Goal: Task Accomplishment & Management: Complete application form

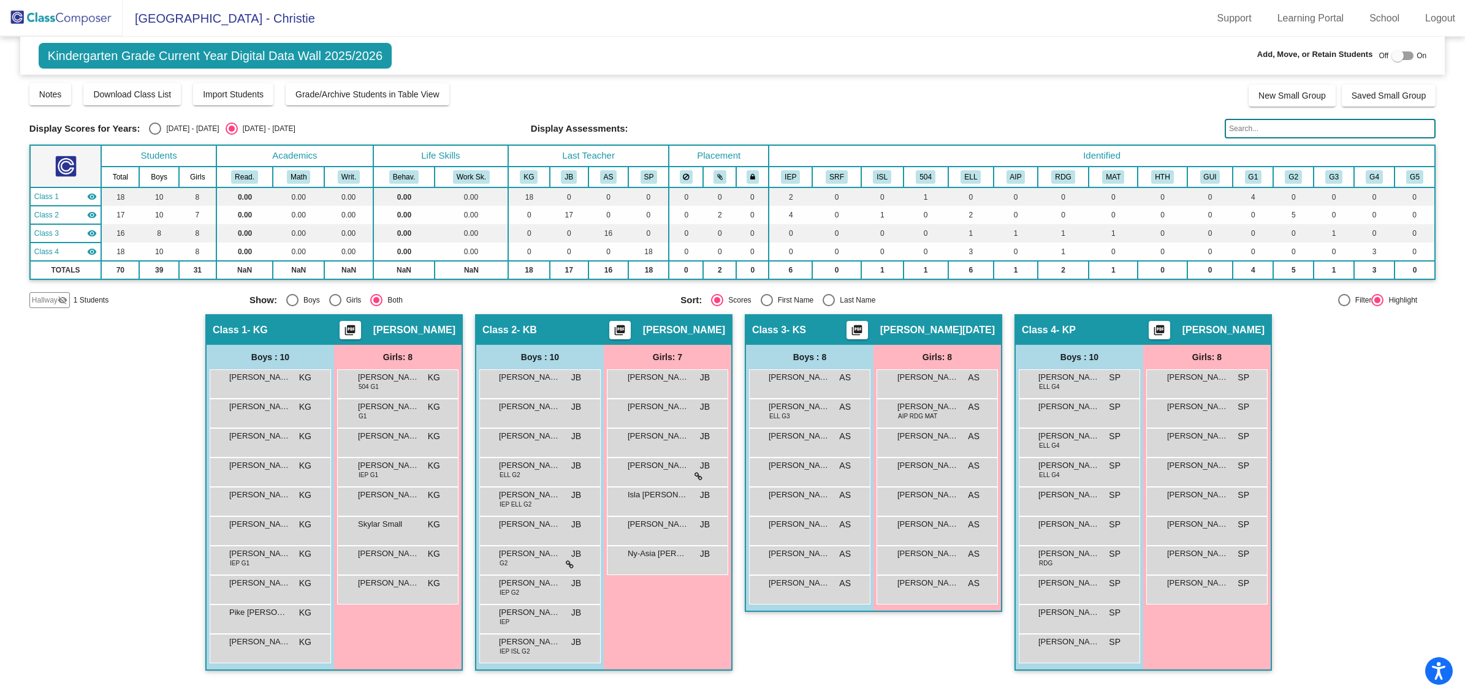
click at [44, 298] on span "Hallway" at bounding box center [45, 300] width 26 height 11
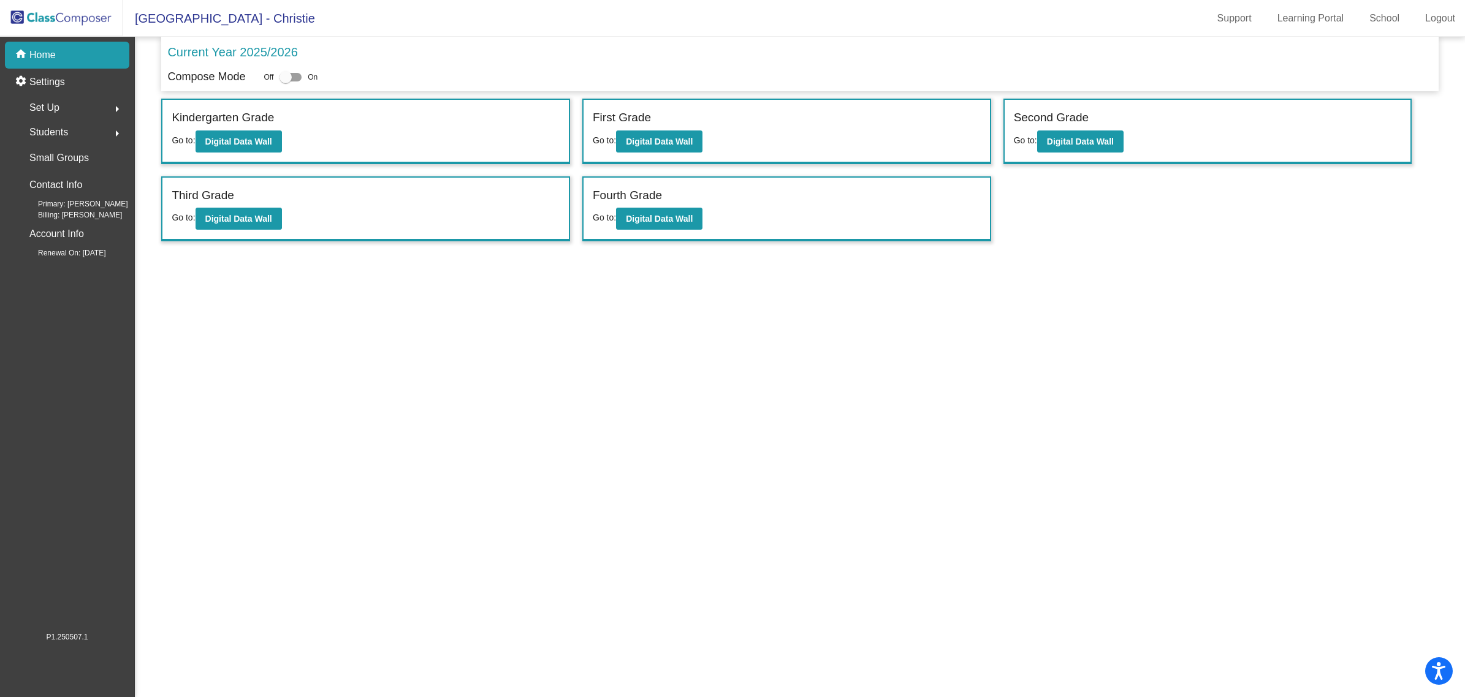
click at [55, 132] on span "Students" at bounding box center [48, 132] width 39 height 17
click at [44, 213] on p "Archived Students" at bounding box center [68, 212] width 75 height 15
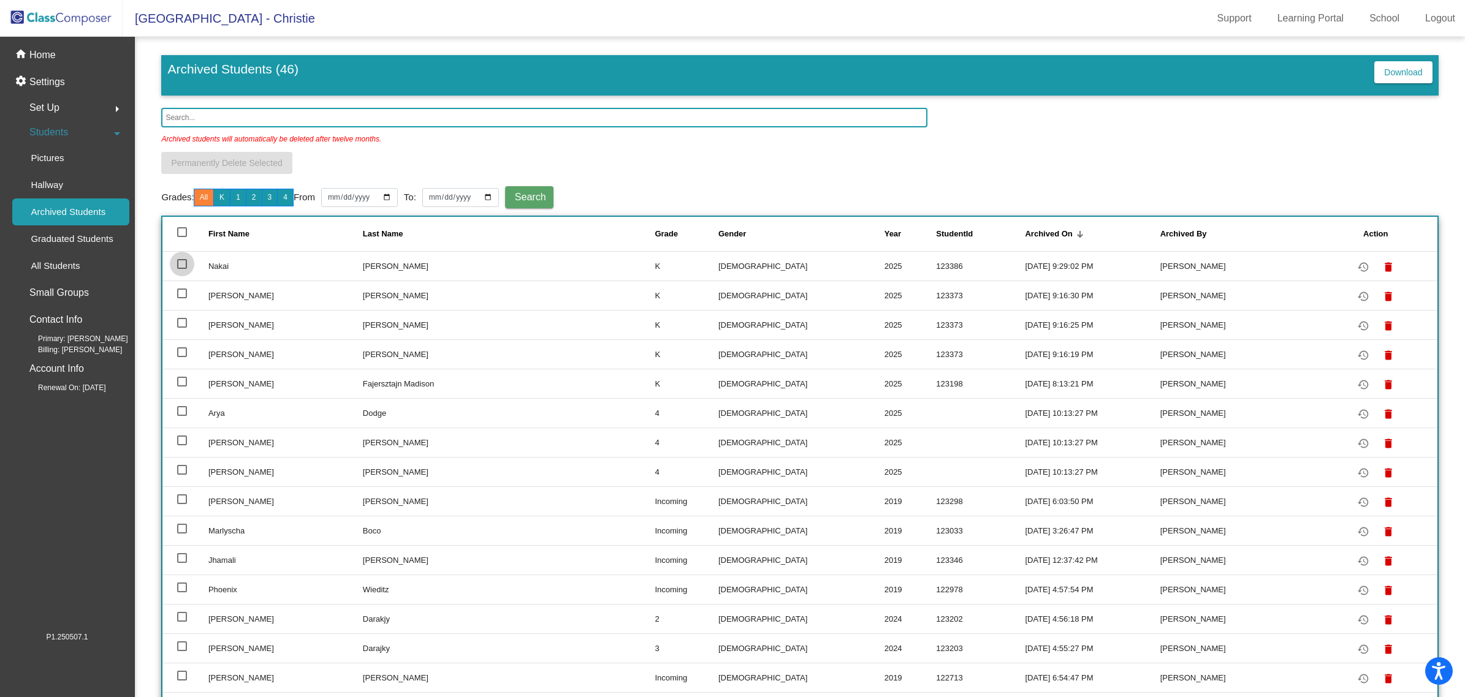
click at [184, 262] on div at bounding box center [182, 264] width 10 height 10
click at [182, 269] on input "select row 2" at bounding box center [181, 269] width 1 height 1
click at [184, 262] on div at bounding box center [182, 264] width 10 height 10
click at [182, 269] on input "deselect row 2" at bounding box center [181, 269] width 1 height 1
checkbox input "false"
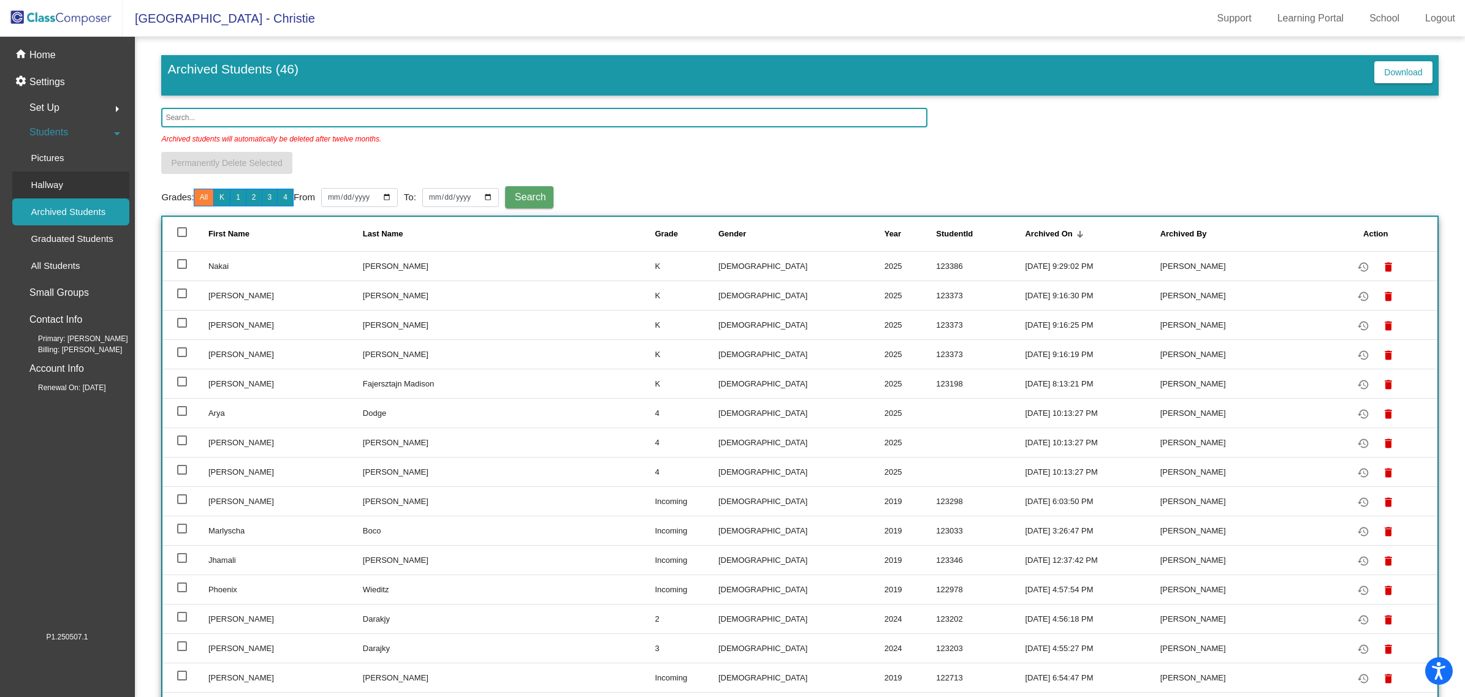
click at [41, 181] on p "Hallway" at bounding box center [47, 185] width 32 height 15
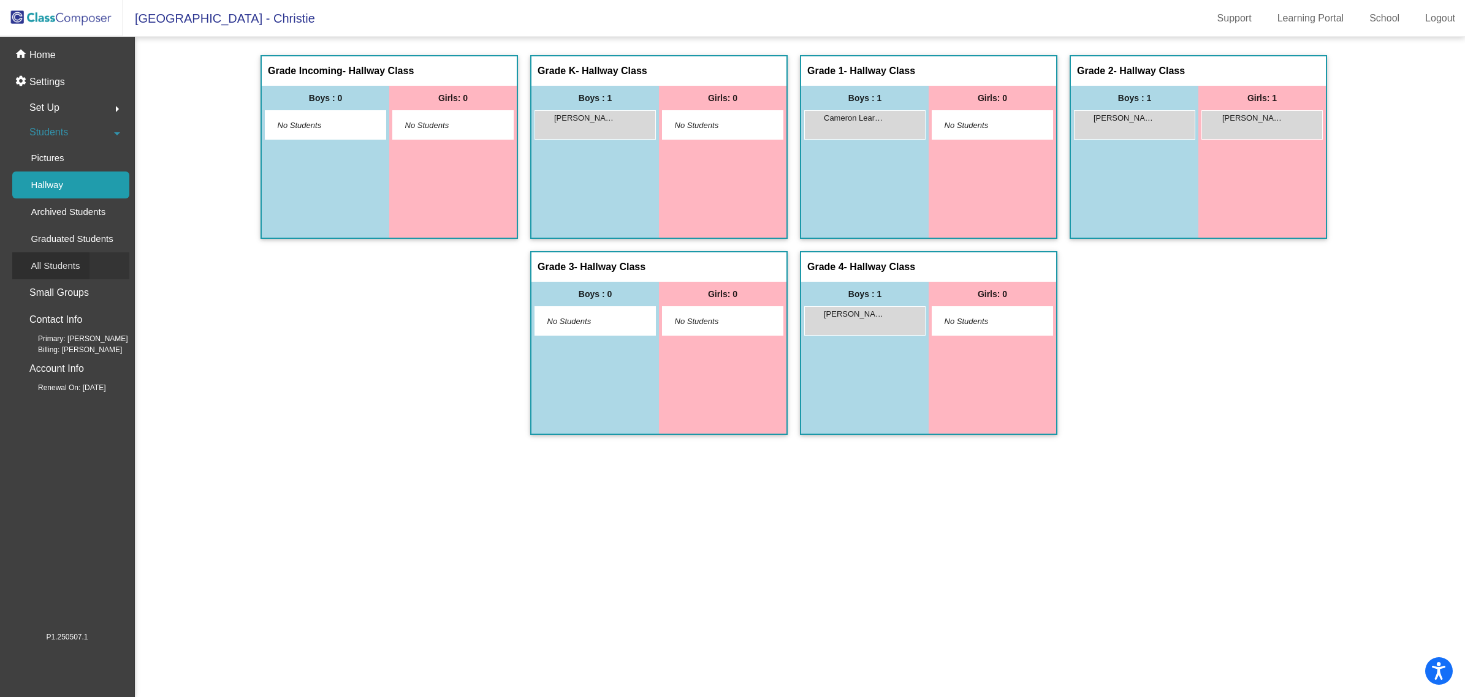
click at [69, 265] on p "All Students" at bounding box center [55, 266] width 49 height 15
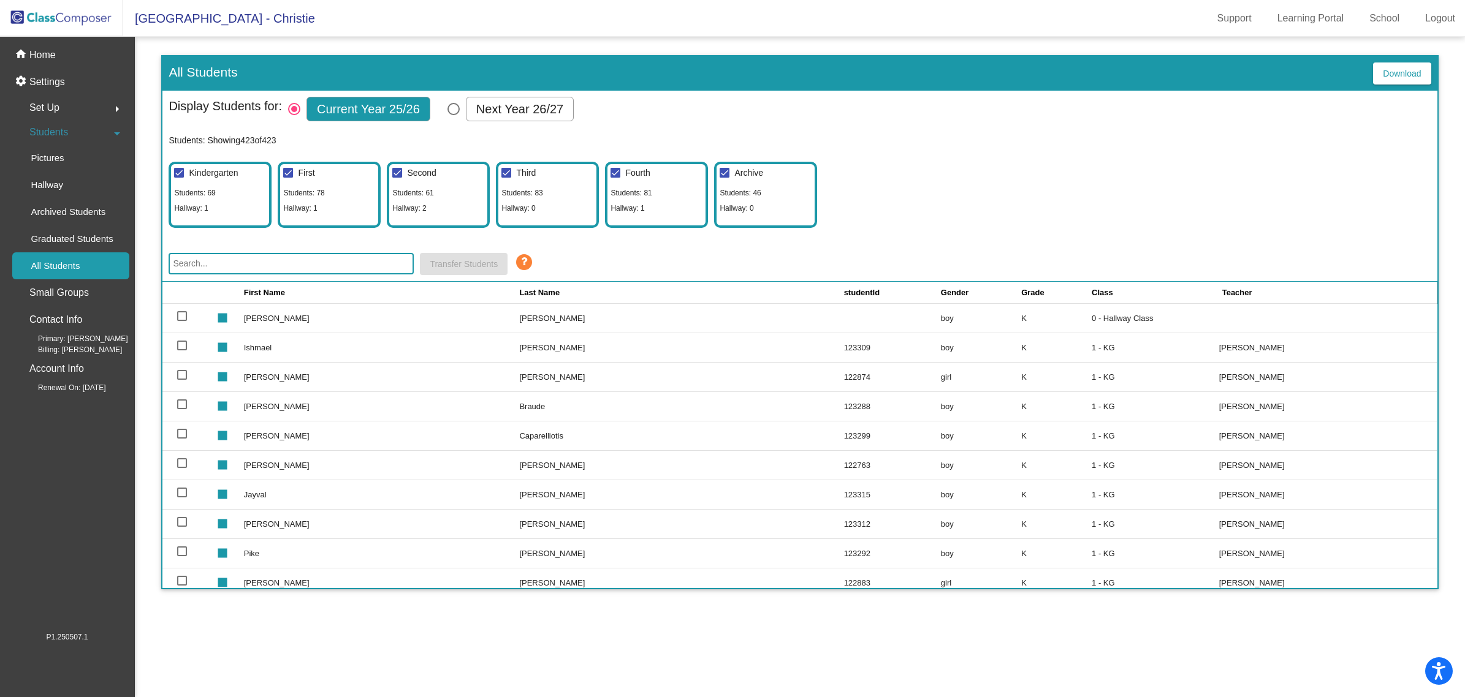
click at [243, 213] on div "Kindergarten Students: 69 Hallway: 1" at bounding box center [220, 195] width 103 height 66
click at [244, 261] on input "text" at bounding box center [291, 263] width 245 height 21
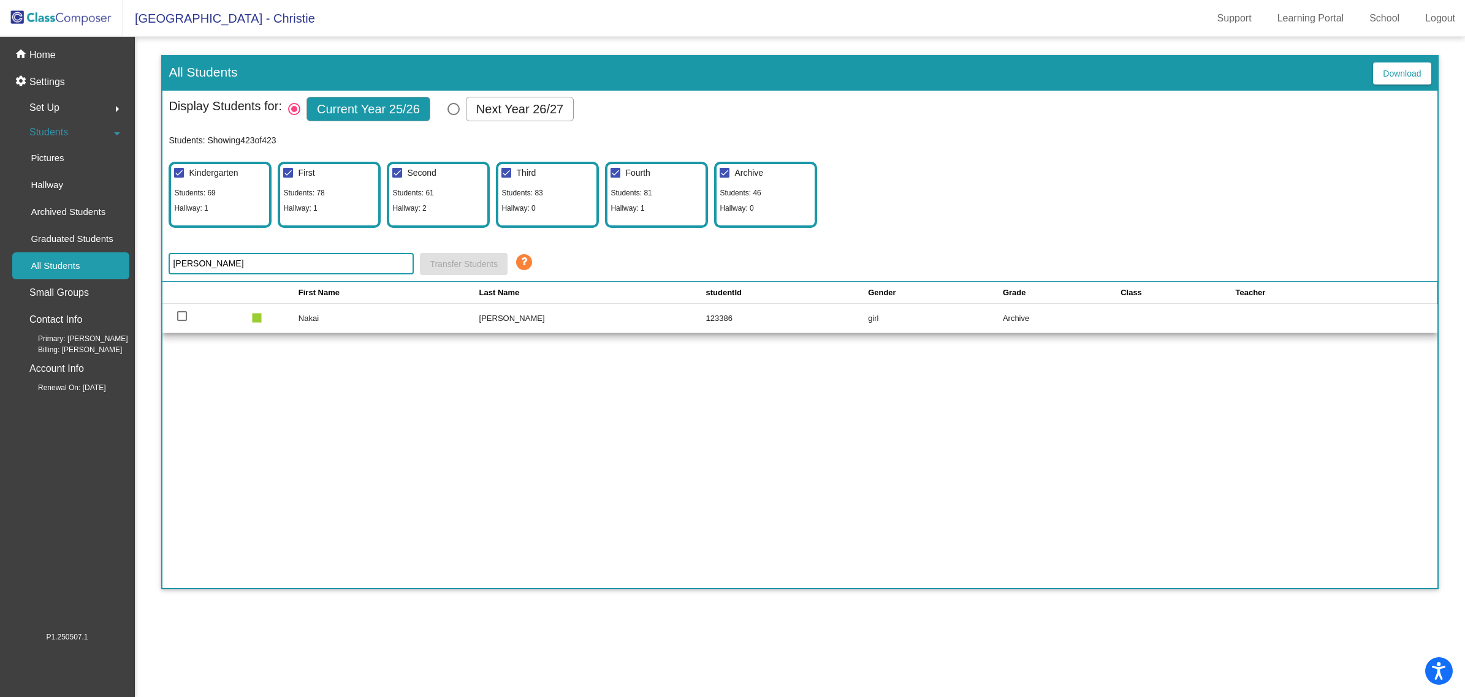
type input "lawlor"
drag, startPoint x: 313, startPoint y: 320, endPoint x: 260, endPoint y: 233, distance: 101.7
click at [265, 239] on div "All Students Download Display Students for: Current Year 25/26 Next Year 26/27 …" at bounding box center [799, 322] width 1276 height 534
click at [240, 264] on input "lawlor" at bounding box center [291, 263] width 245 height 21
click at [46, 50] on p "Home" at bounding box center [42, 55] width 26 height 15
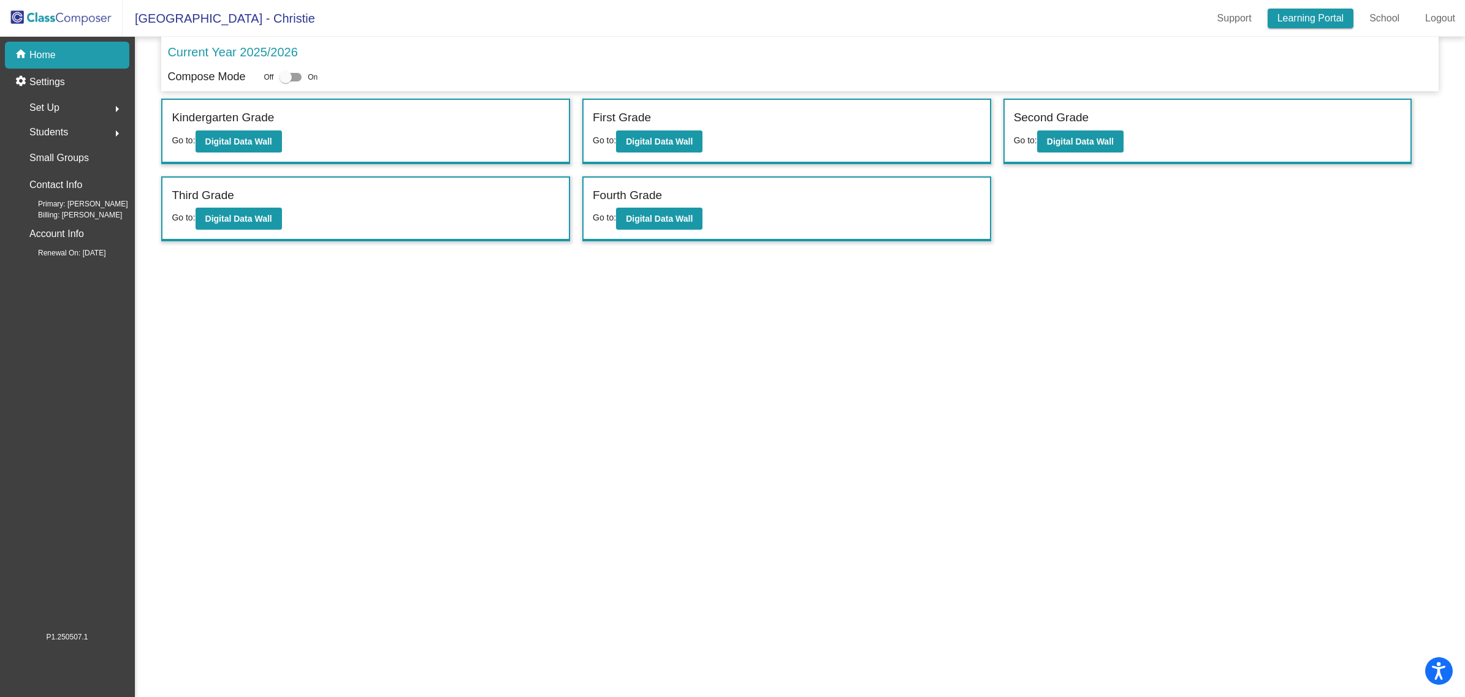
click at [1322, 10] on link "Learning Portal" at bounding box center [1310, 19] width 86 height 20
click at [53, 83] on p "Settings" at bounding box center [47, 82] width 36 height 15
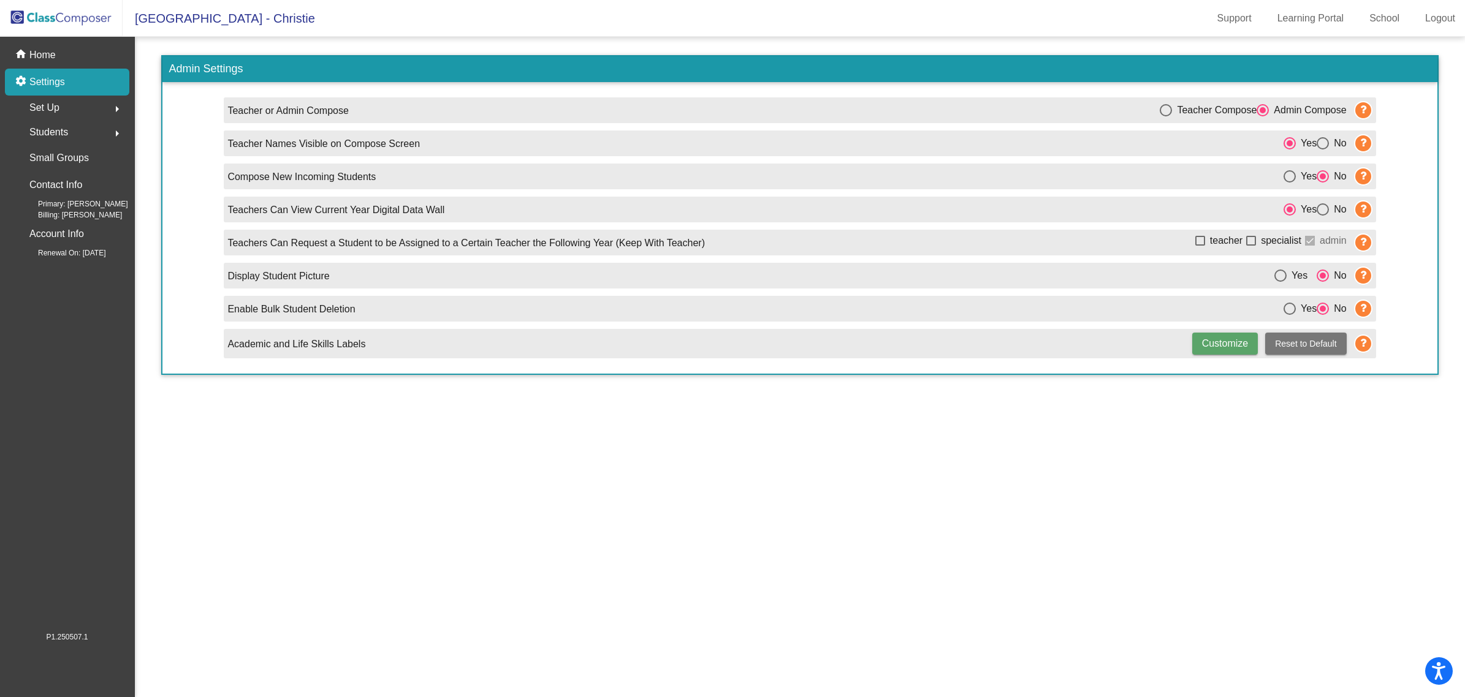
click at [56, 105] on span "Set Up" at bounding box center [44, 107] width 30 height 17
click at [53, 264] on span "Students" at bounding box center [48, 267] width 39 height 17
click at [72, 212] on p "Archived Students" at bounding box center [68, 212] width 75 height 15
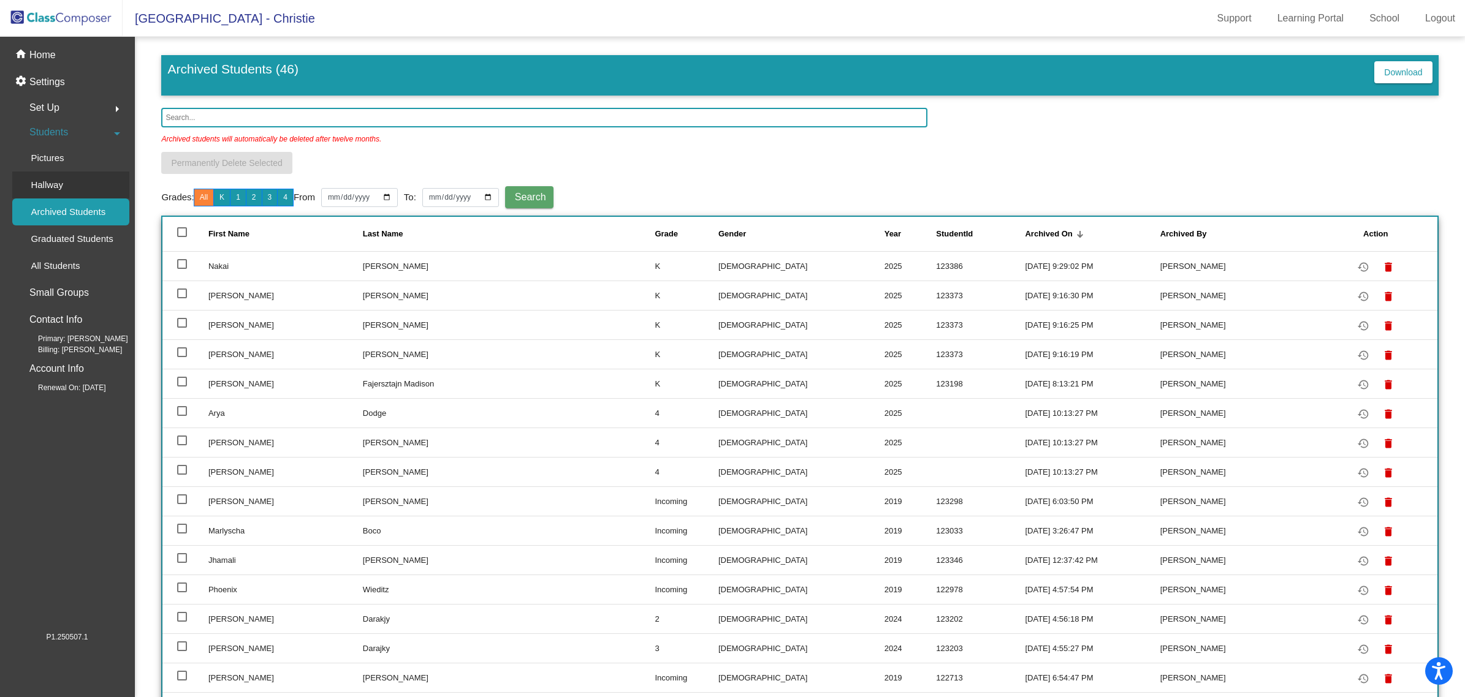
click at [46, 182] on p "Hallway" at bounding box center [47, 185] width 32 height 15
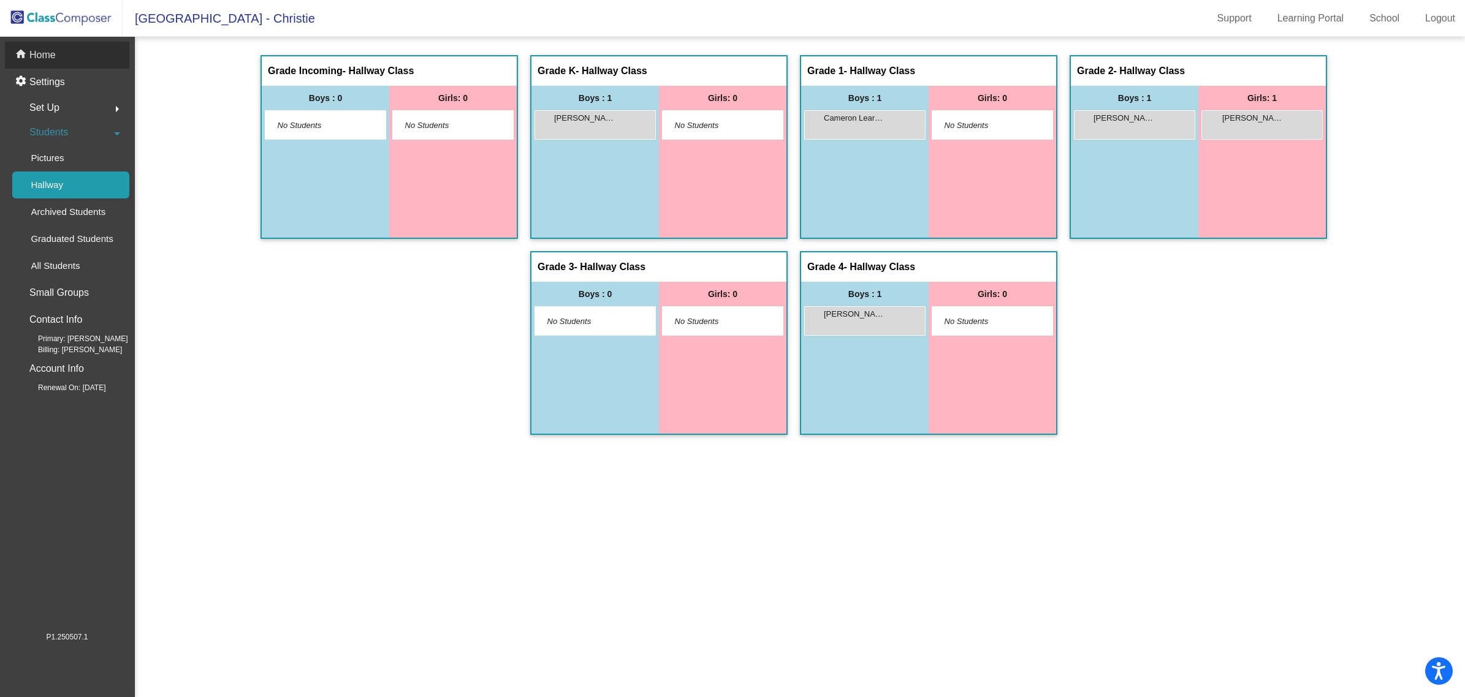
click at [53, 51] on p "Home" at bounding box center [42, 55] width 26 height 15
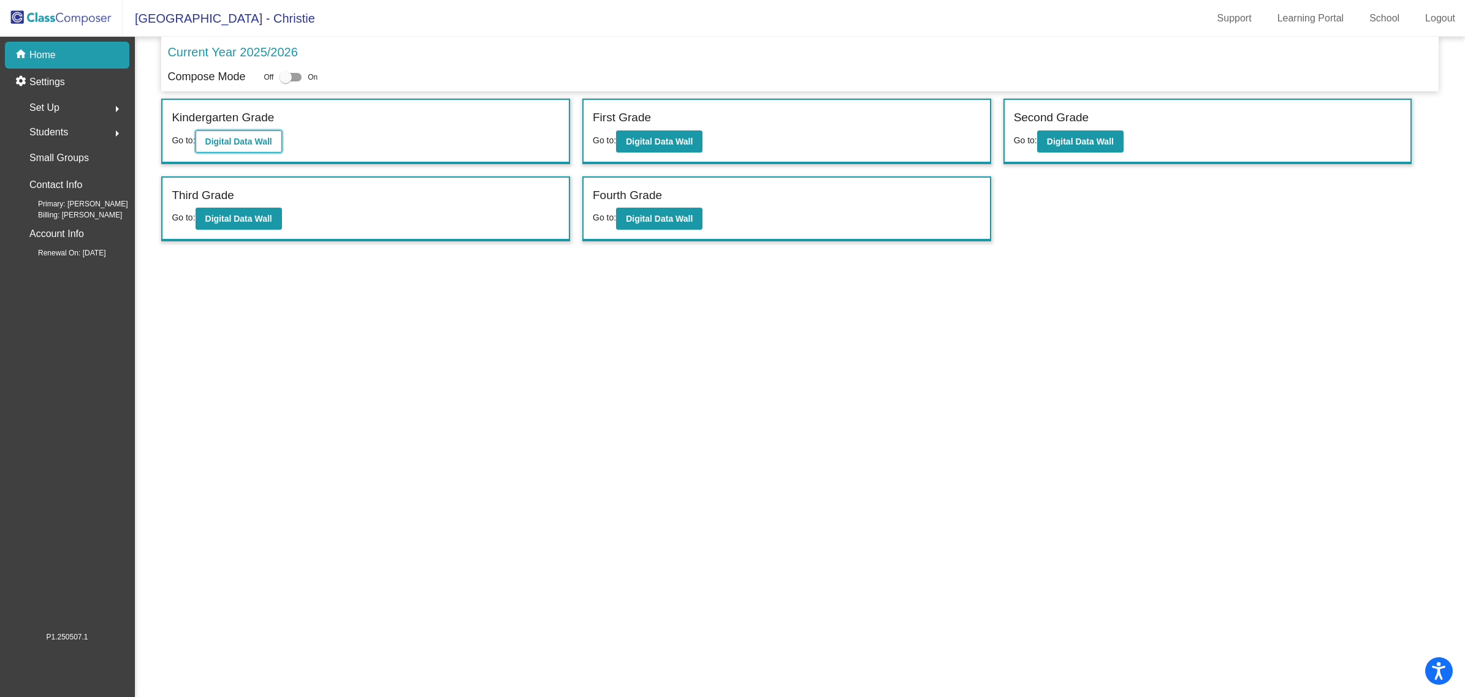
click at [221, 133] on button "Digital Data Wall" at bounding box center [238, 142] width 86 height 22
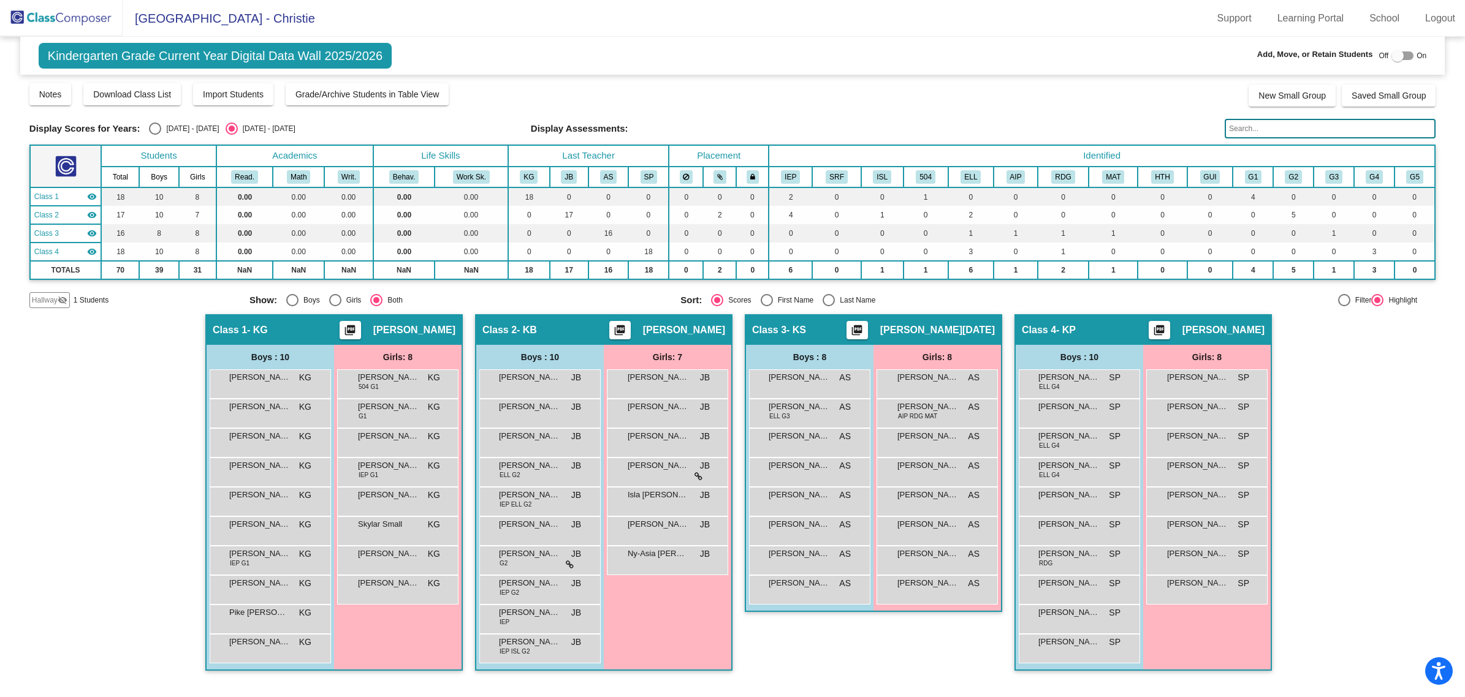
click at [37, 298] on span "Hallway" at bounding box center [45, 300] width 26 height 11
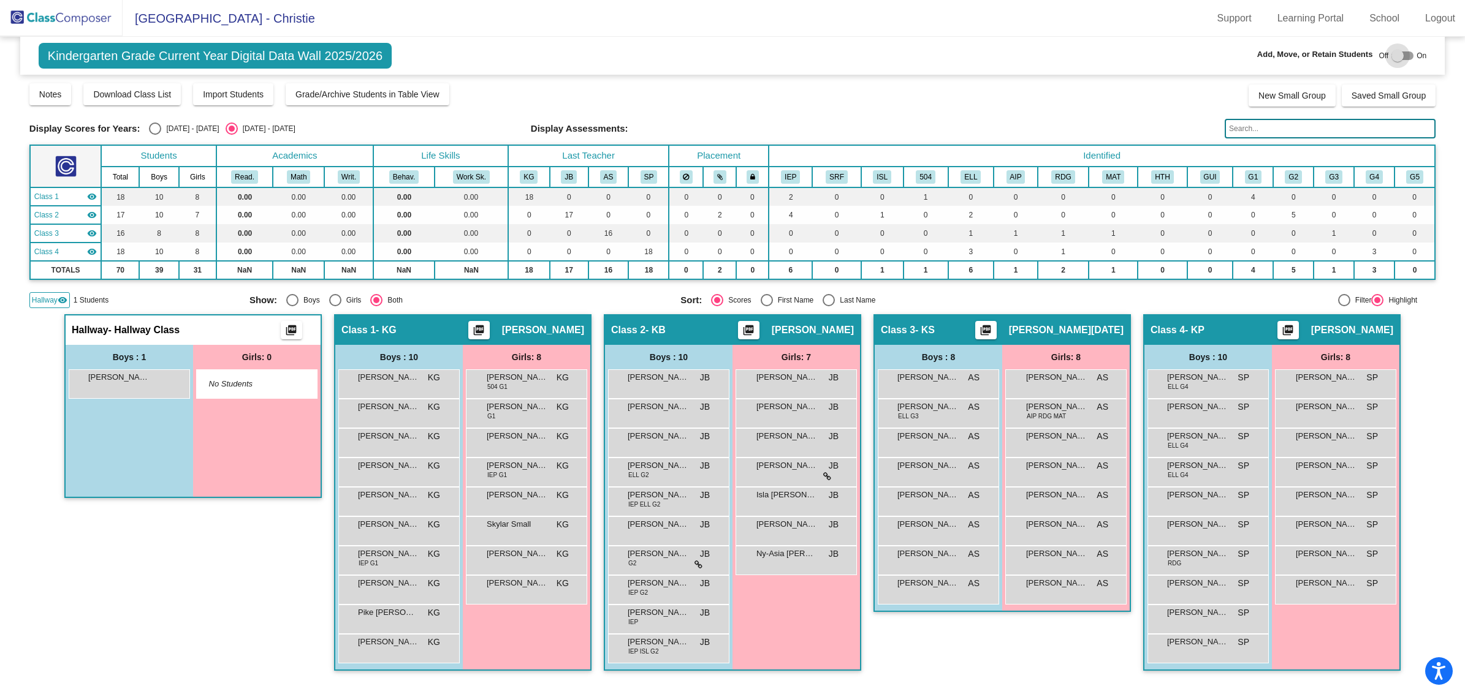
click at [1397, 57] on div at bounding box center [1397, 56] width 12 height 12
checkbox input "true"
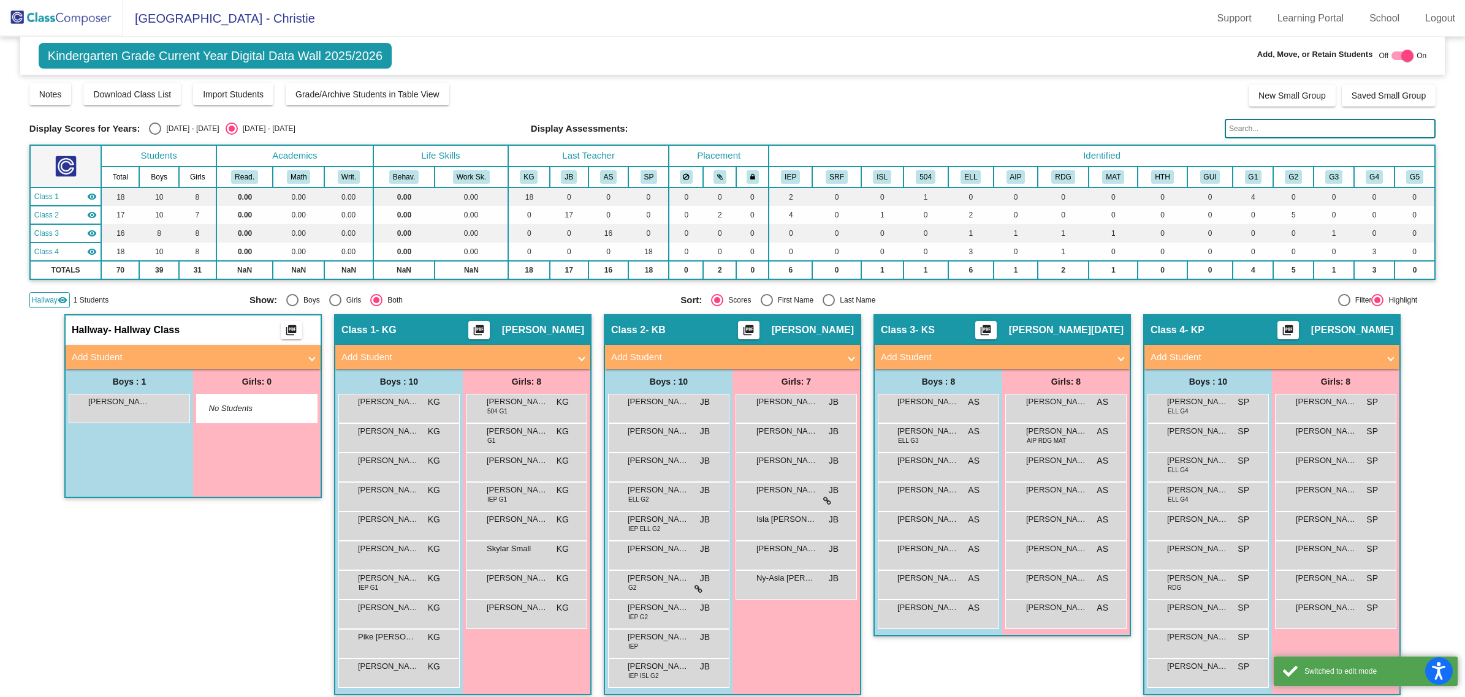
click at [133, 354] on mat-panel-title "Add Student" at bounding box center [186, 358] width 228 height 14
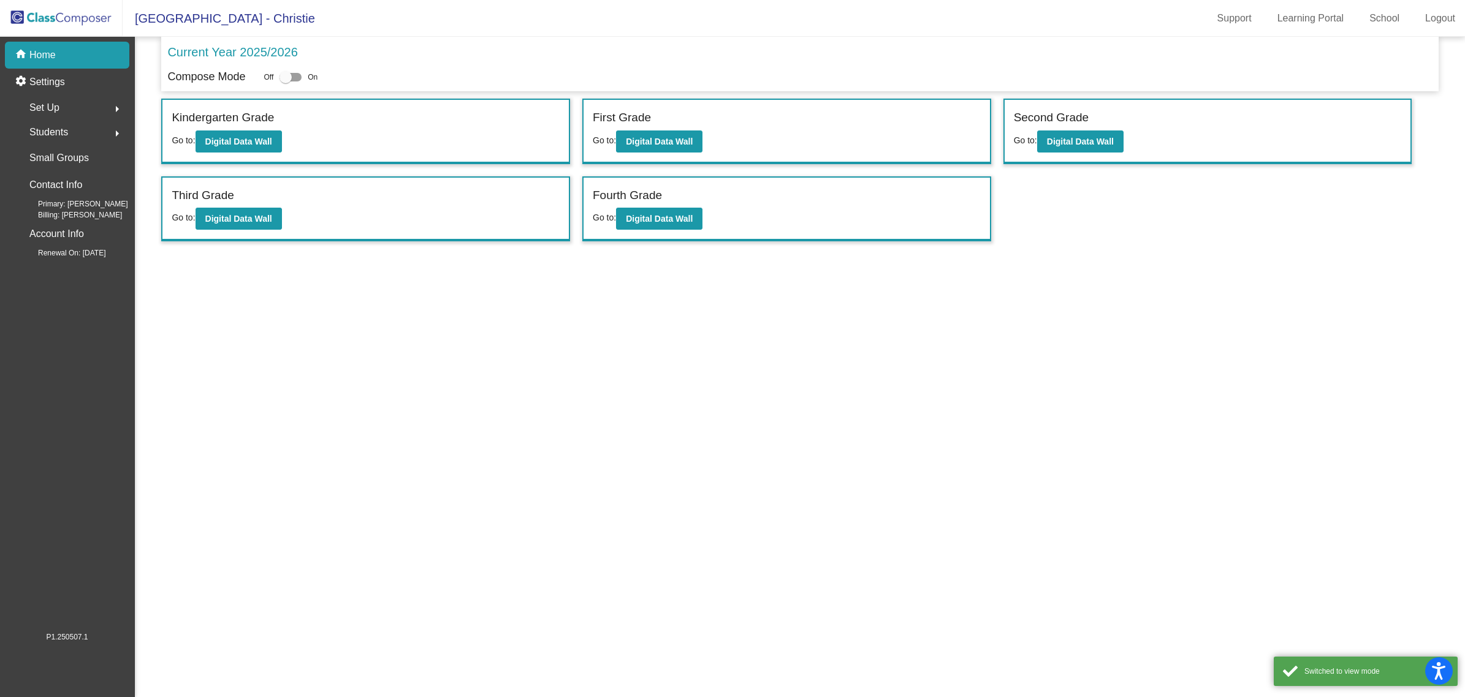
click at [53, 129] on span "Students" at bounding box center [48, 132] width 39 height 17
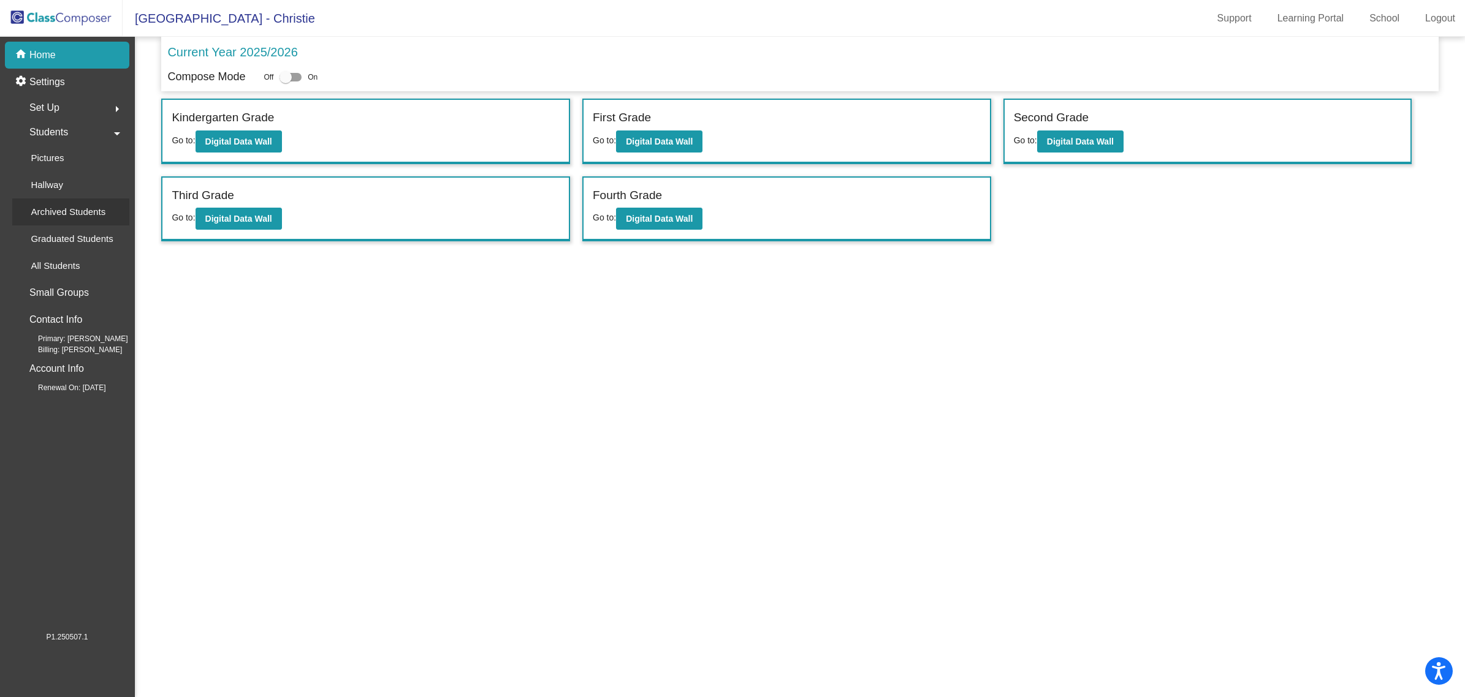
click at [50, 210] on p "Archived Students" at bounding box center [68, 212] width 75 height 15
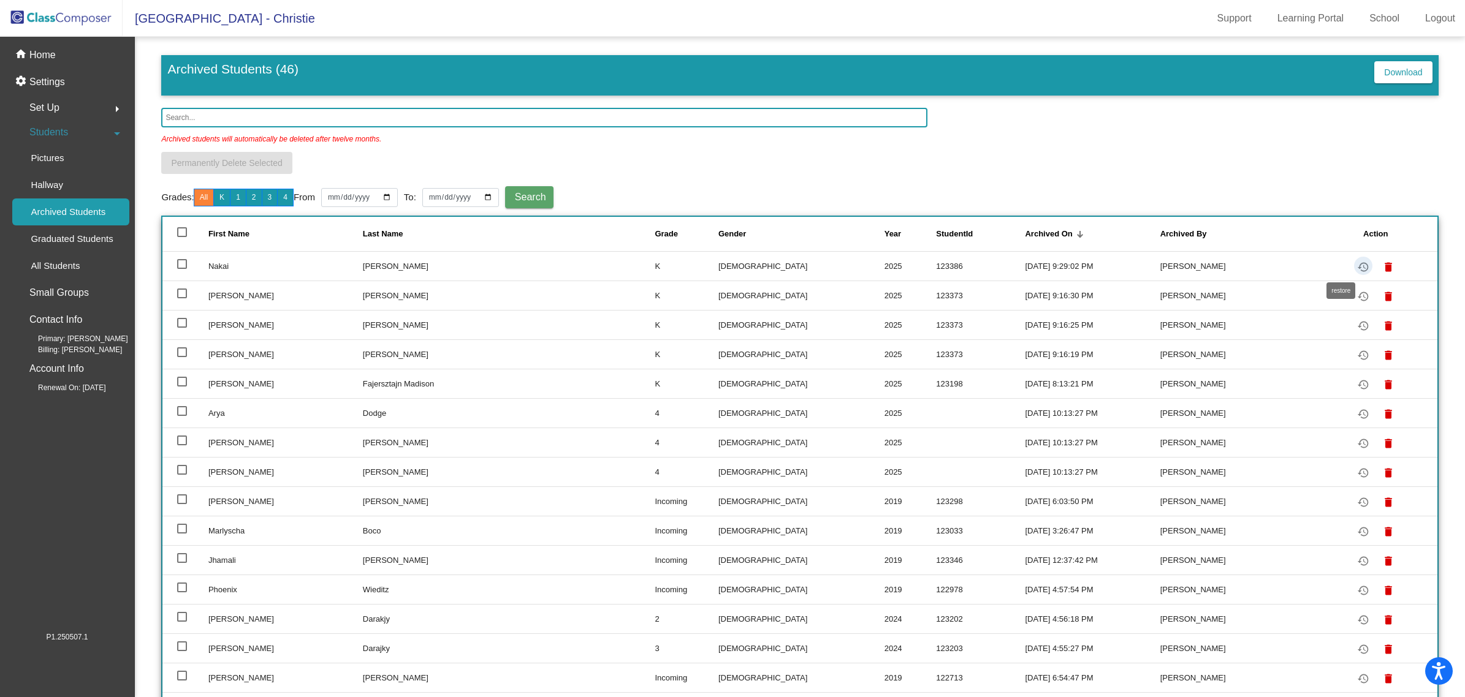
click at [1355, 265] on mat-icon "restore" at bounding box center [1362, 267] width 15 height 15
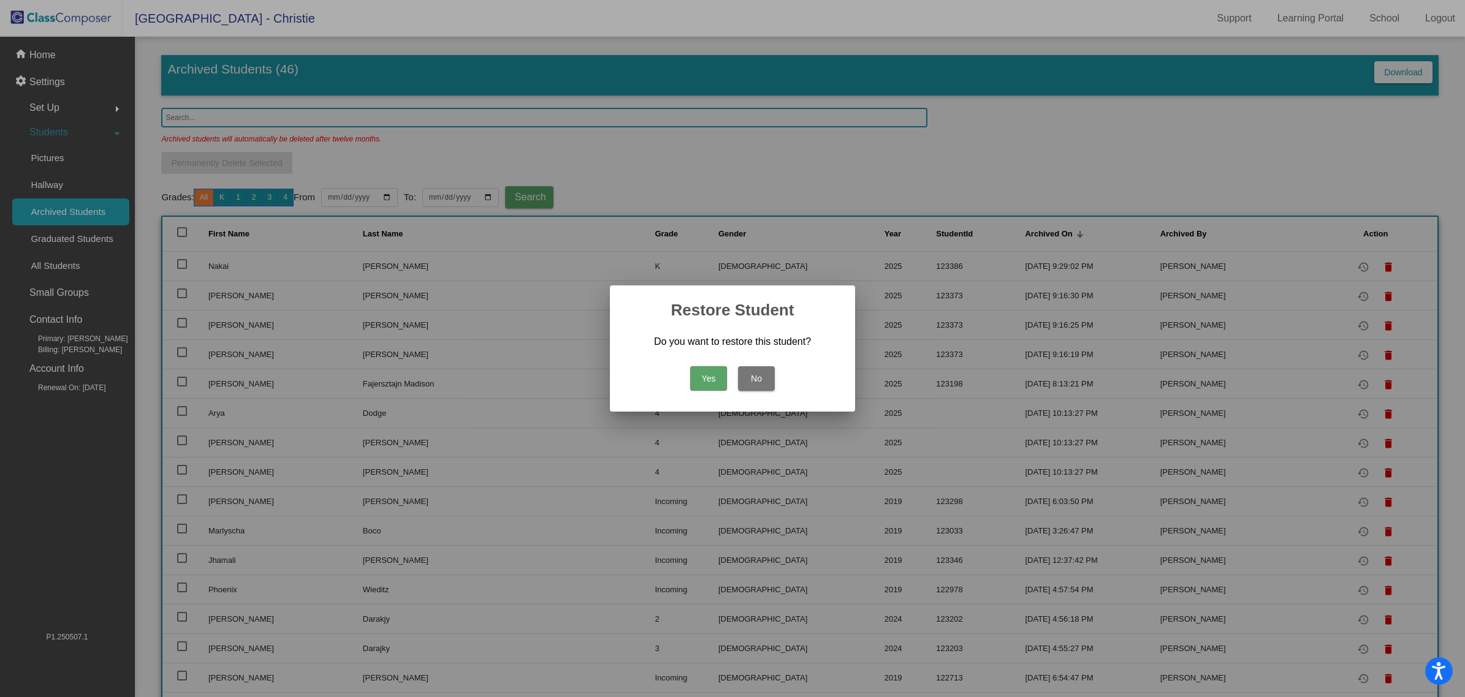
click at [713, 379] on button "Yes" at bounding box center [708, 378] width 37 height 25
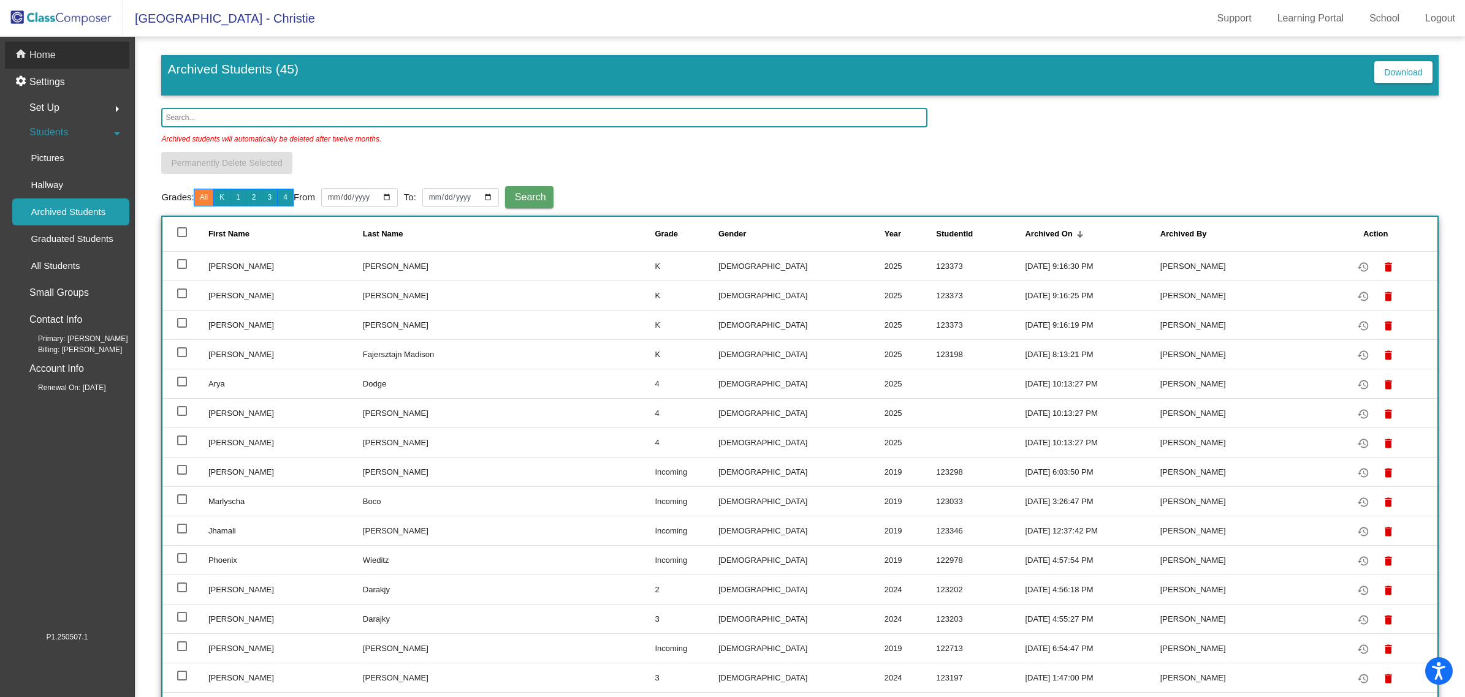
click at [49, 49] on p "Home" at bounding box center [42, 55] width 26 height 15
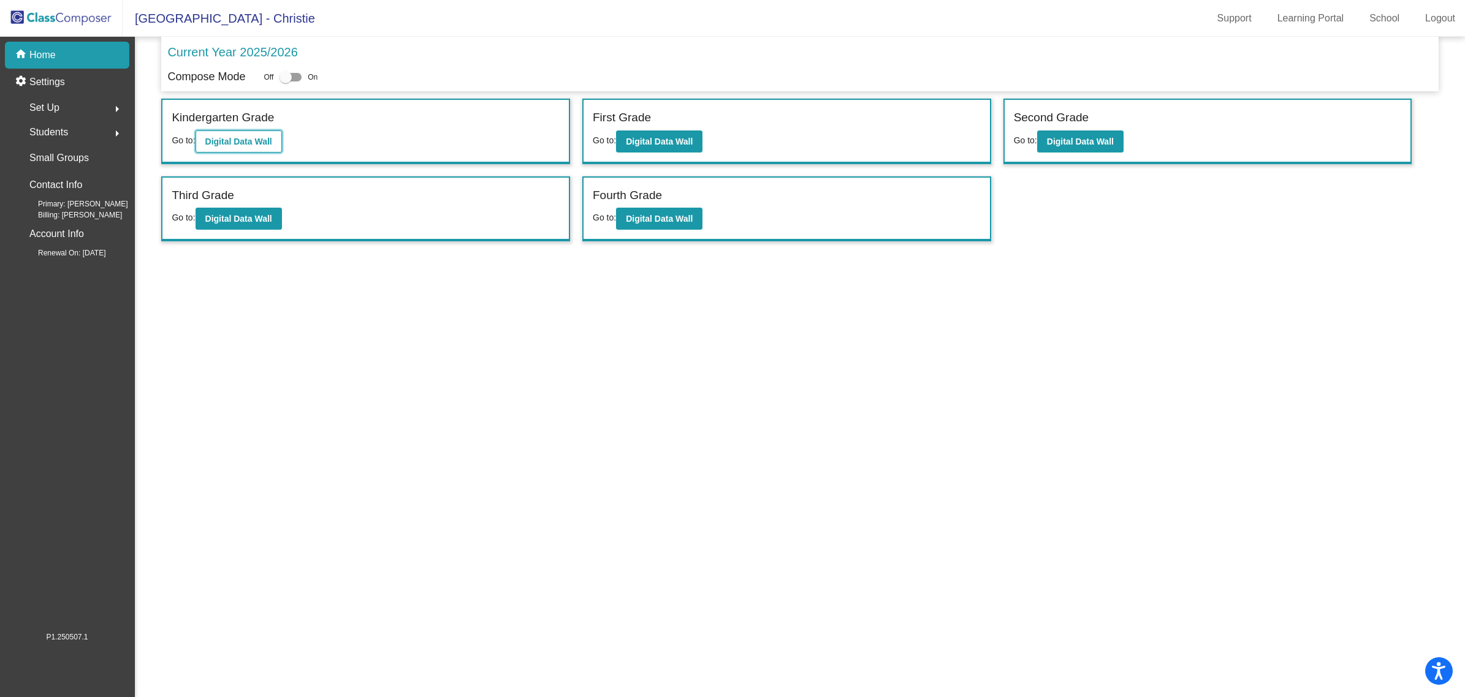
click at [231, 147] on button "Digital Data Wall" at bounding box center [238, 142] width 86 height 22
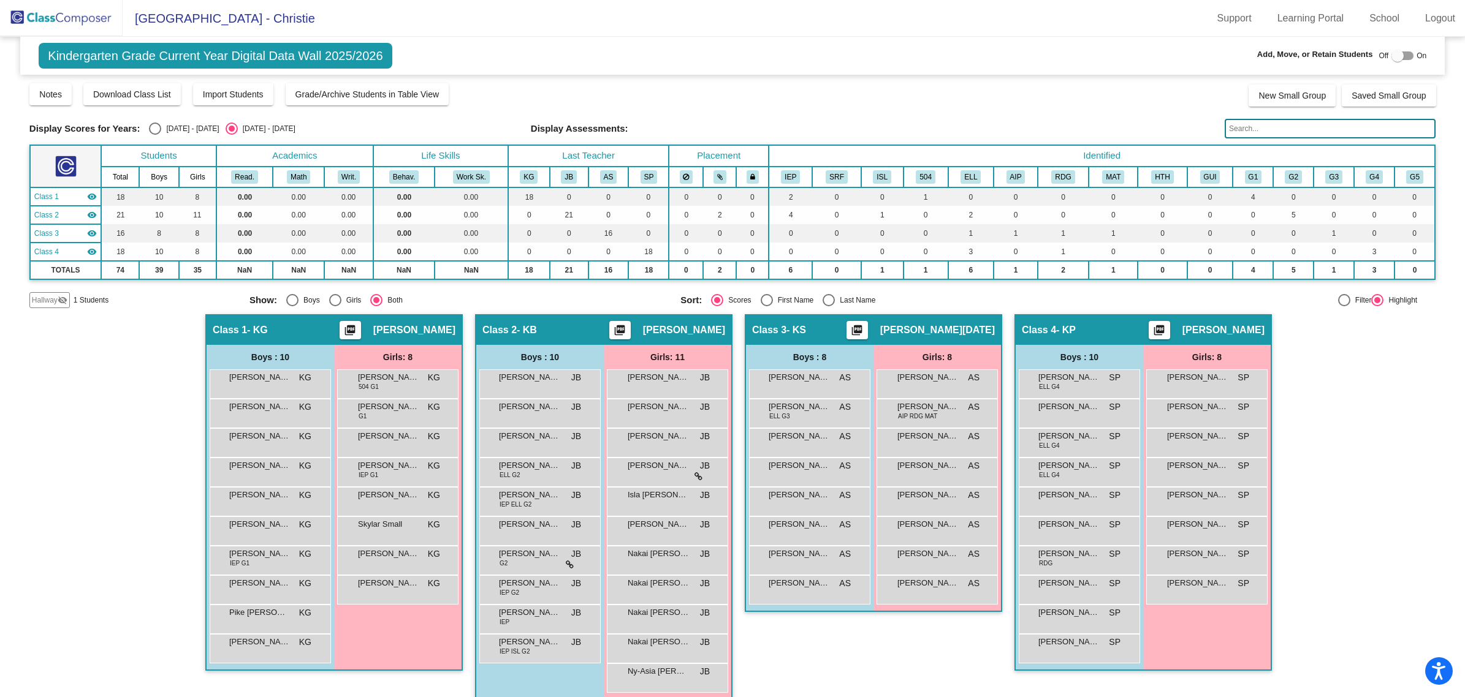
click at [52, 295] on span "Hallway" at bounding box center [45, 300] width 26 height 11
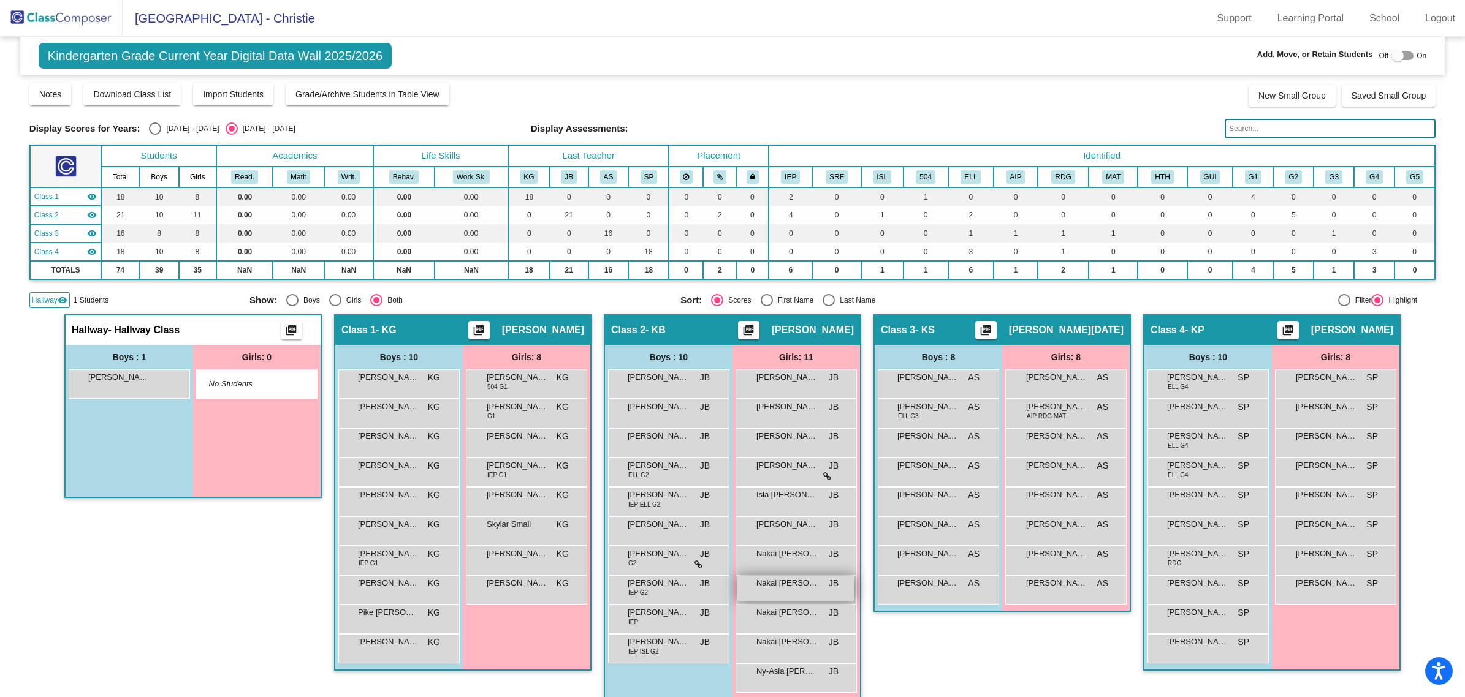
drag, startPoint x: 779, startPoint y: 558, endPoint x: 789, endPoint y: 583, distance: 27.3
click at [789, 583] on span "Nakai Lawlor" at bounding box center [786, 583] width 61 height 12
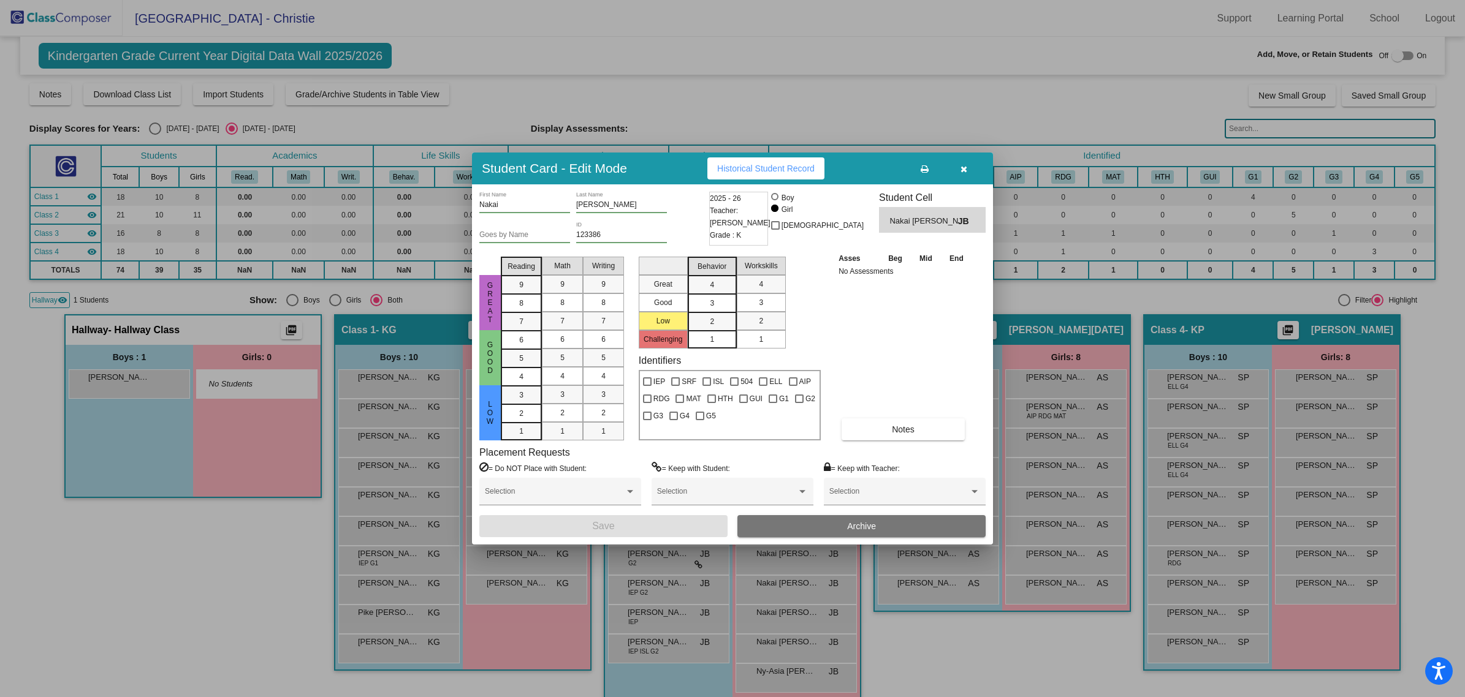
click at [868, 529] on span "Archive" at bounding box center [861, 526] width 29 height 10
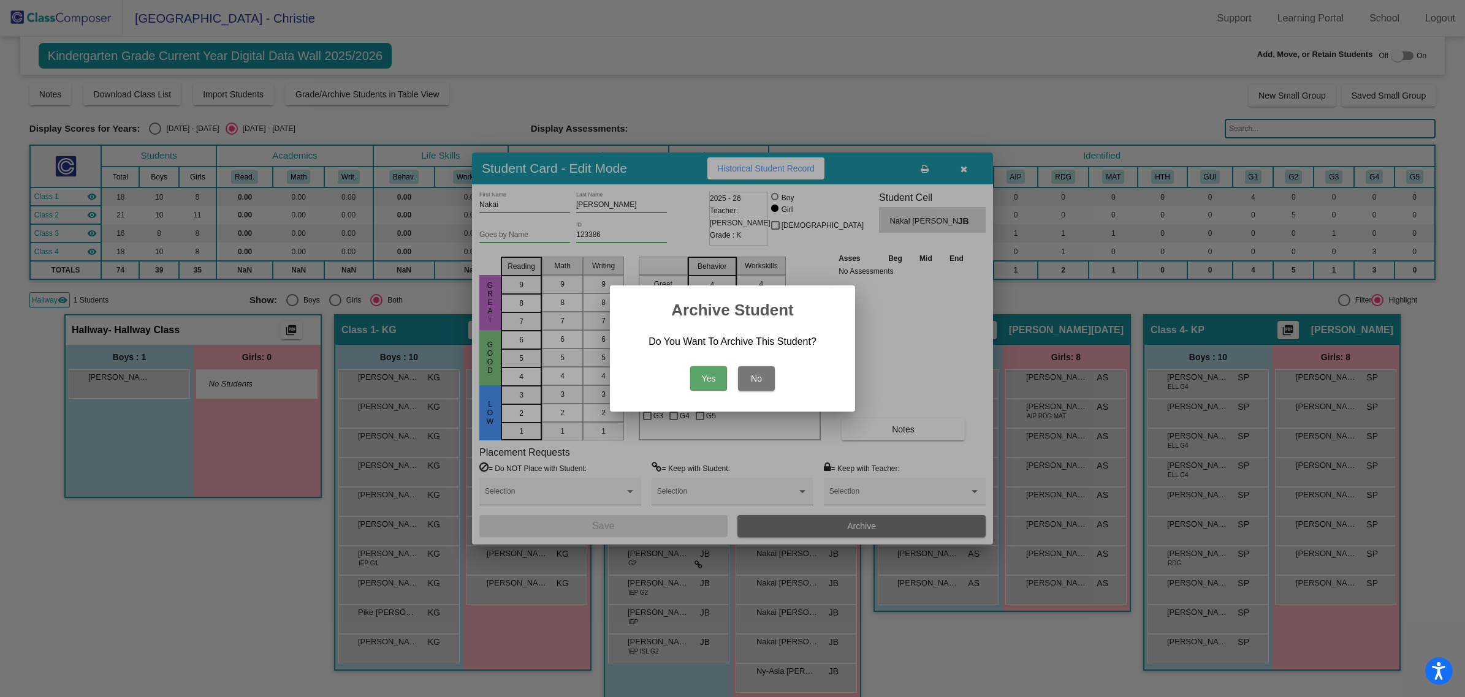
click at [709, 374] on button "Yes" at bounding box center [708, 378] width 37 height 25
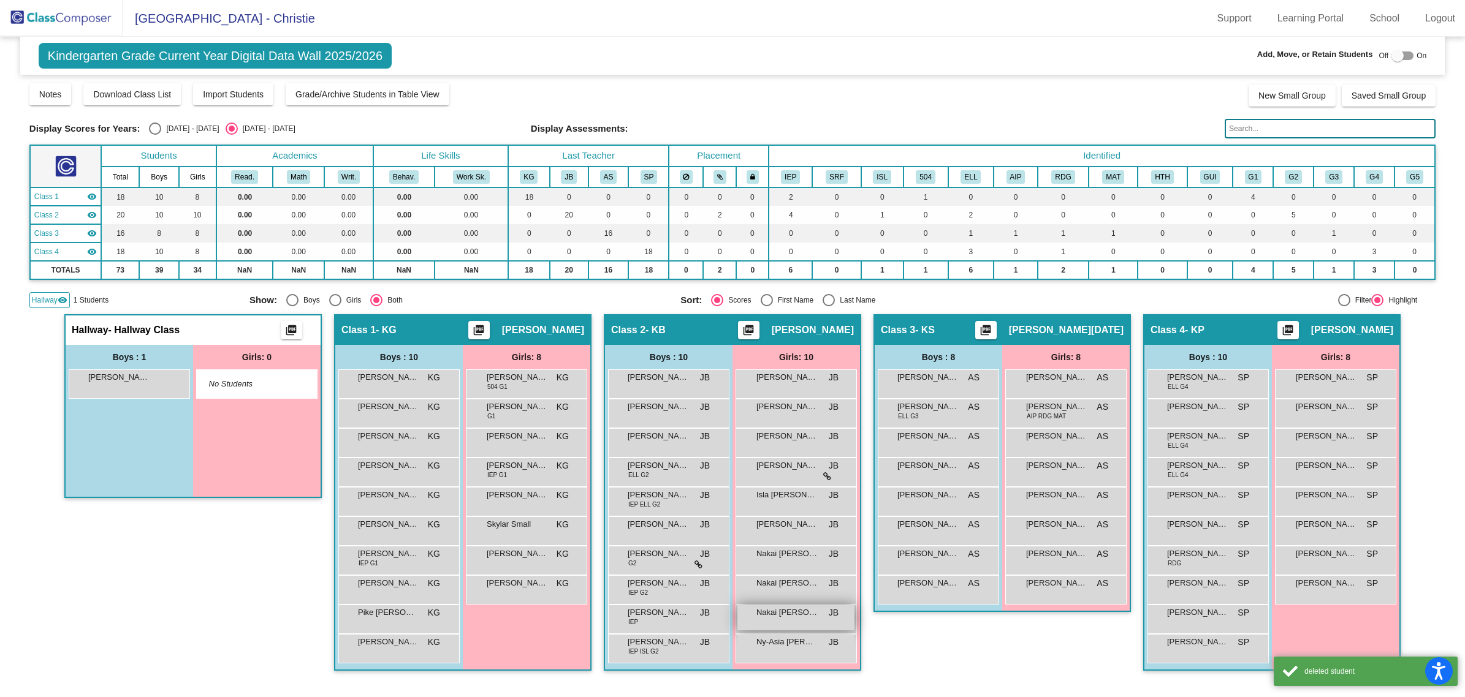
click at [803, 616] on span "Nakai Lawlor" at bounding box center [786, 613] width 61 height 12
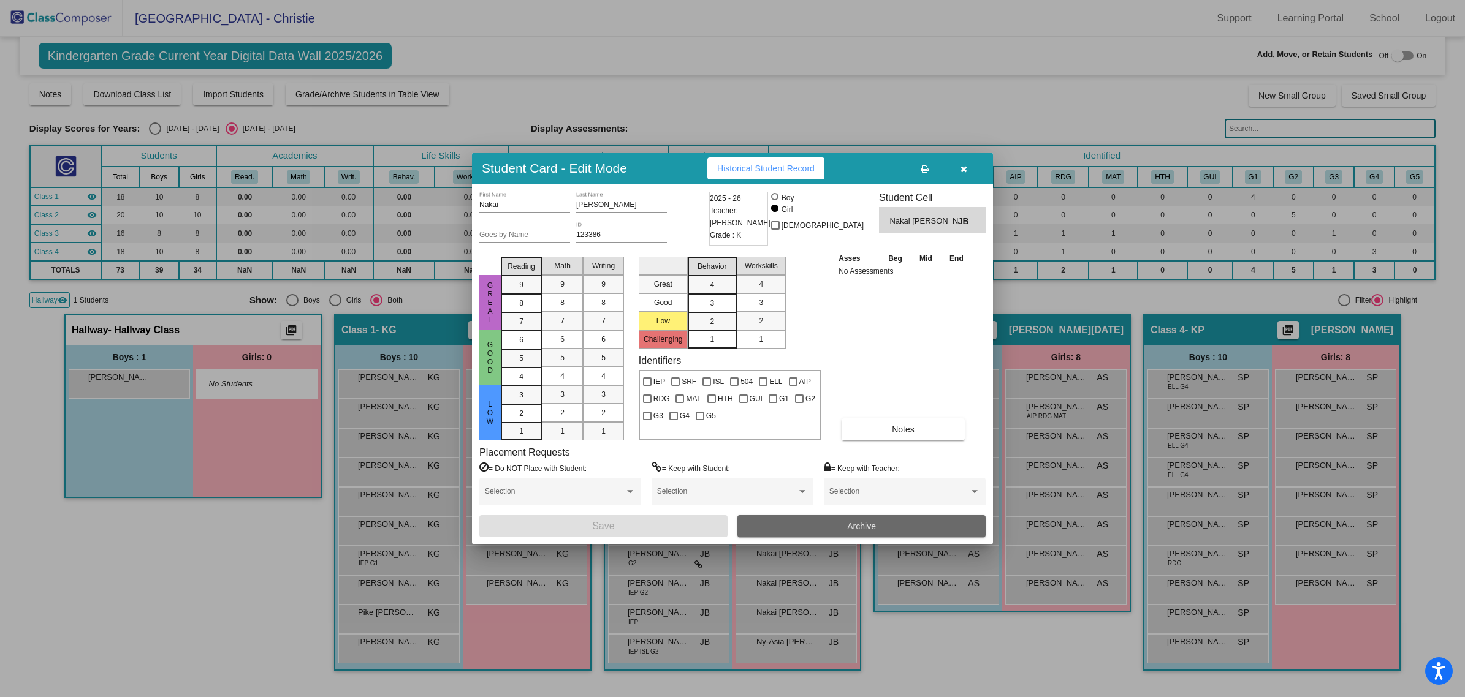
click at [816, 524] on button "Archive" at bounding box center [861, 526] width 248 height 22
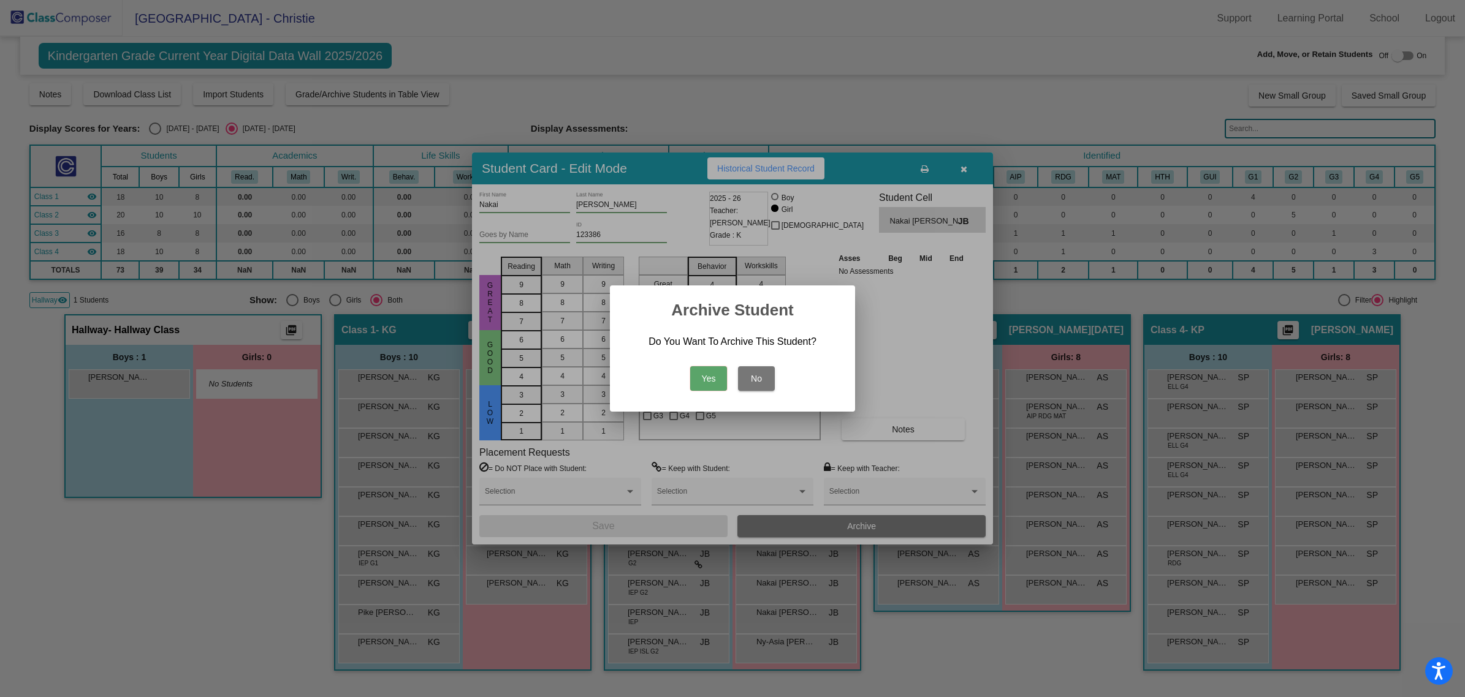
drag, startPoint x: 713, startPoint y: 374, endPoint x: 707, endPoint y: 384, distance: 12.1
click at [712, 374] on button "Yes" at bounding box center [708, 378] width 37 height 25
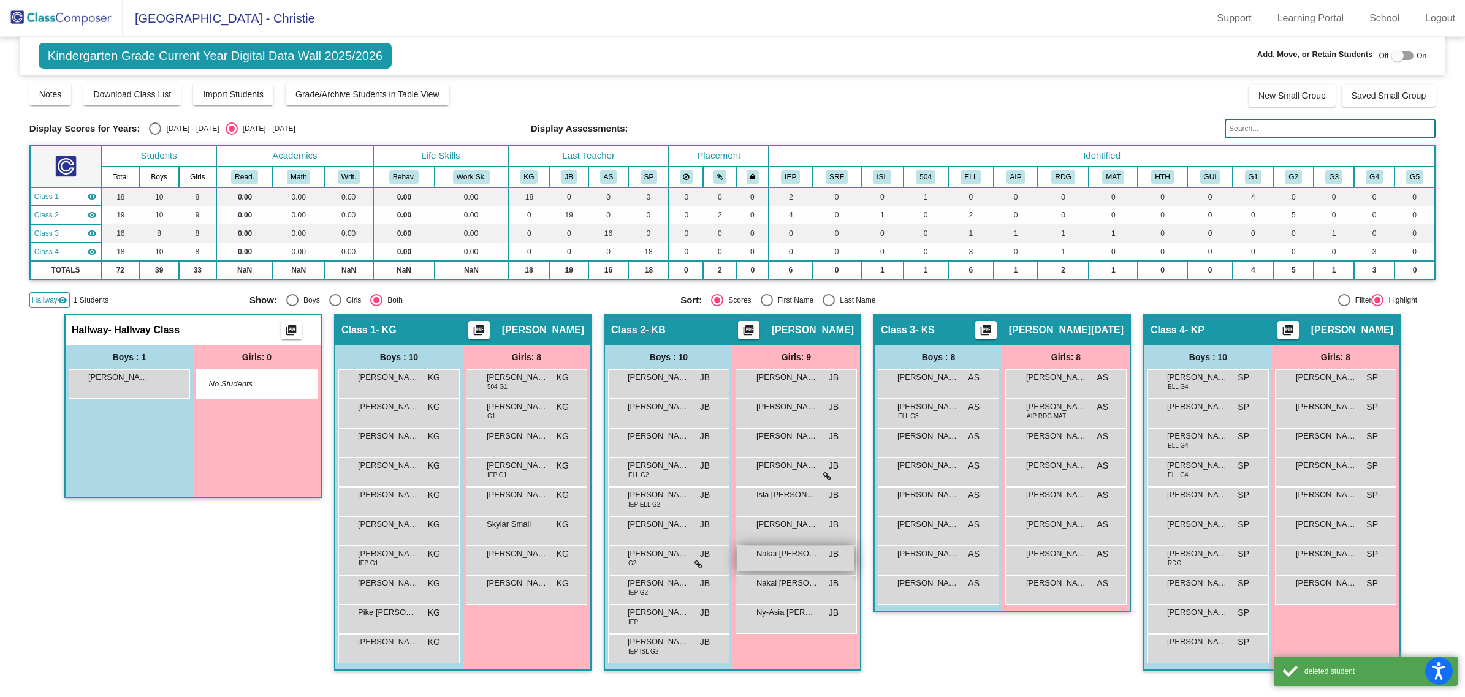
click at [813, 558] on div "Nakai Lawlor JB lock do_not_disturb_alt" at bounding box center [795, 559] width 117 height 25
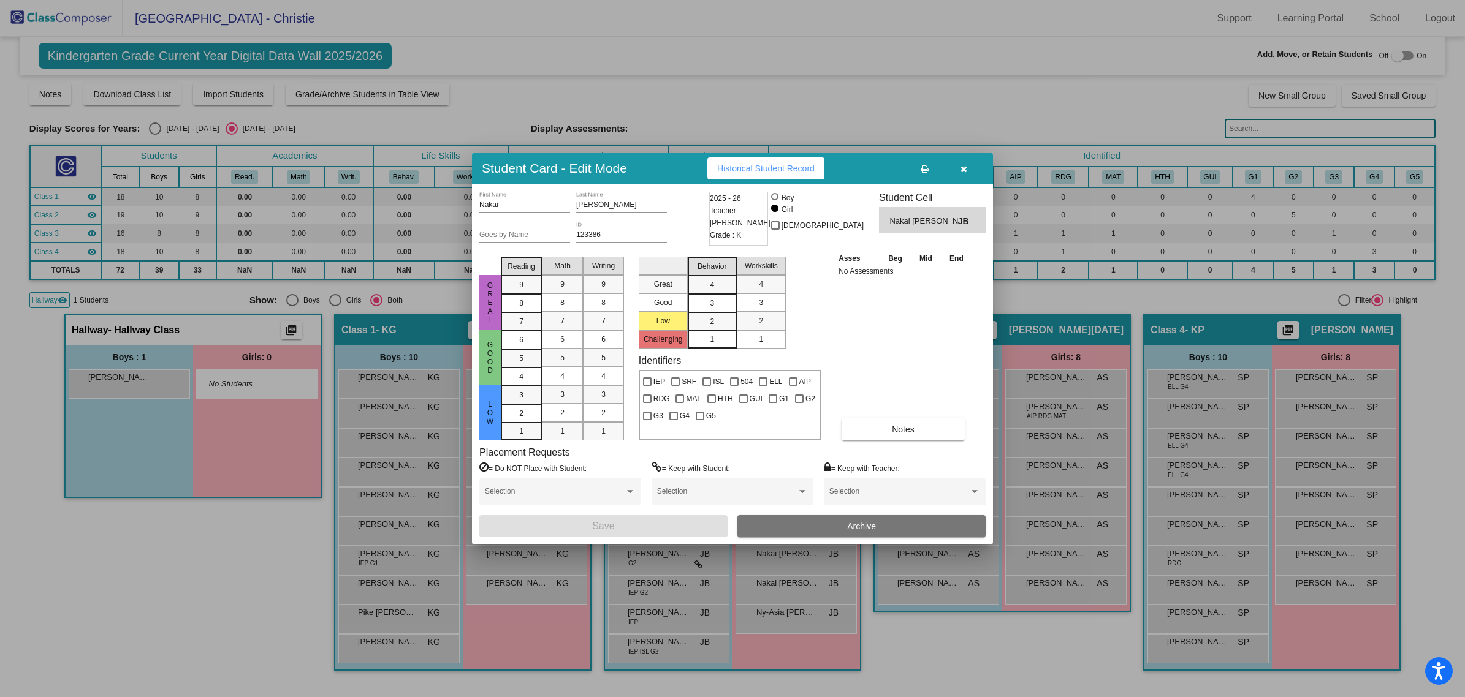
click at [778, 528] on button "Archive" at bounding box center [861, 526] width 248 height 22
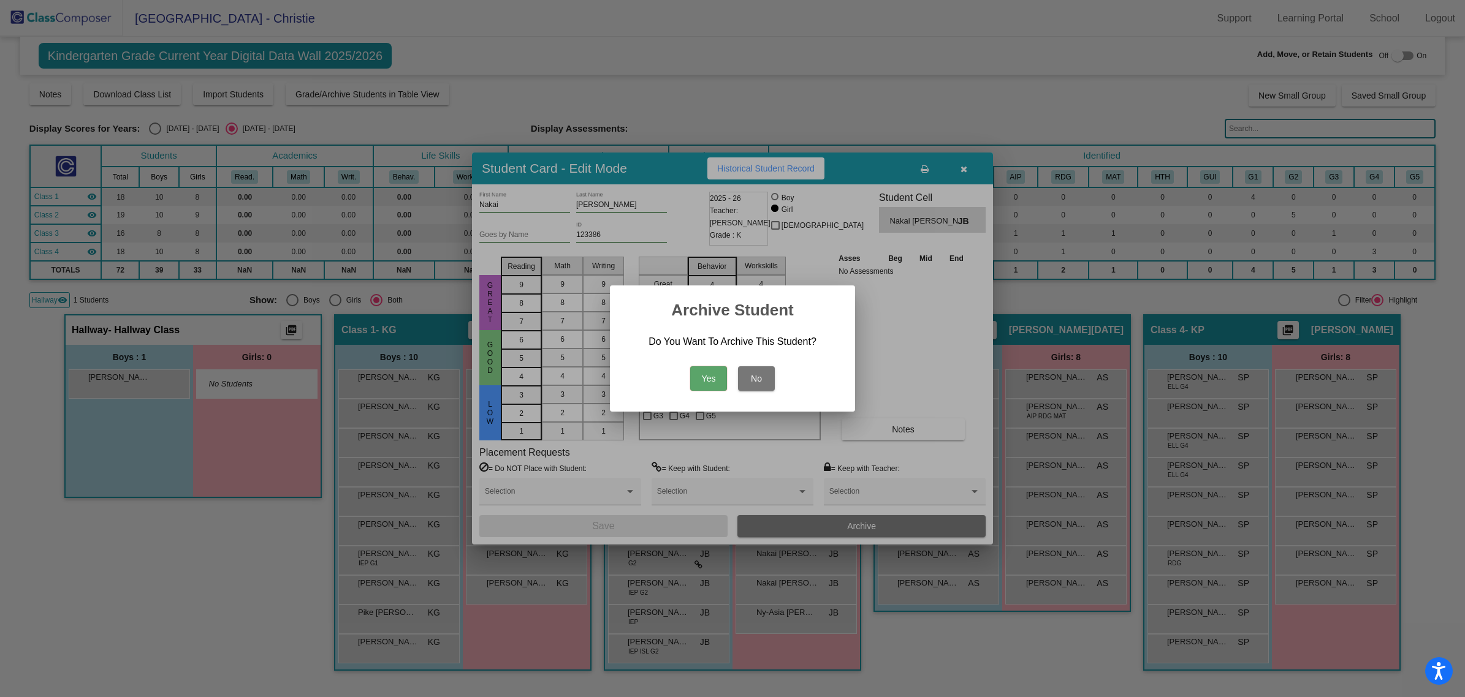
click at [699, 374] on button "Yes" at bounding box center [708, 378] width 37 height 25
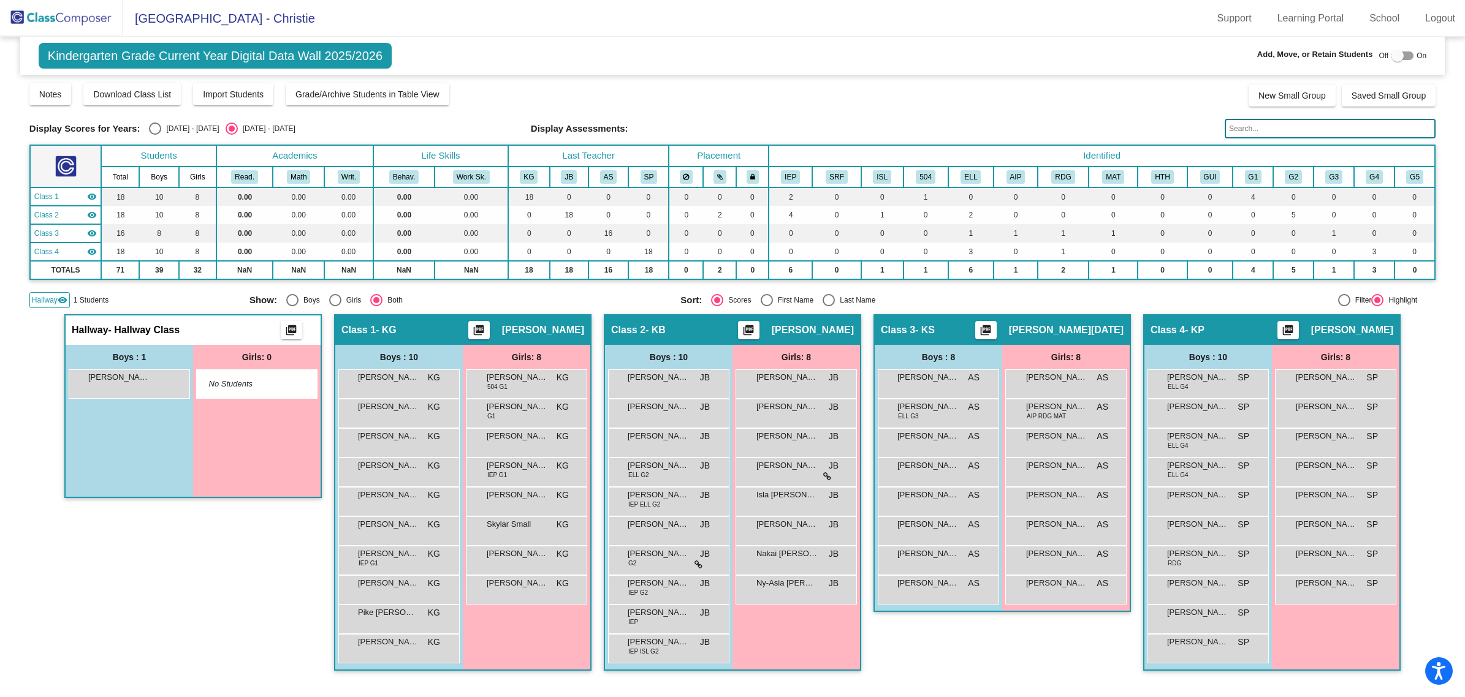
click at [831, 300] on div "Select an option" at bounding box center [828, 300] width 12 height 12
click at [828, 306] on input "Last Name" at bounding box center [828, 306] width 1 height 1
radio input "true"
click at [1396, 59] on div at bounding box center [1397, 56] width 12 height 12
checkbox input "true"
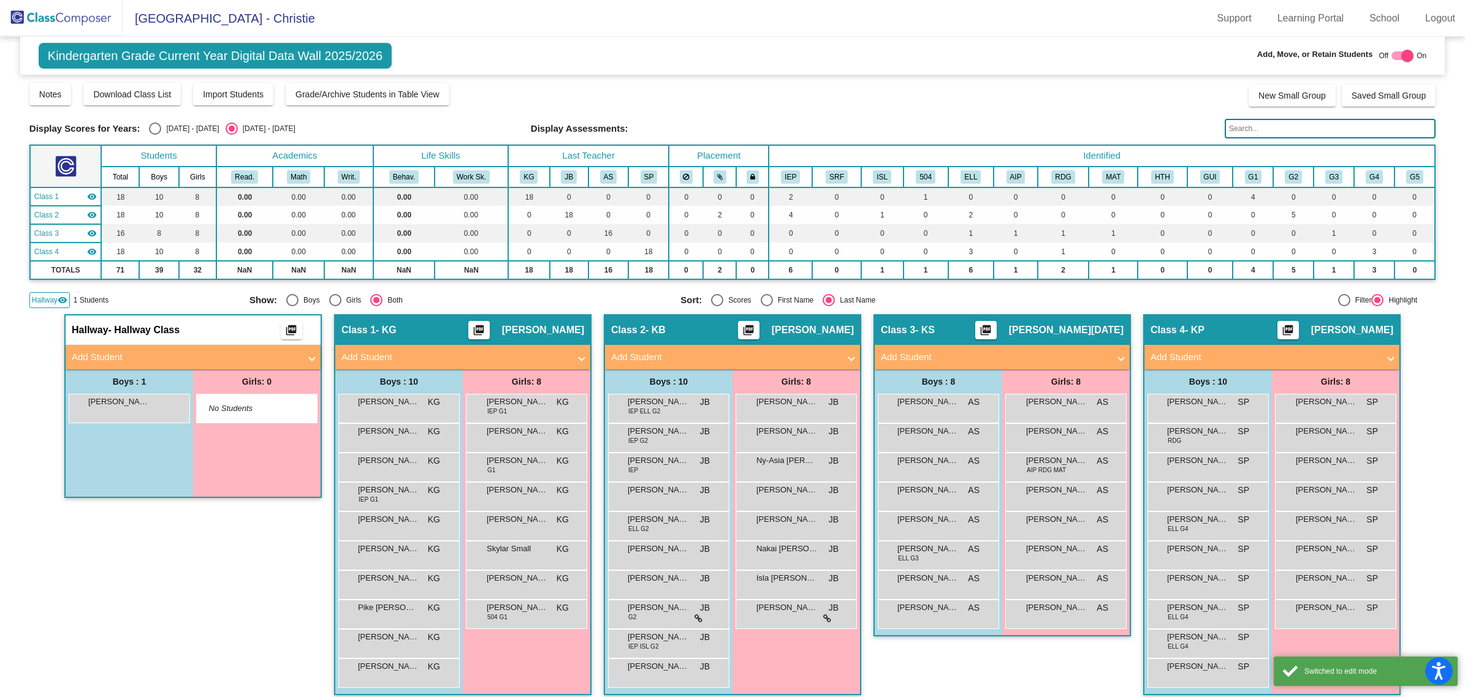
click at [129, 353] on mat-panel-title "Add Student" at bounding box center [186, 358] width 228 height 14
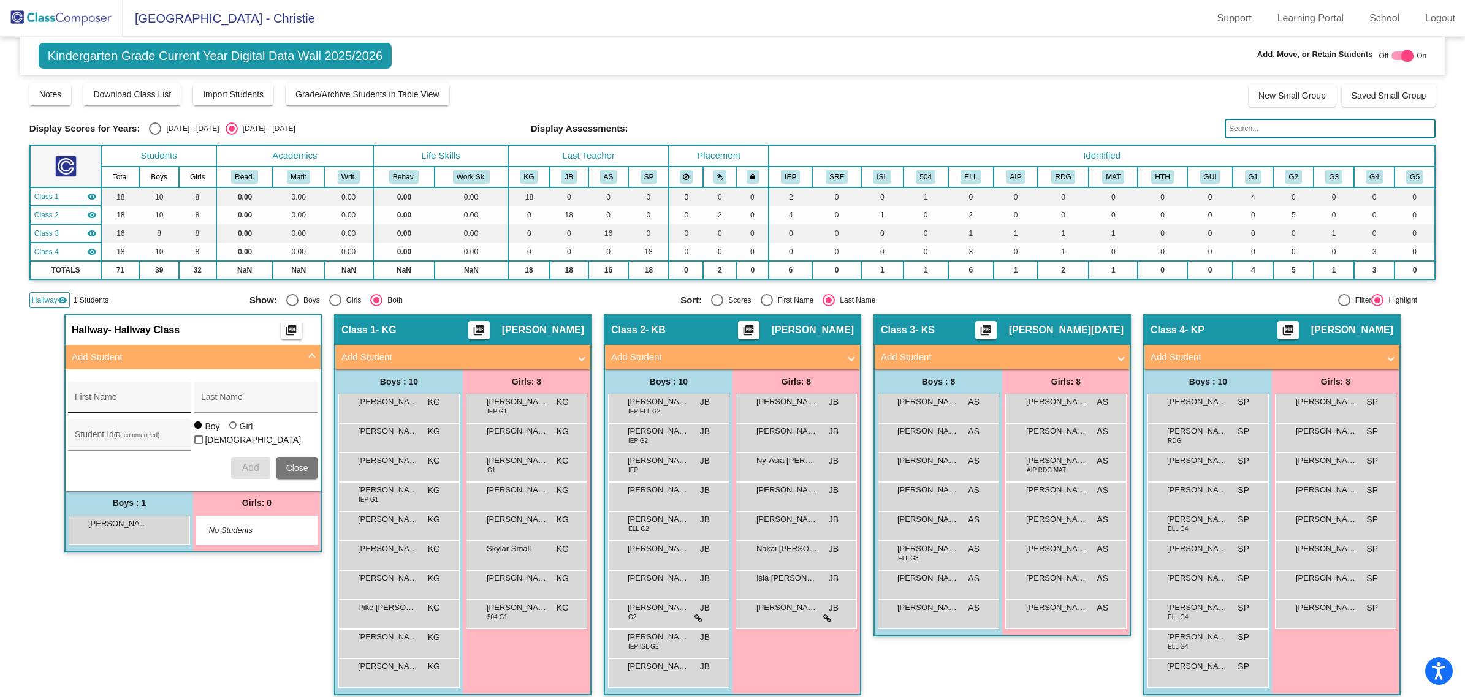
click at [102, 397] on input "First Name" at bounding box center [130, 402] width 110 height 10
click at [120, 401] on input "First Name" at bounding box center [130, 402] width 110 height 10
type input "Amara"
type input "Abbey"
click at [229, 429] on div at bounding box center [232, 425] width 7 height 7
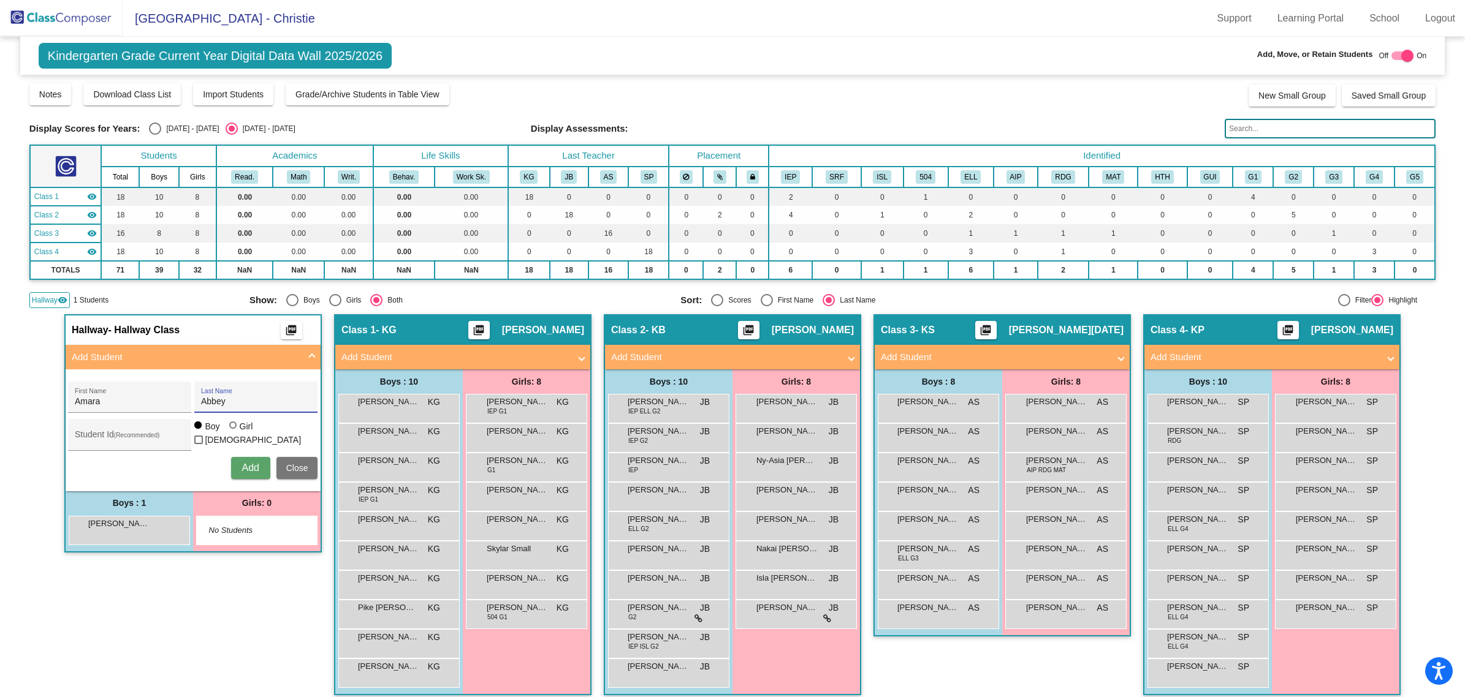
click at [233, 432] on input "Girl" at bounding box center [233, 431] width 1 height 1
radio input "true"
click at [243, 466] on span "Add" at bounding box center [249, 468] width 17 height 10
click at [112, 397] on input "First Name" at bounding box center [130, 402] width 110 height 10
type input "Charlotte"
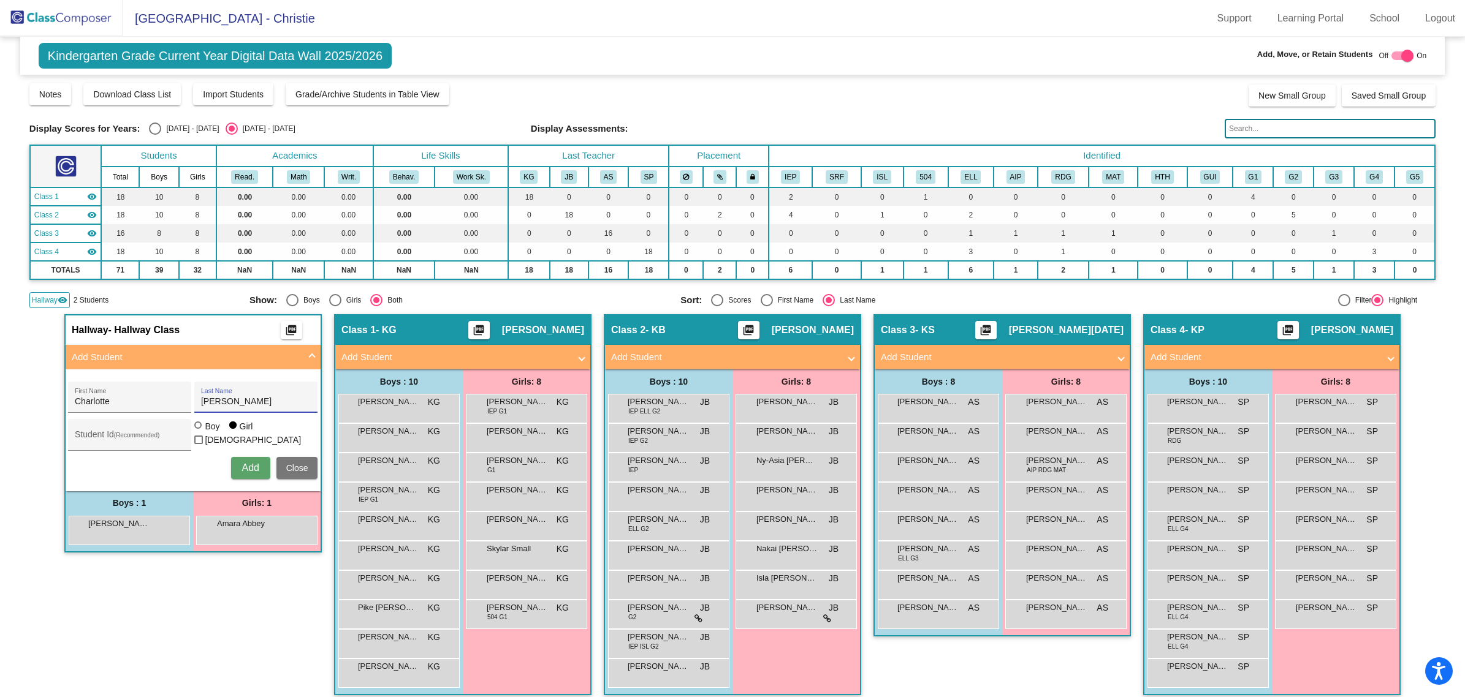
type input "Guerard"
click at [237, 464] on button "Add" at bounding box center [250, 468] width 39 height 22
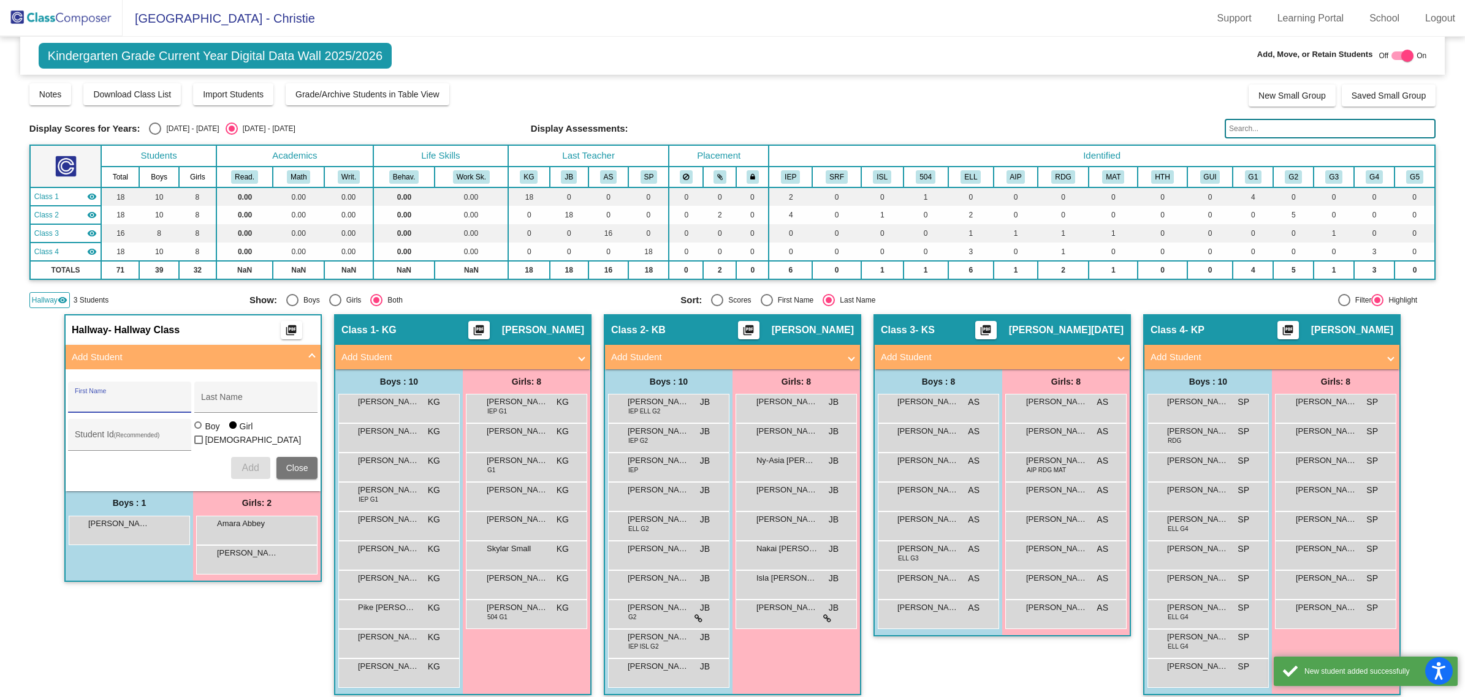
click at [108, 398] on input "First Name" at bounding box center [130, 402] width 110 height 10
type input "Emilia"
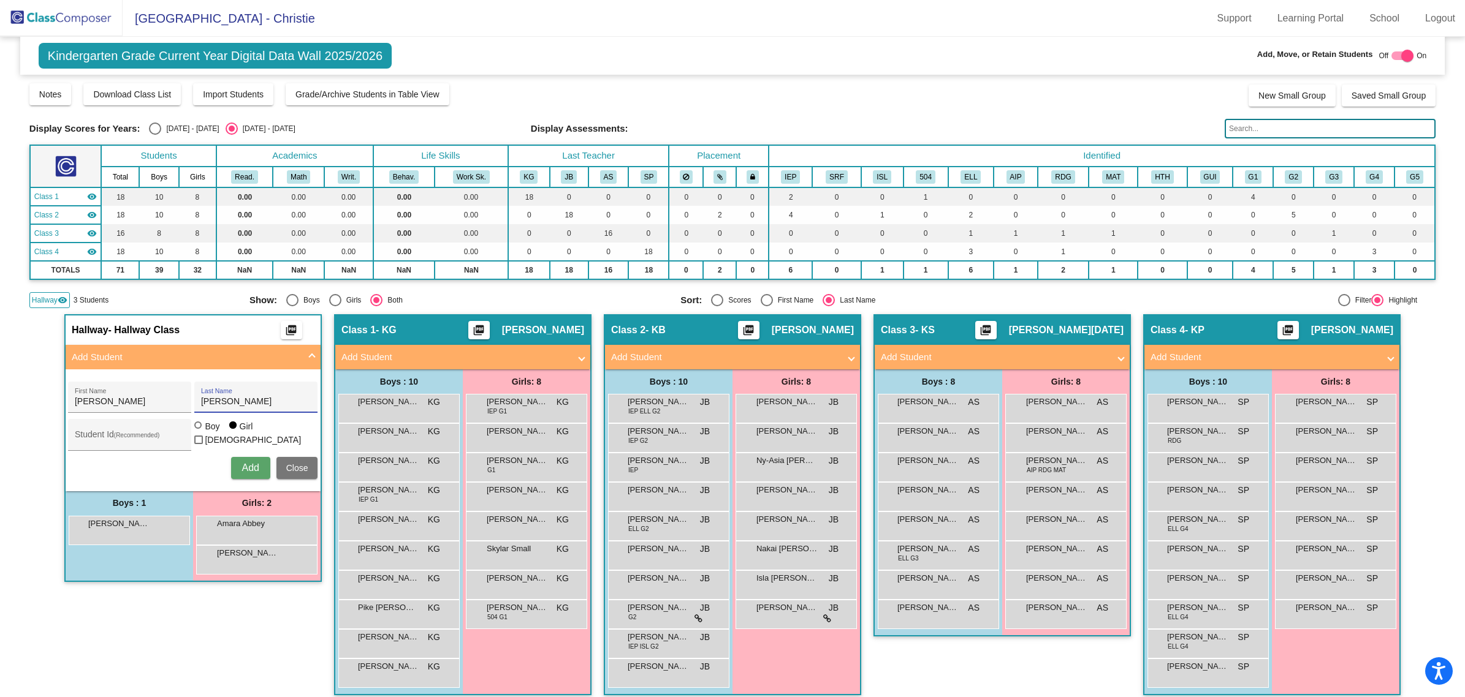
type input "Guerard"
click at [247, 470] on span "Add" at bounding box center [249, 468] width 17 height 10
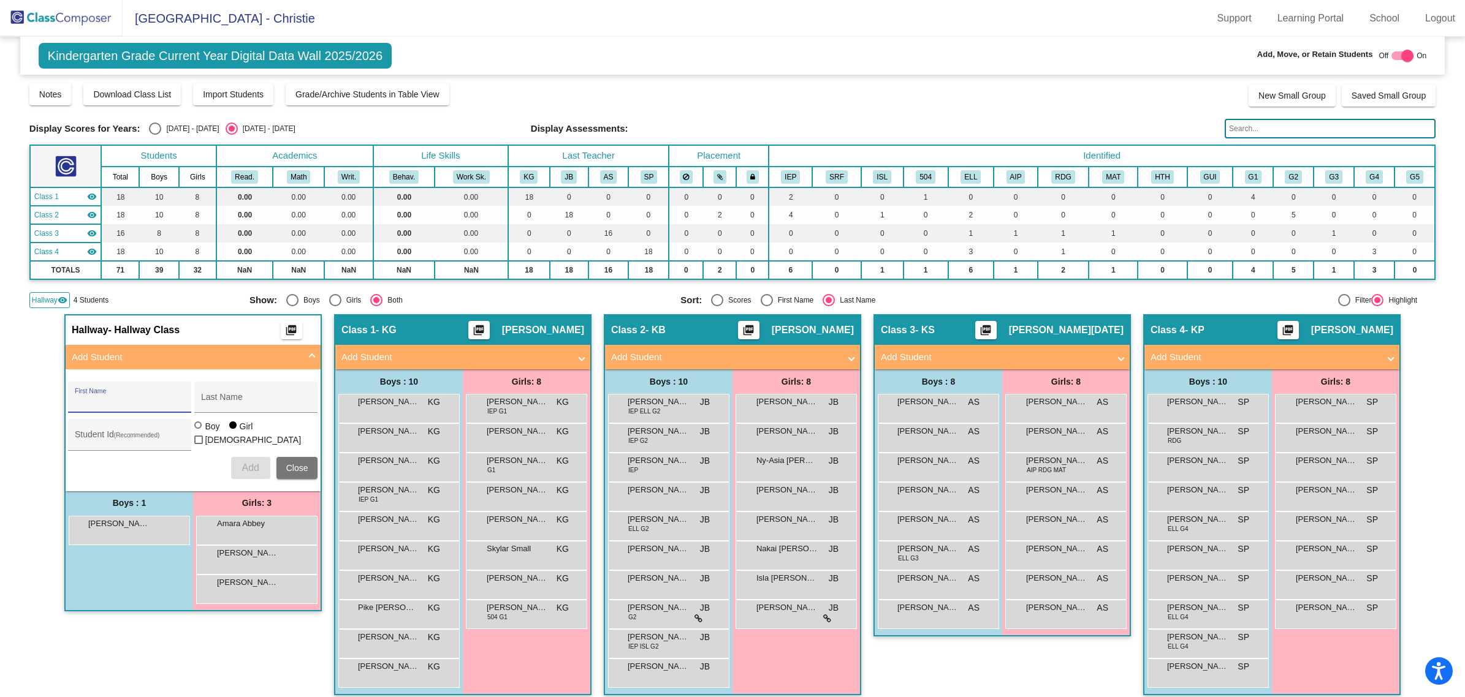
click at [118, 390] on div "First Name" at bounding box center [130, 400] width 110 height 25
type input "Emma"
type input "A"
type input "Sumner"
click at [249, 466] on span "Add" at bounding box center [249, 468] width 17 height 10
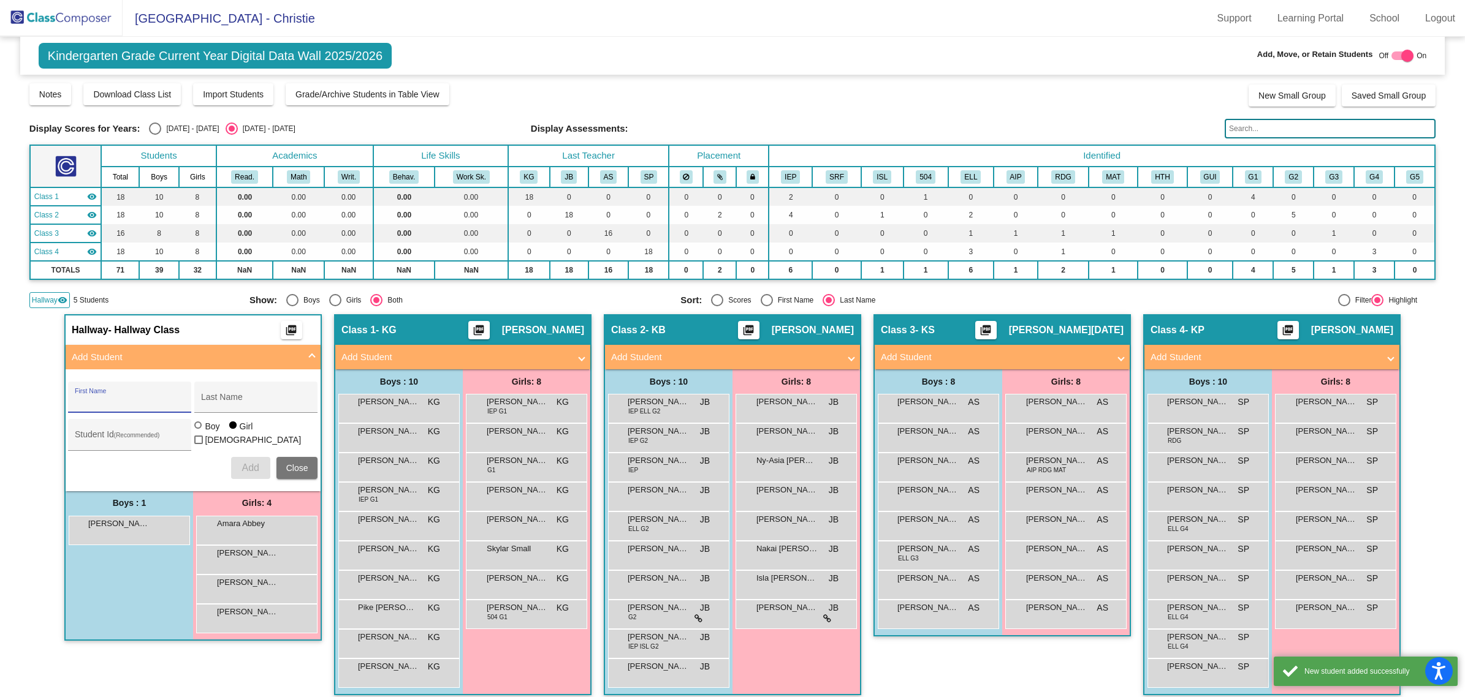
click at [114, 400] on input "First Name" at bounding box center [130, 402] width 110 height 10
type input "Norah"
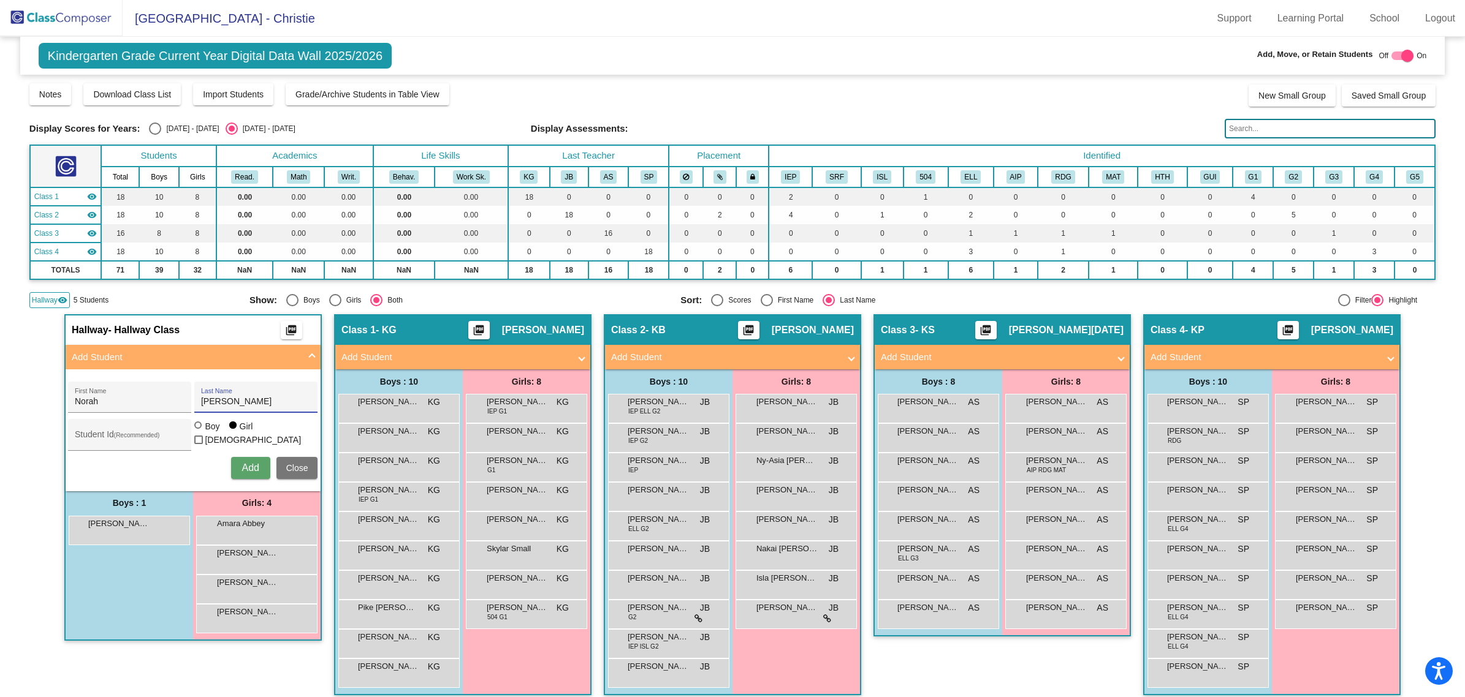
type input "Sanchez"
click at [246, 466] on span "Add" at bounding box center [249, 468] width 17 height 10
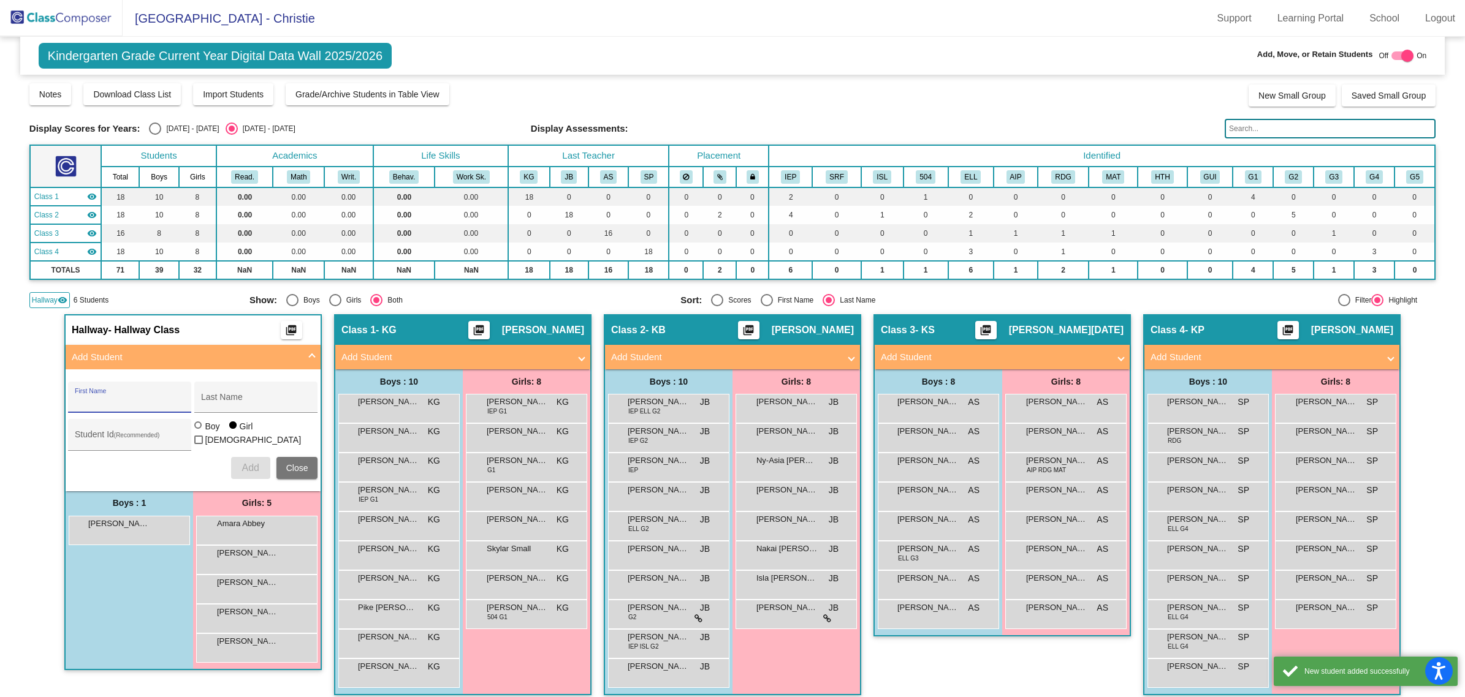
click at [119, 393] on div "First Name" at bounding box center [130, 400] width 110 height 25
type input "Rose"
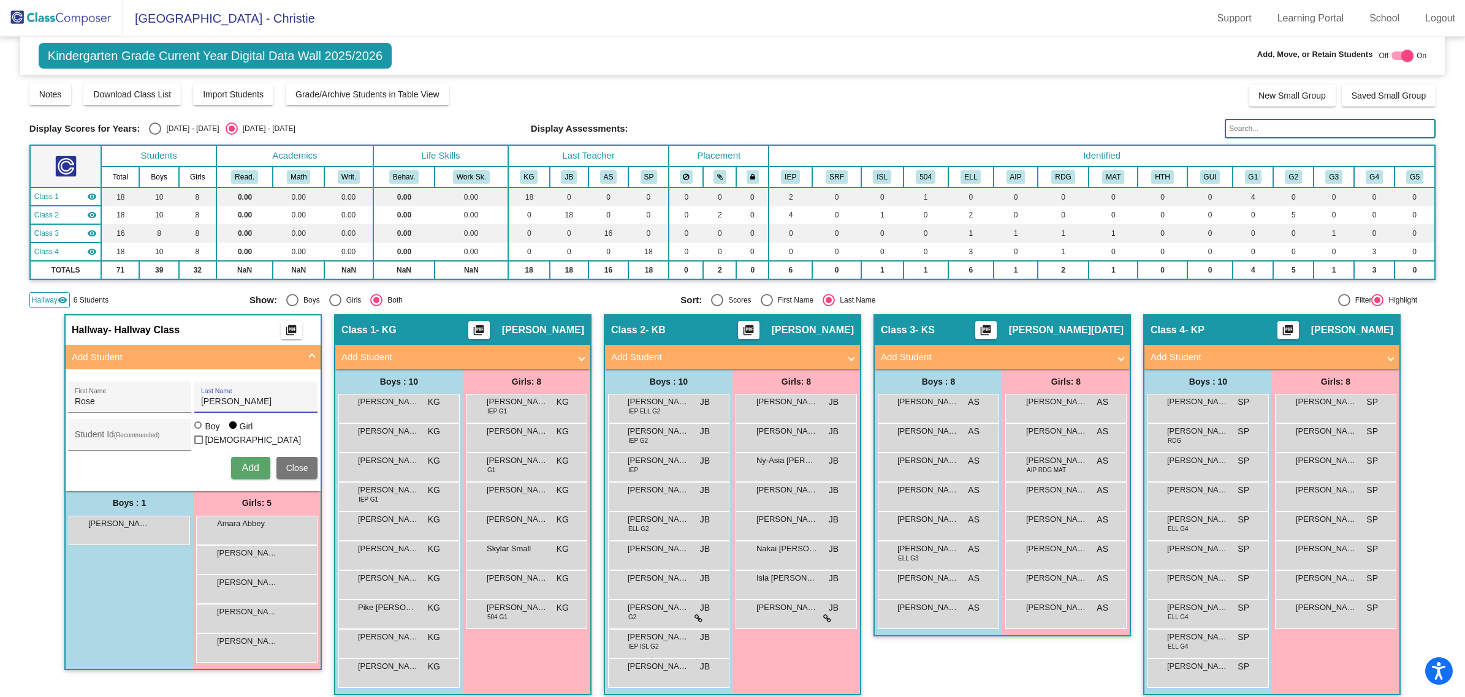
type input "Murphy"
click at [243, 470] on span "Add" at bounding box center [249, 468] width 17 height 10
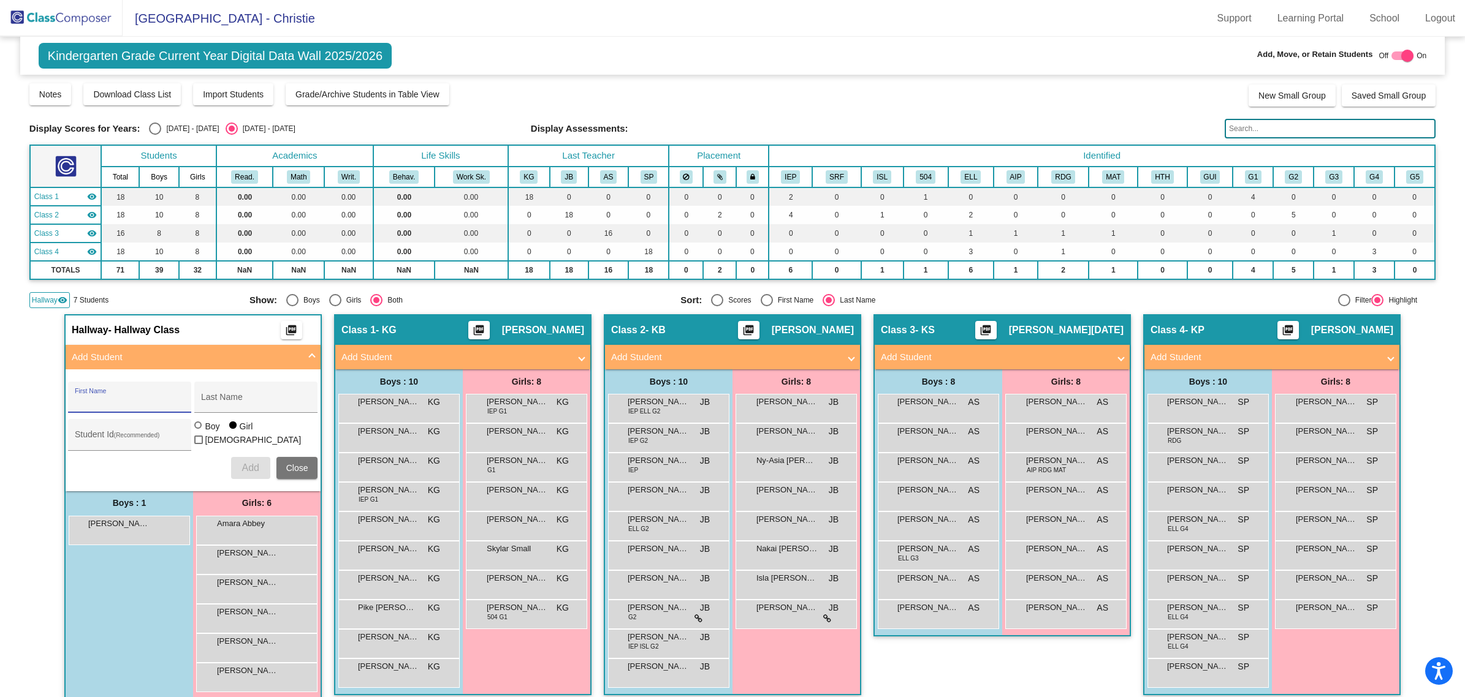
scroll to position [10, 0]
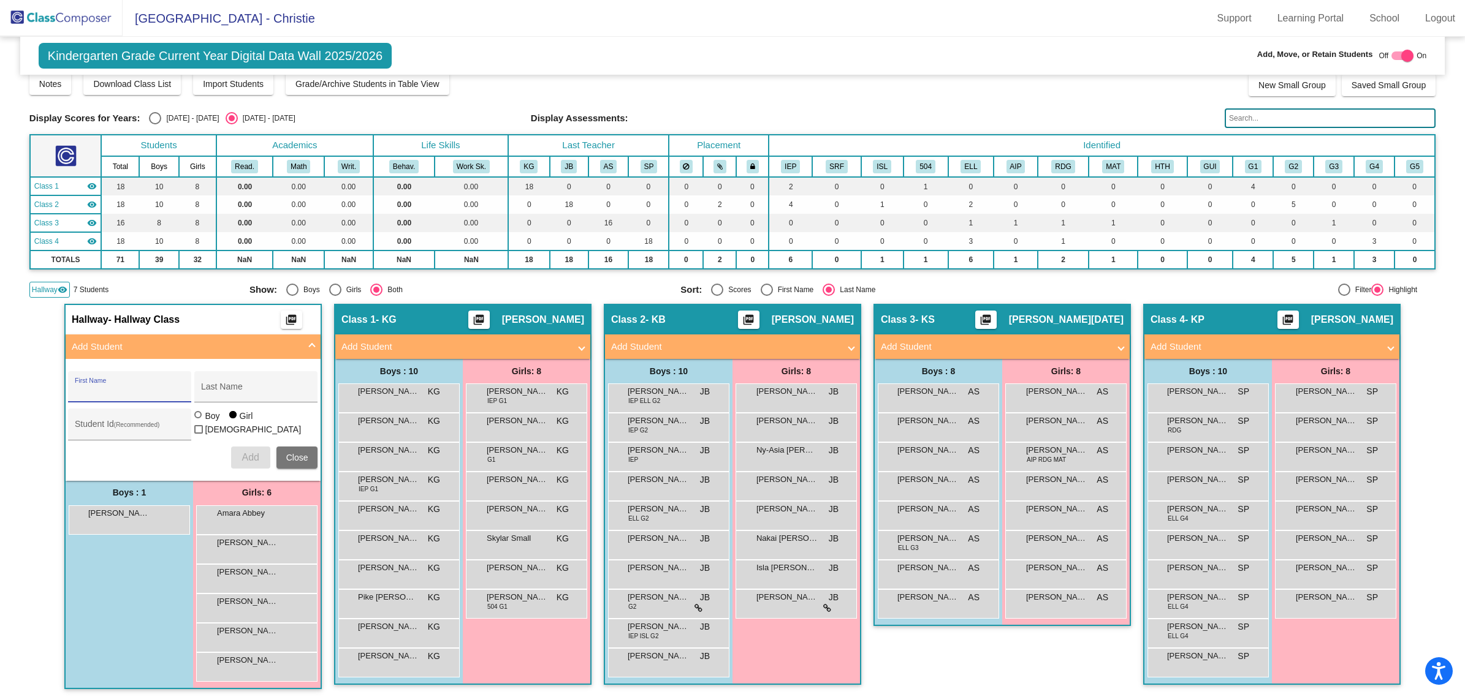
click at [826, 287] on div "Select an option" at bounding box center [828, 290] width 6 height 6
click at [828, 296] on input "Last Name" at bounding box center [828, 296] width 1 height 1
click at [769, 289] on div "Select an option" at bounding box center [766, 290] width 12 height 12
click at [767, 296] on input "First Name" at bounding box center [766, 296] width 1 height 1
radio input "true"
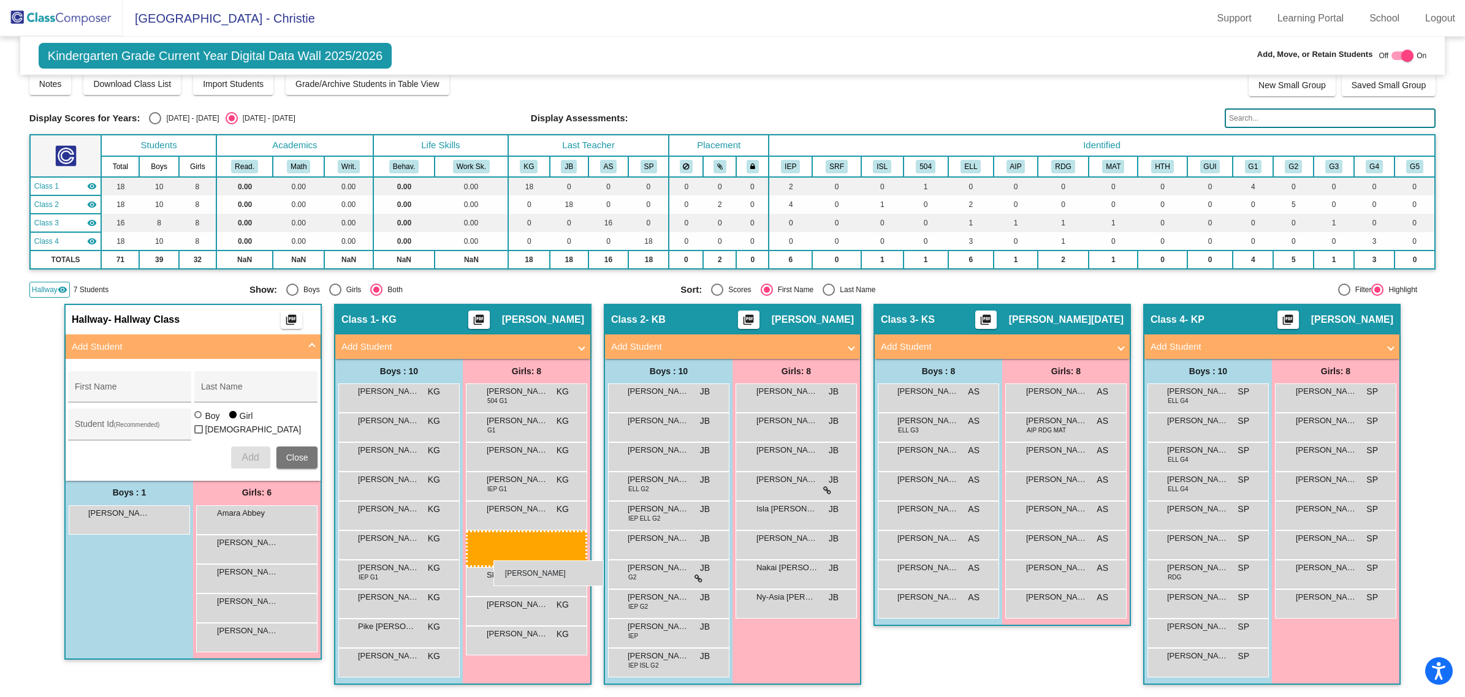
scroll to position [7, 0]
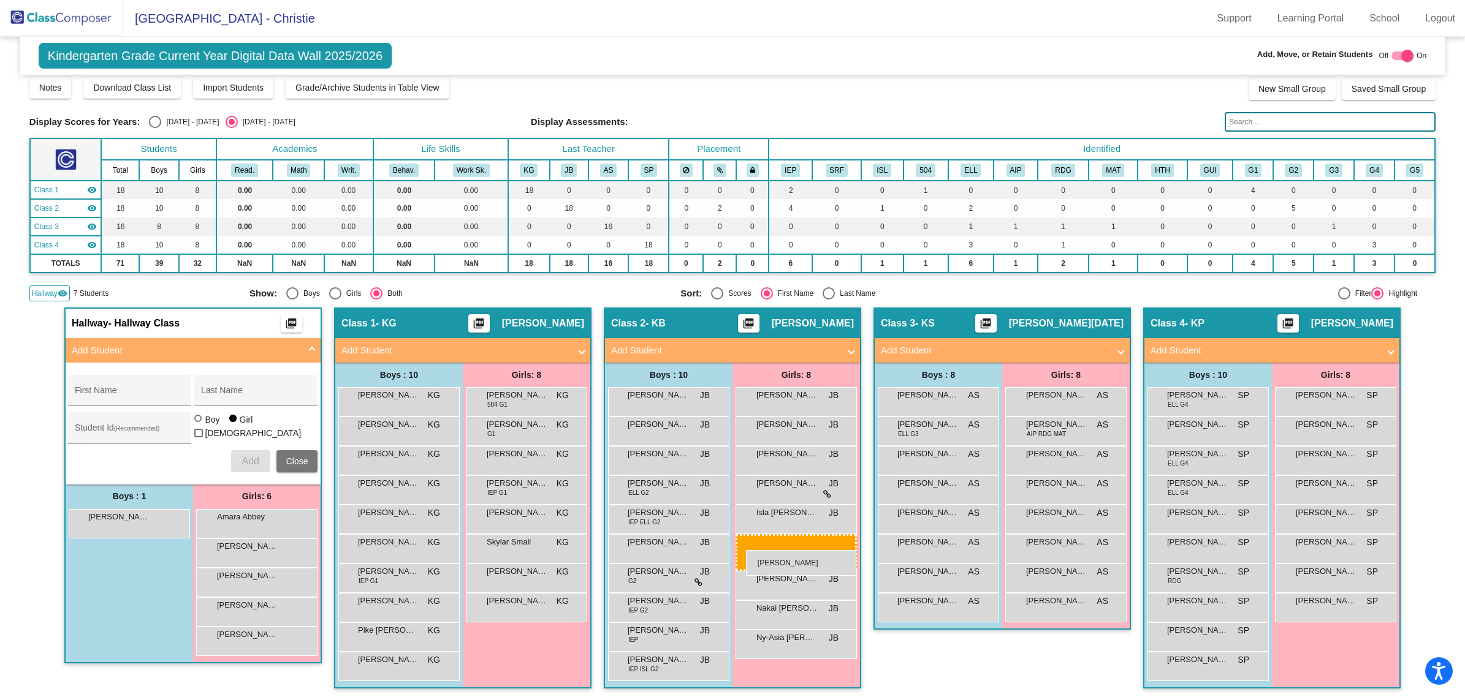
drag, startPoint x: 253, startPoint y: 607, endPoint x: 746, endPoint y: 550, distance: 496.0
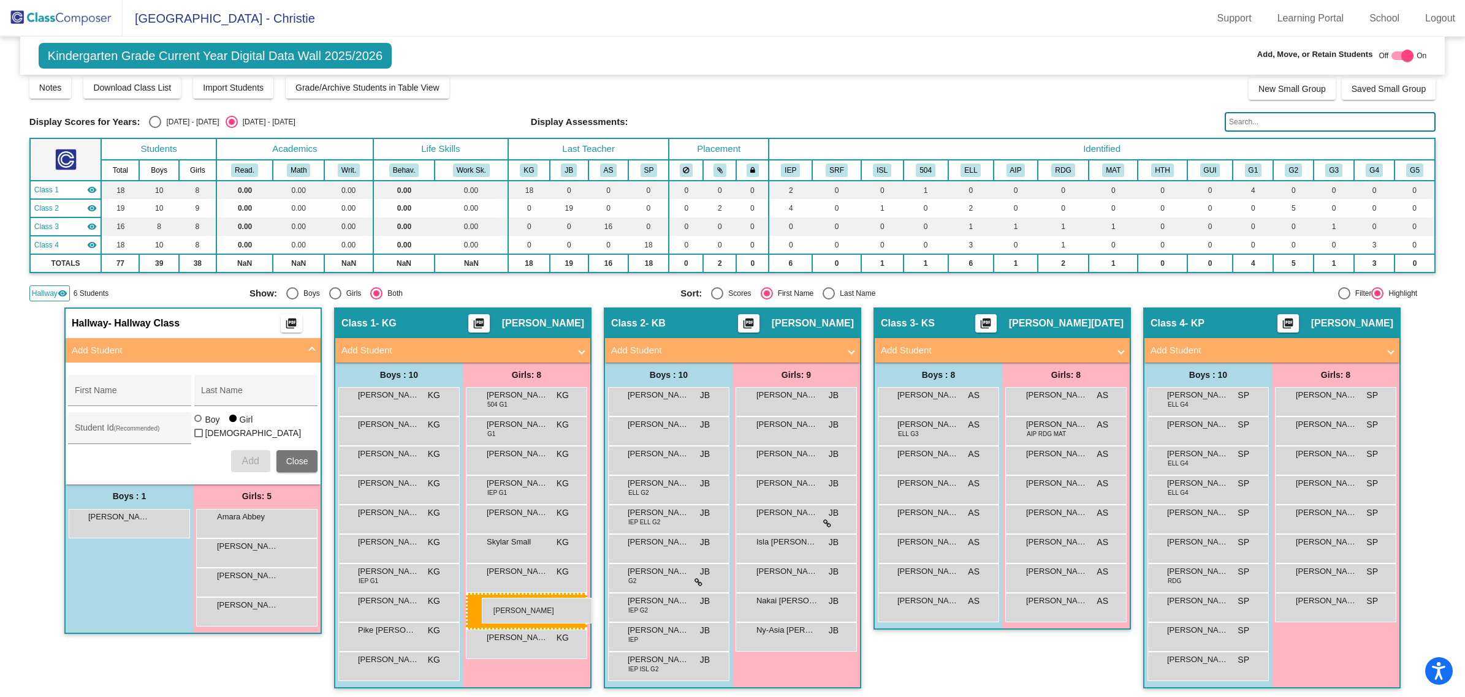
drag, startPoint x: 276, startPoint y: 607, endPoint x: 482, endPoint y: 598, distance: 206.1
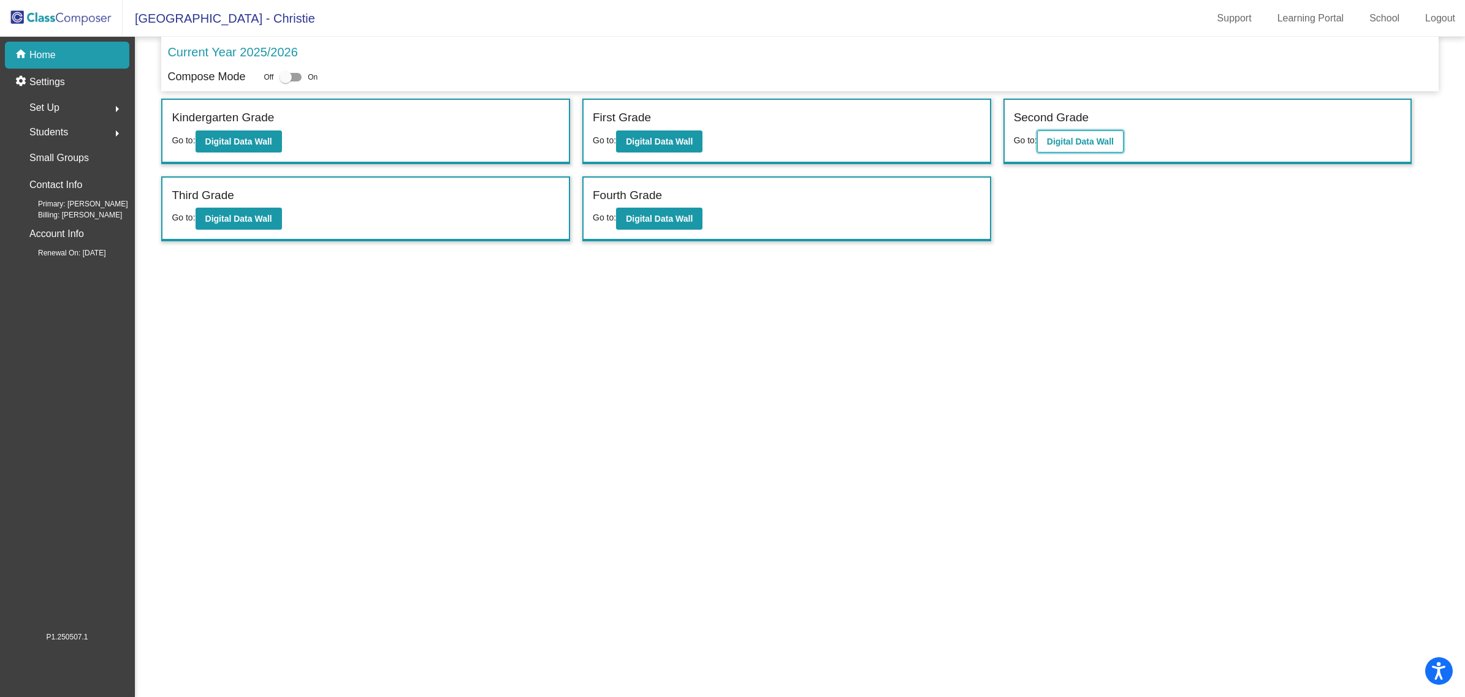
click at [1089, 141] on b "Digital Data Wall" at bounding box center [1080, 142] width 67 height 10
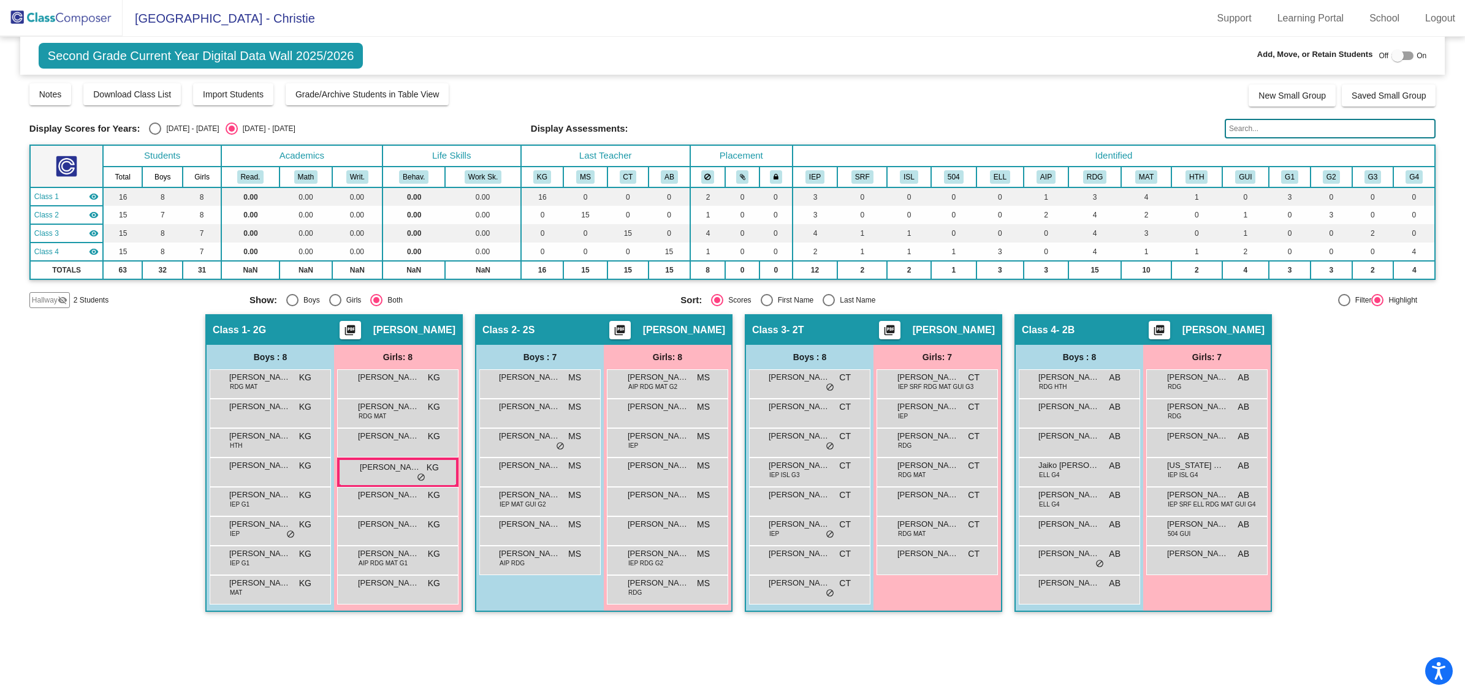
click at [47, 298] on span "Hallway" at bounding box center [45, 300] width 26 height 11
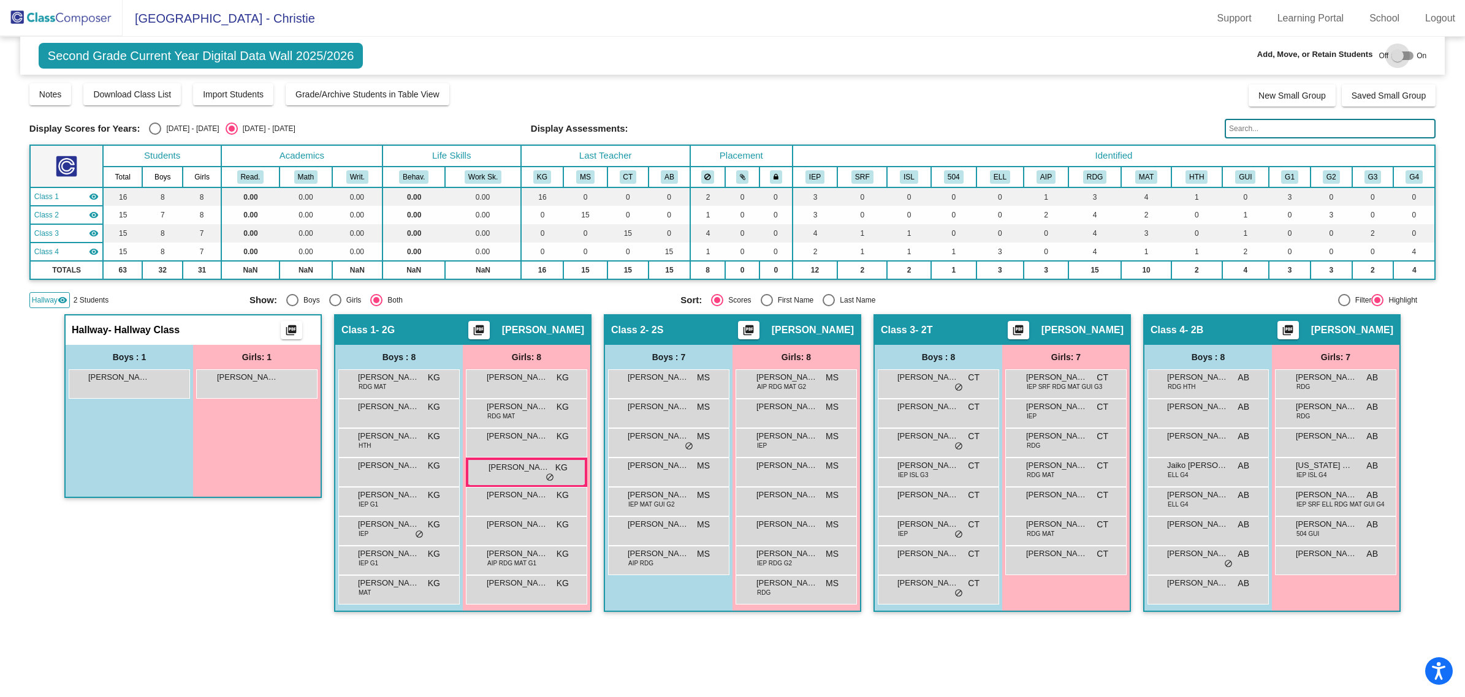
click at [1398, 55] on div at bounding box center [1397, 56] width 12 height 12
checkbox input "true"
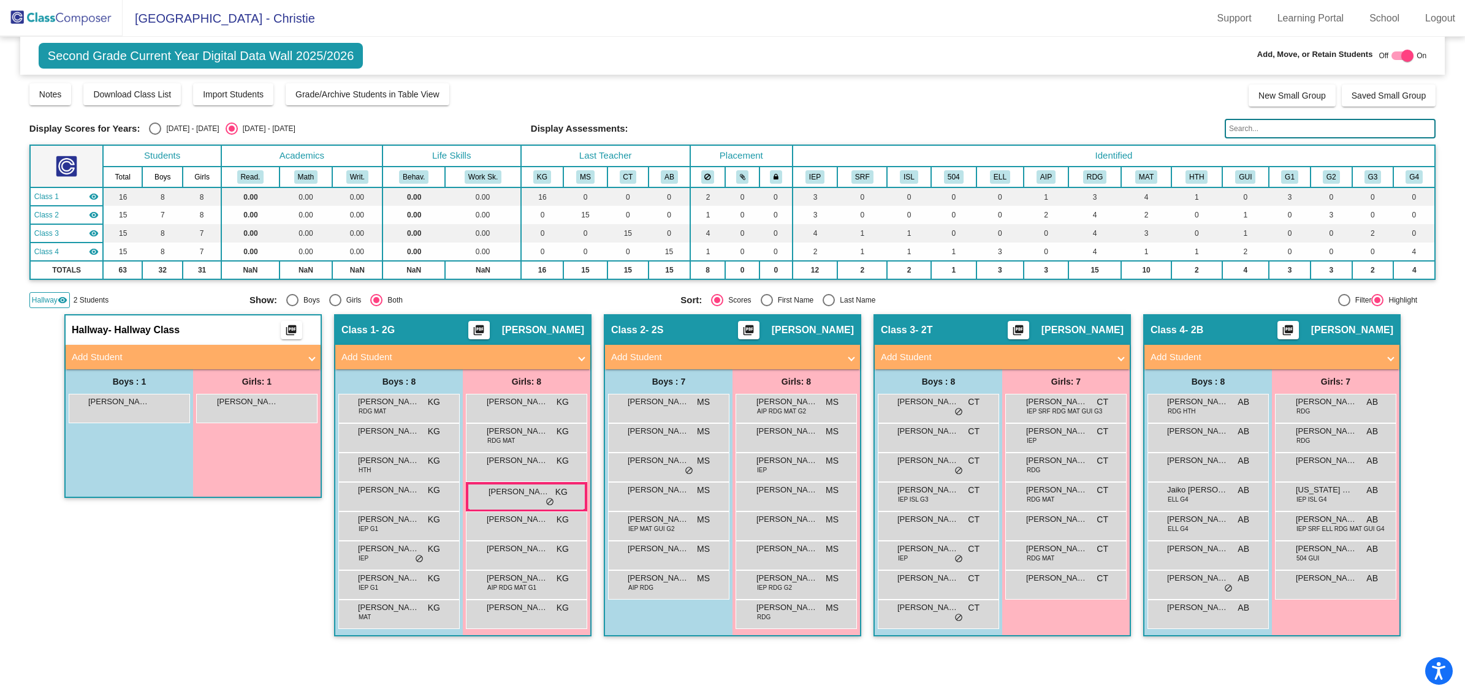
click at [146, 357] on mat-panel-title "Add Student" at bounding box center [186, 358] width 228 height 14
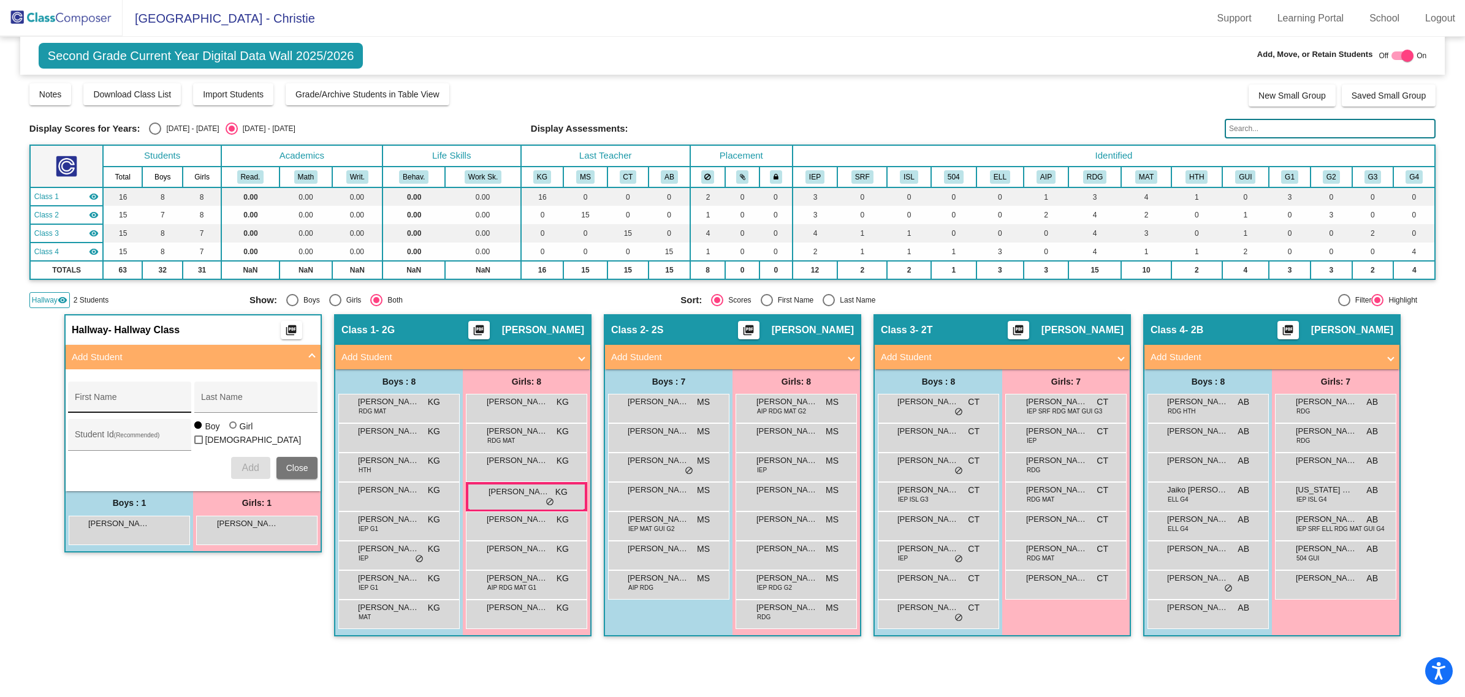
click at [142, 390] on div "First Name" at bounding box center [130, 400] width 110 height 25
type input "Victoria"
type input "Abbey"
click at [233, 428] on div at bounding box center [232, 425] width 7 height 7
click at [233, 431] on input "Girl" at bounding box center [233, 431] width 1 height 1
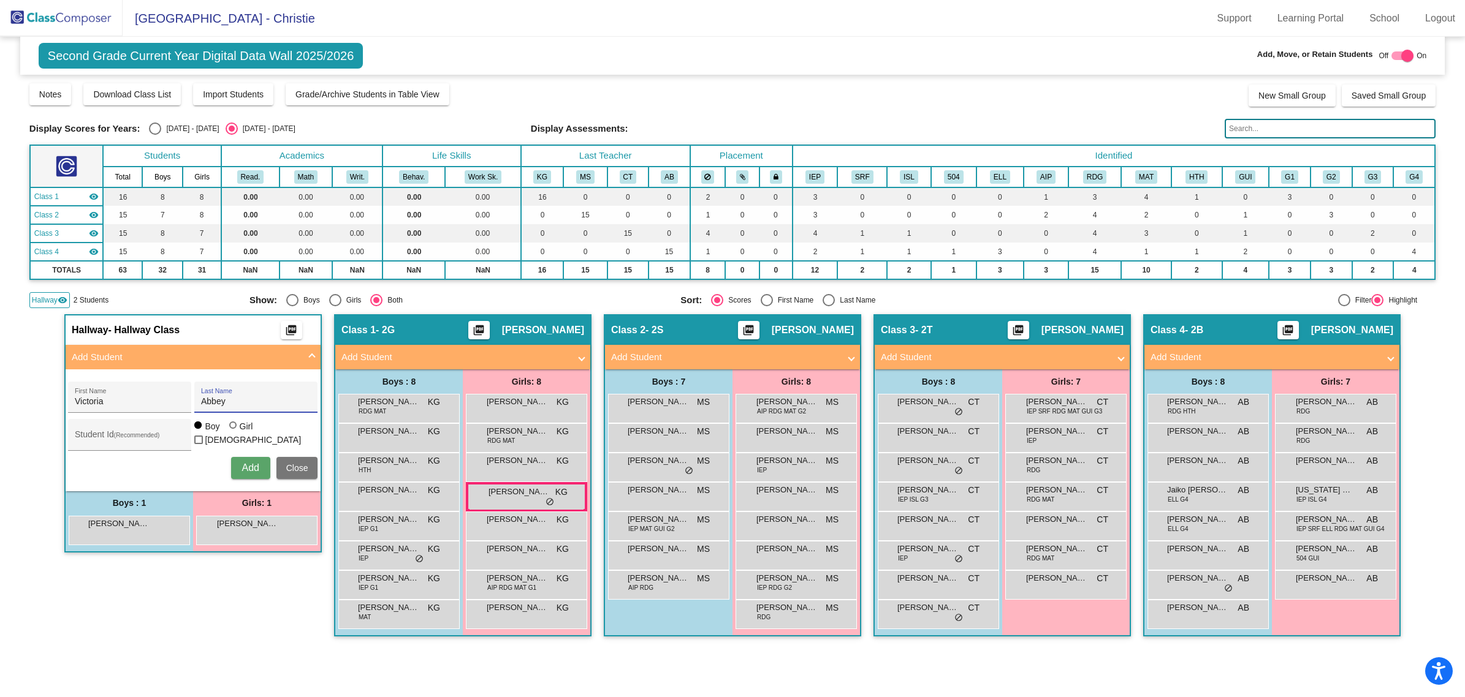
radio input "true"
click at [247, 466] on span "Add" at bounding box center [249, 468] width 17 height 10
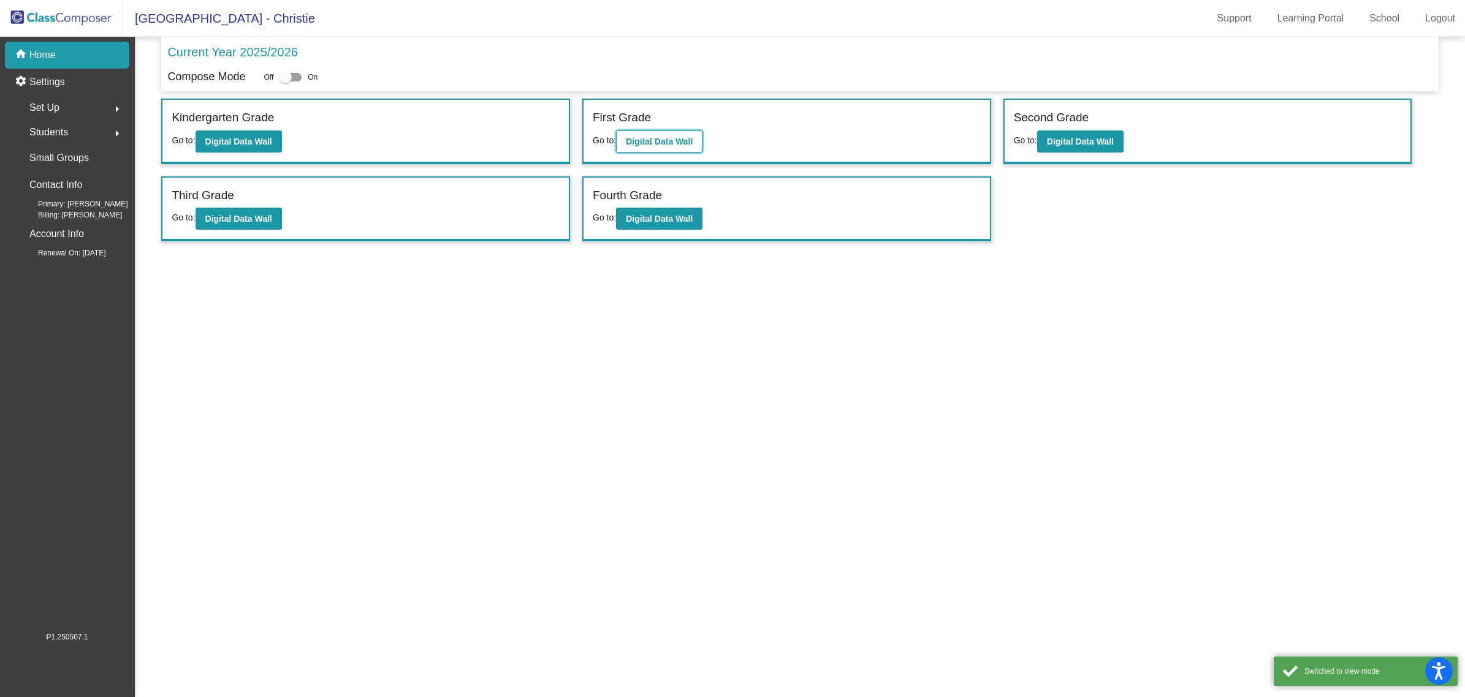
click at [641, 144] on b "Digital Data Wall" at bounding box center [659, 142] width 67 height 10
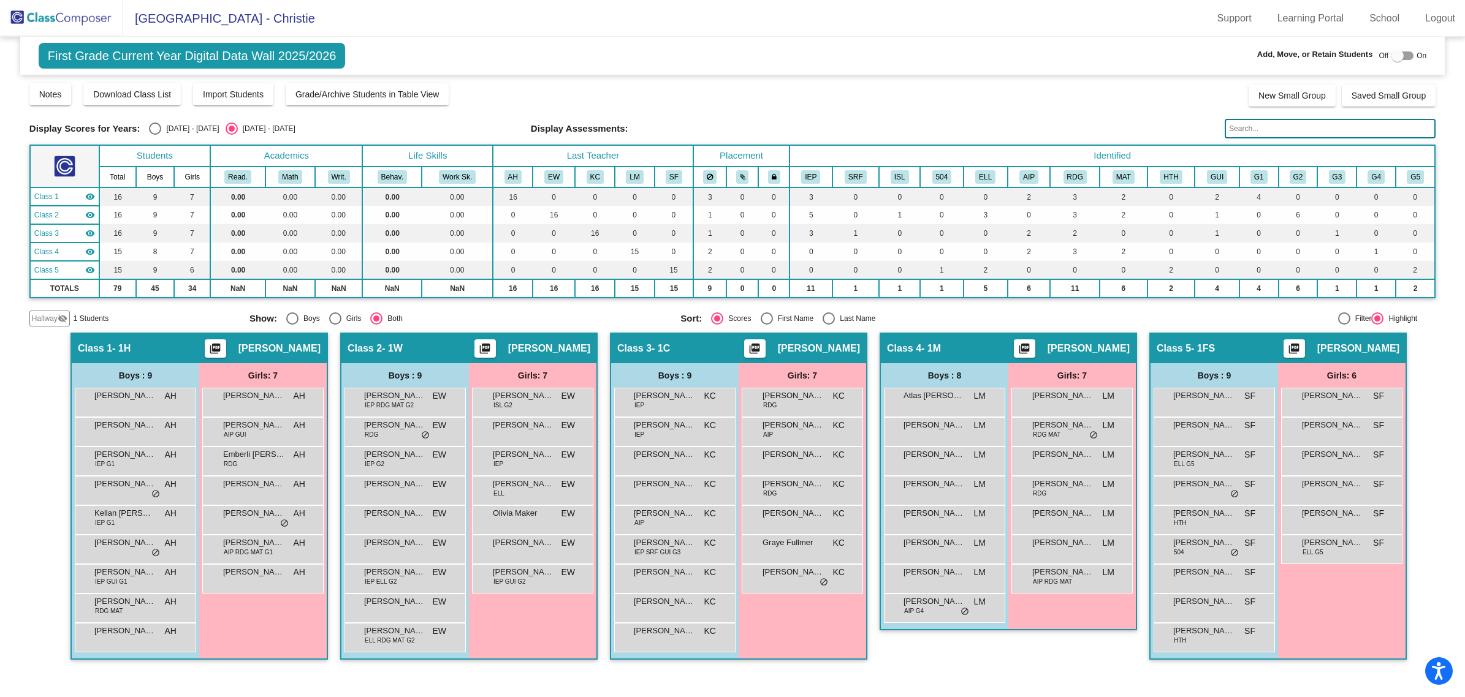
click at [47, 316] on span "Hallway" at bounding box center [45, 318] width 26 height 11
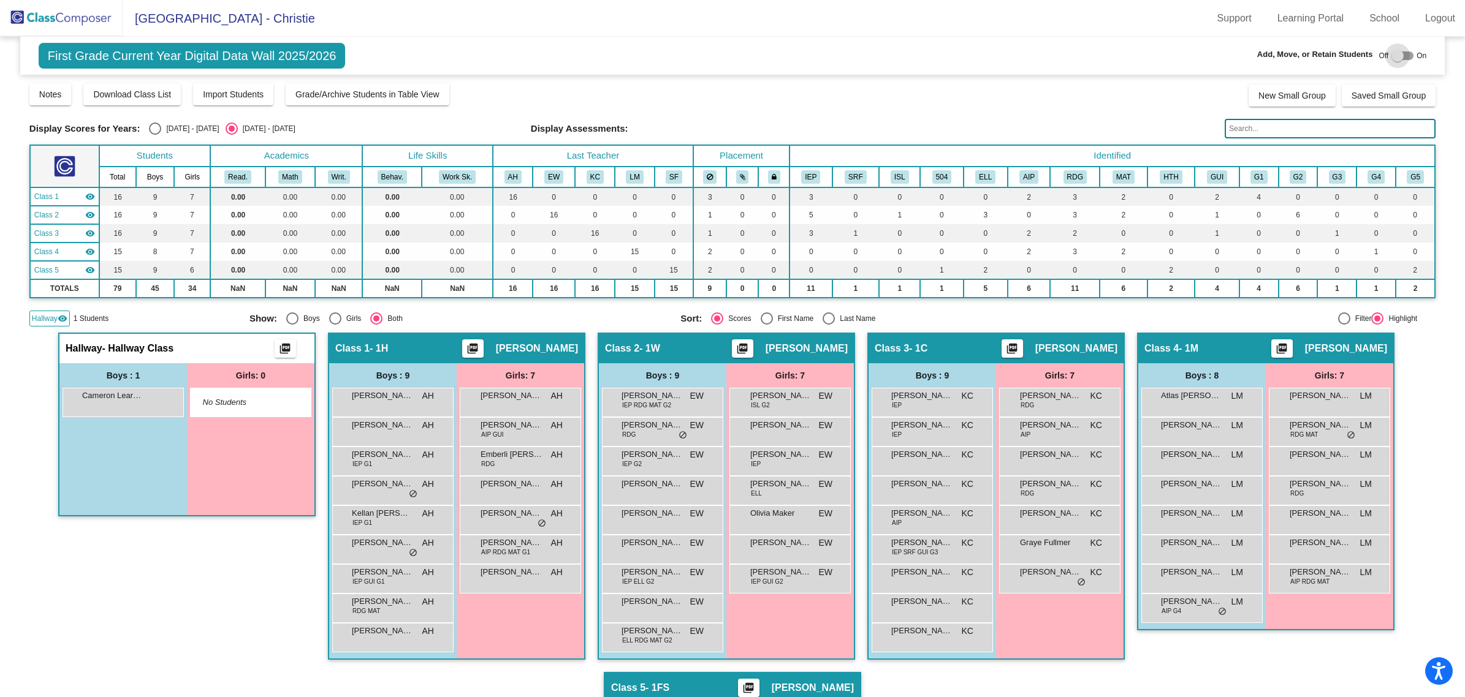
click at [1391, 56] on div at bounding box center [1397, 56] width 12 height 12
checkbox input "true"
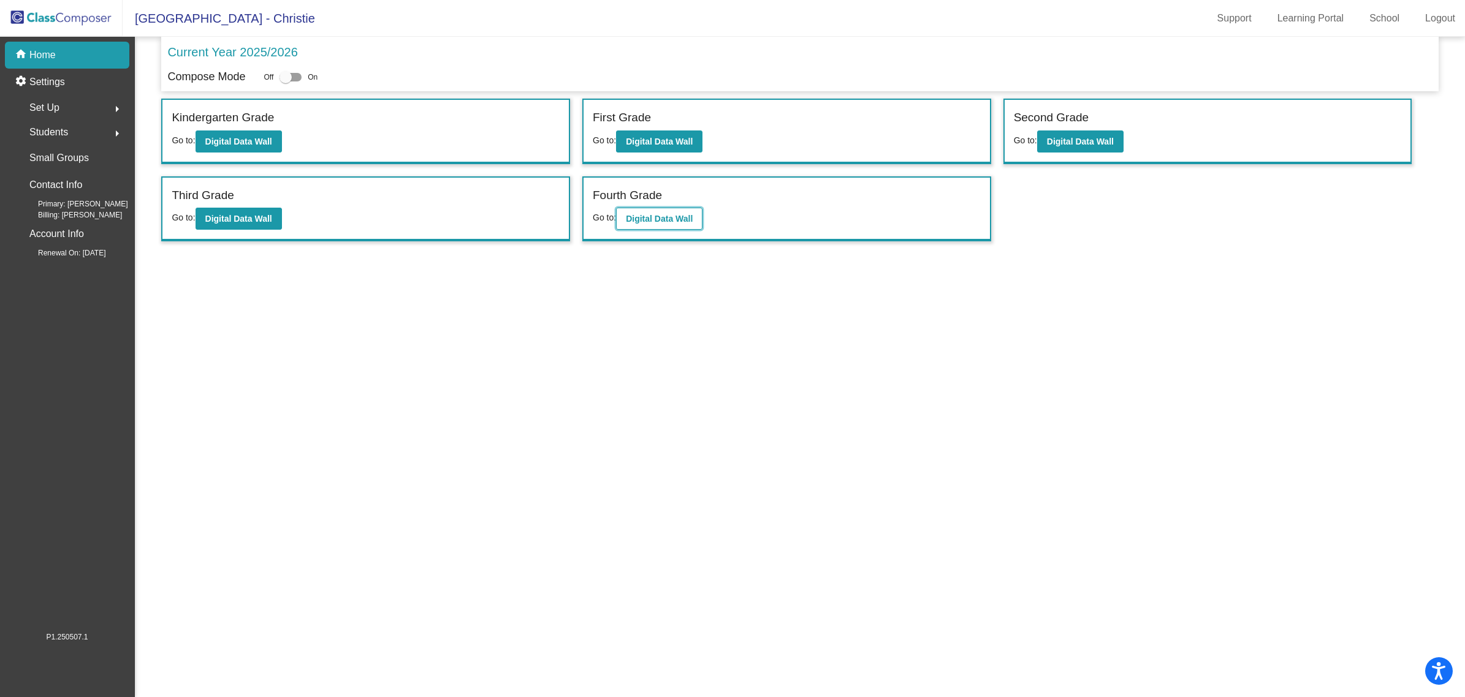
click at [665, 216] on b "Digital Data Wall" at bounding box center [659, 219] width 67 height 10
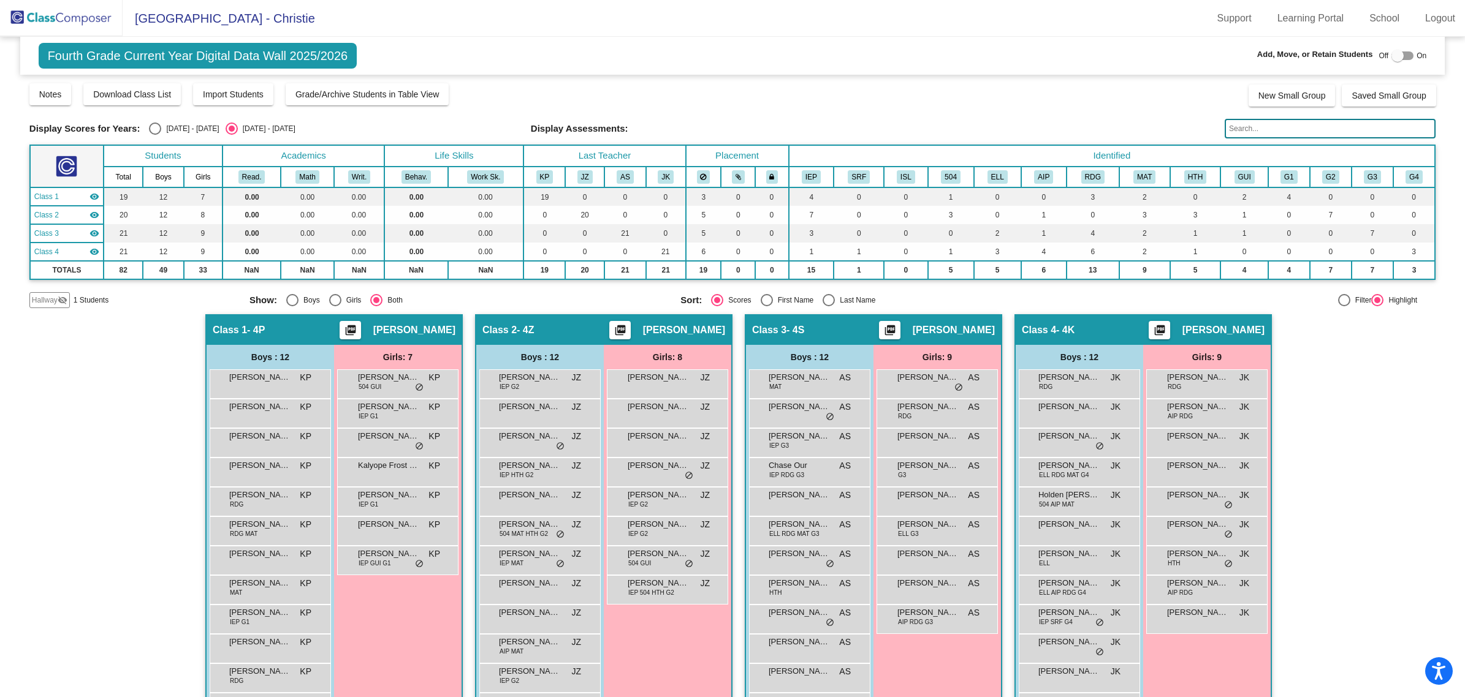
click at [49, 301] on span "Hallway" at bounding box center [45, 300] width 26 height 11
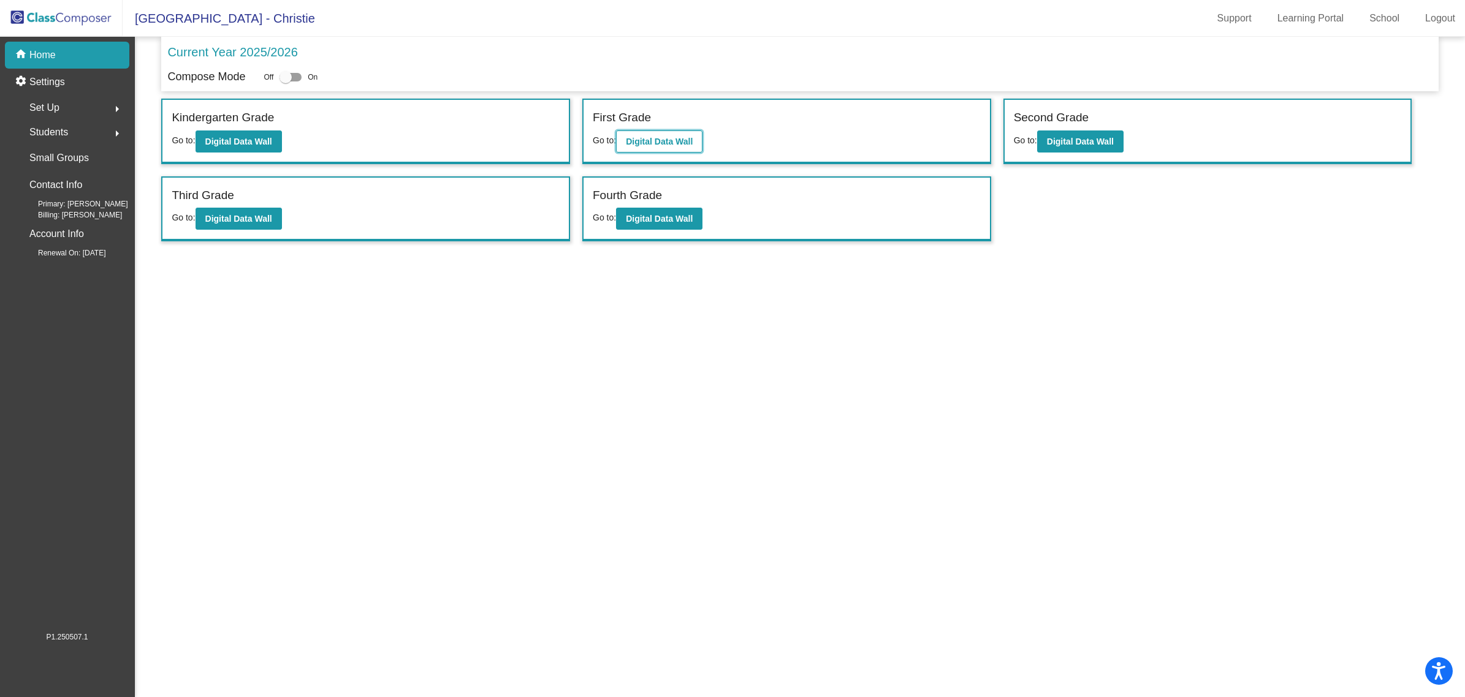
click at [670, 145] on button "Digital Data Wall" at bounding box center [659, 142] width 86 height 22
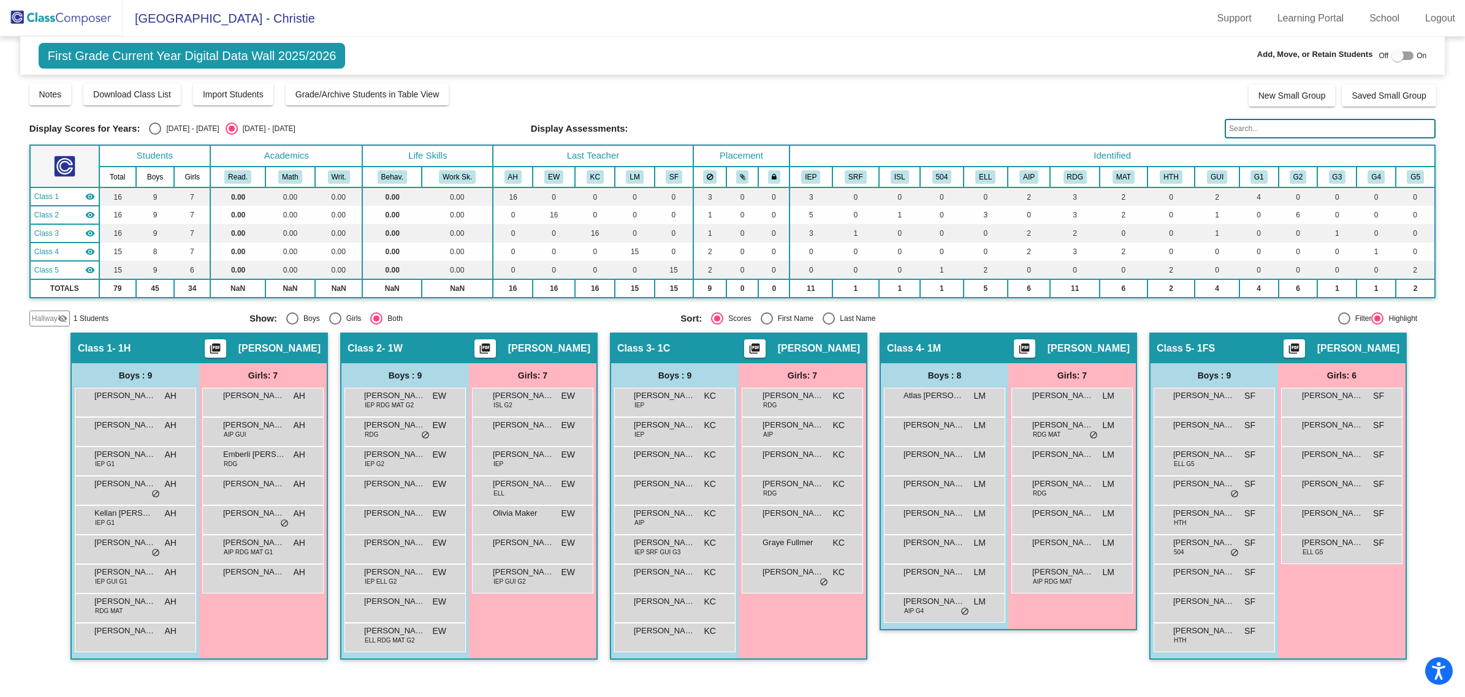
click at [40, 317] on span "Hallway" at bounding box center [45, 318] width 26 height 11
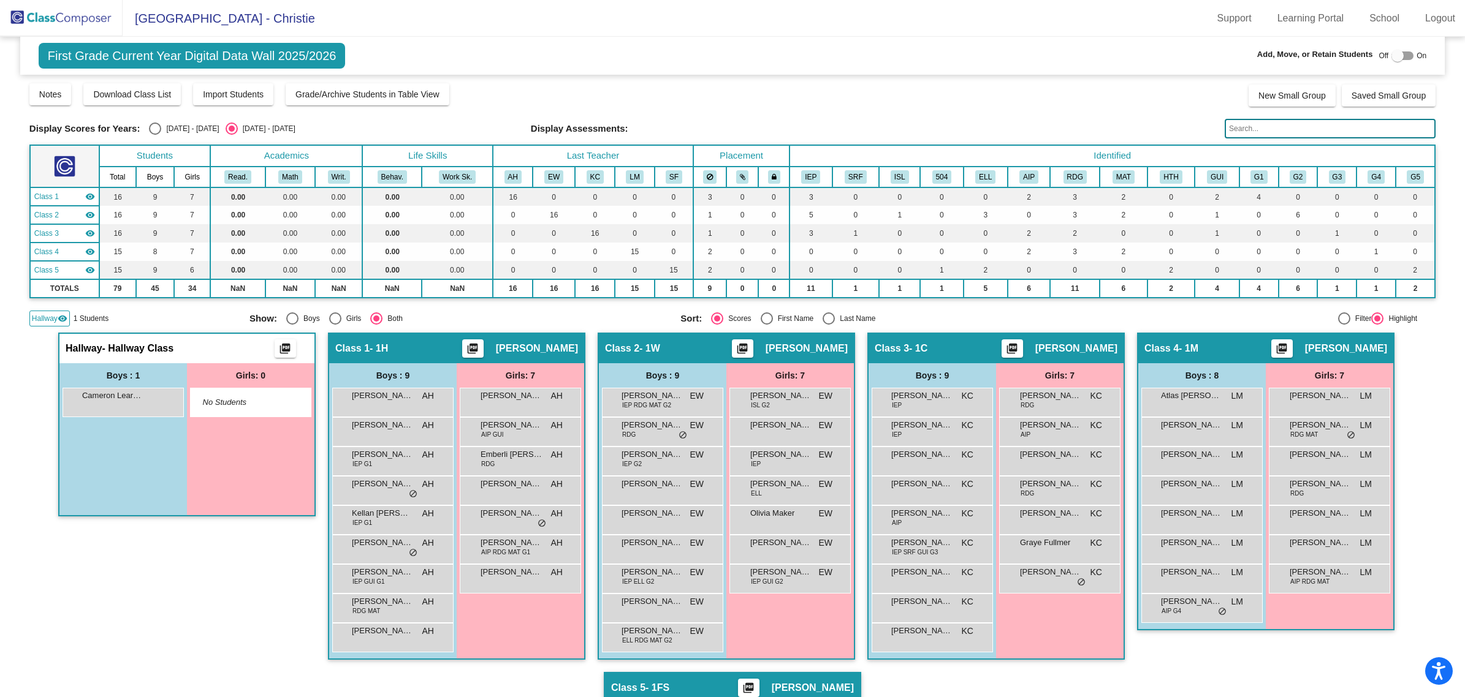
click at [1392, 54] on div at bounding box center [1397, 56] width 12 height 12
checkbox input "true"
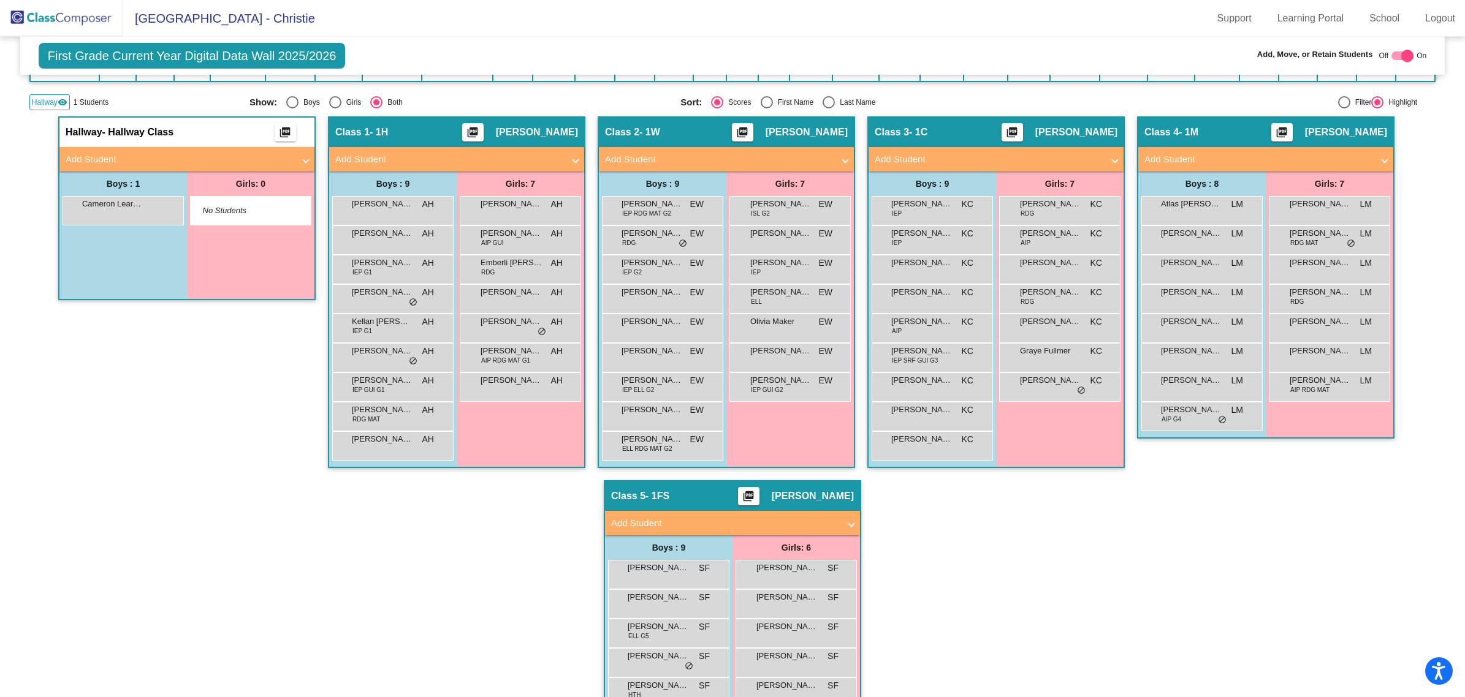
scroll to position [216, 0]
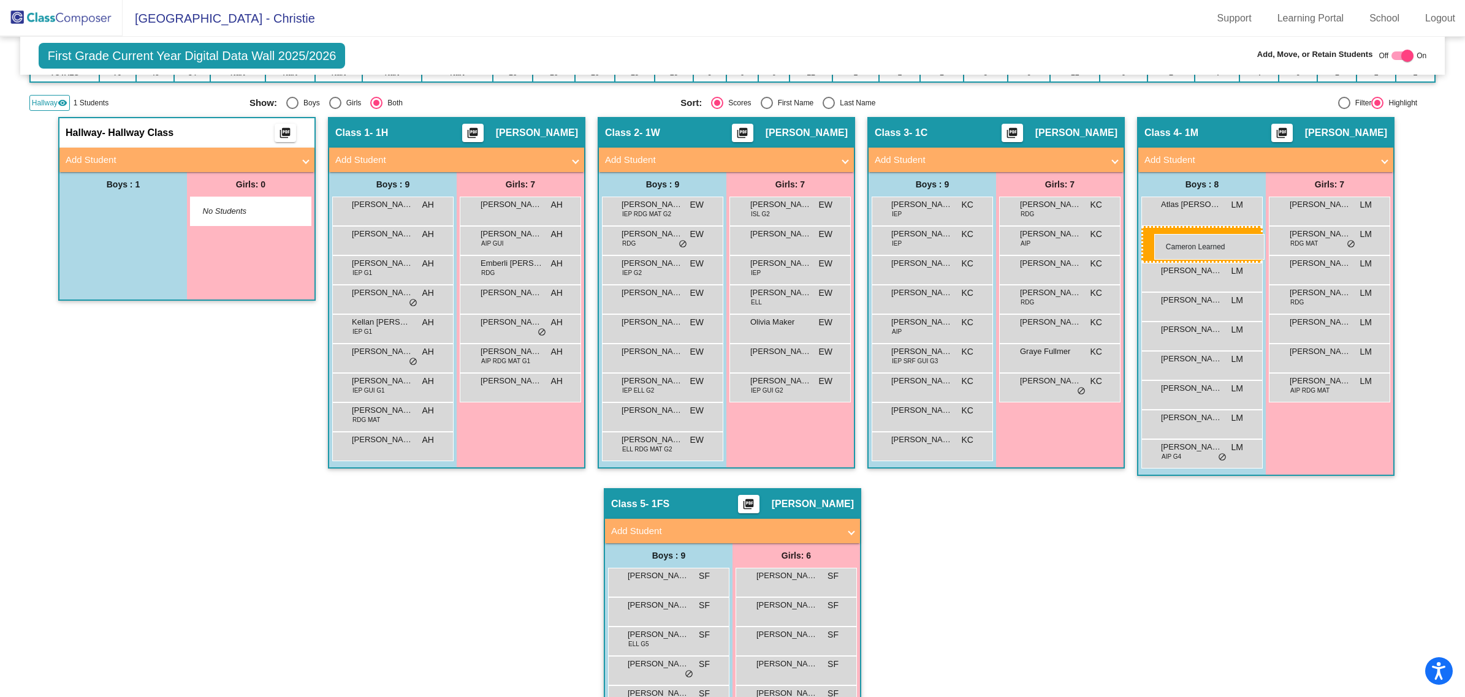
drag, startPoint x: 102, startPoint y: 210, endPoint x: 1154, endPoint y: 234, distance: 1051.8
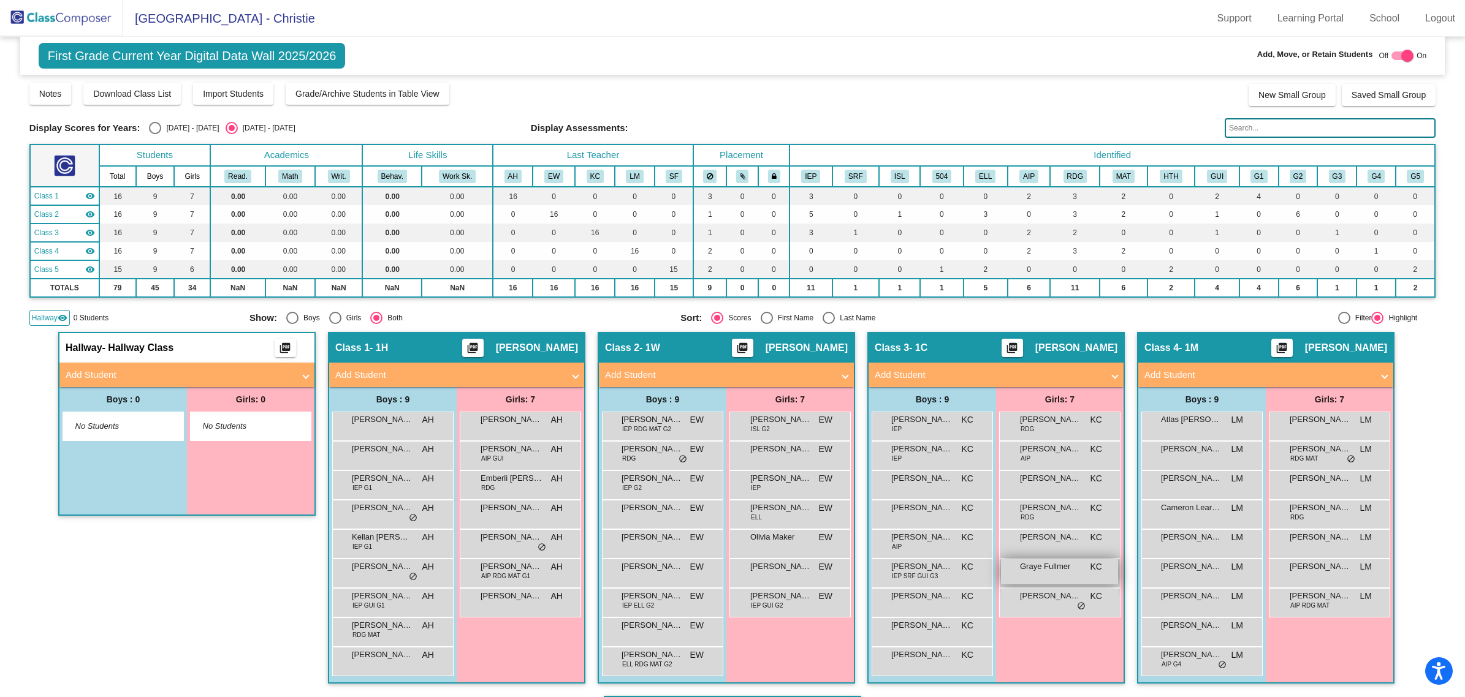
scroll to position [0, 0]
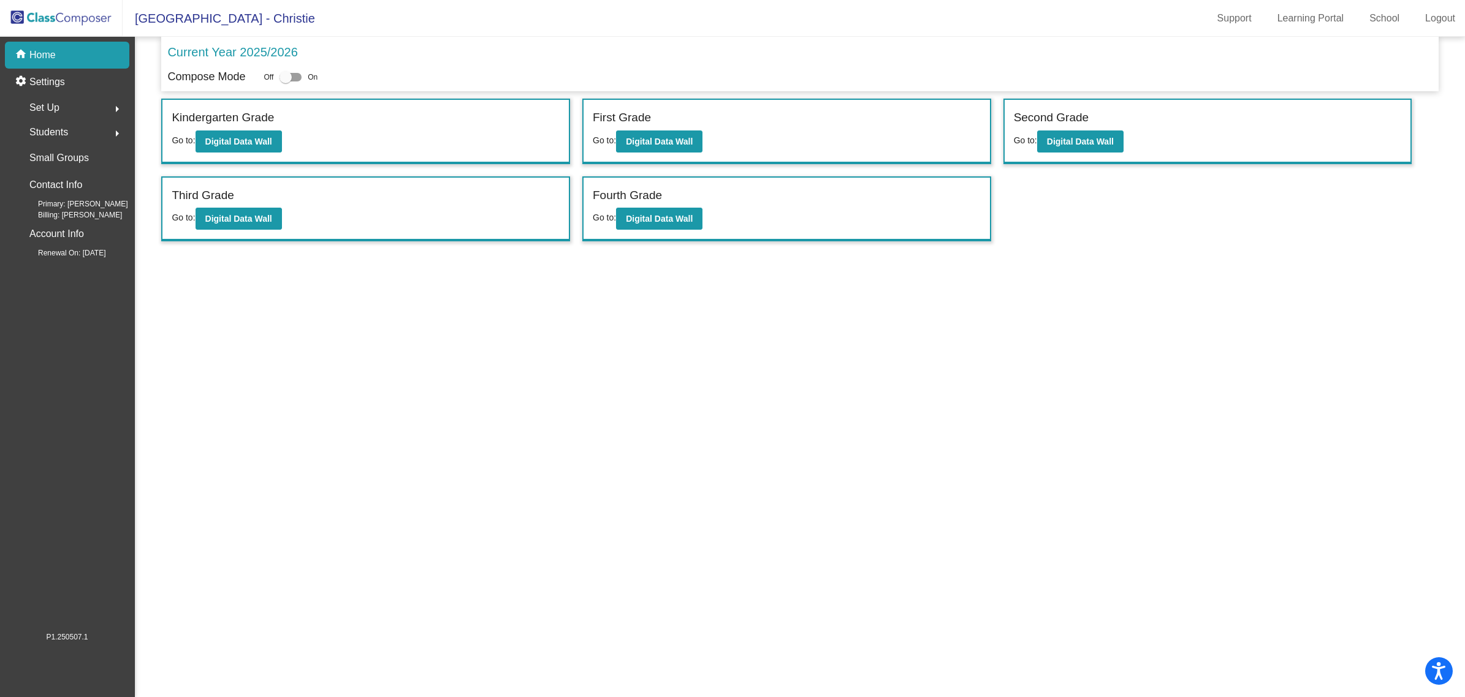
click at [40, 103] on span "Set Up" at bounding box center [44, 107] width 30 height 17
click at [40, 185] on p "Users" at bounding box center [43, 187] width 24 height 15
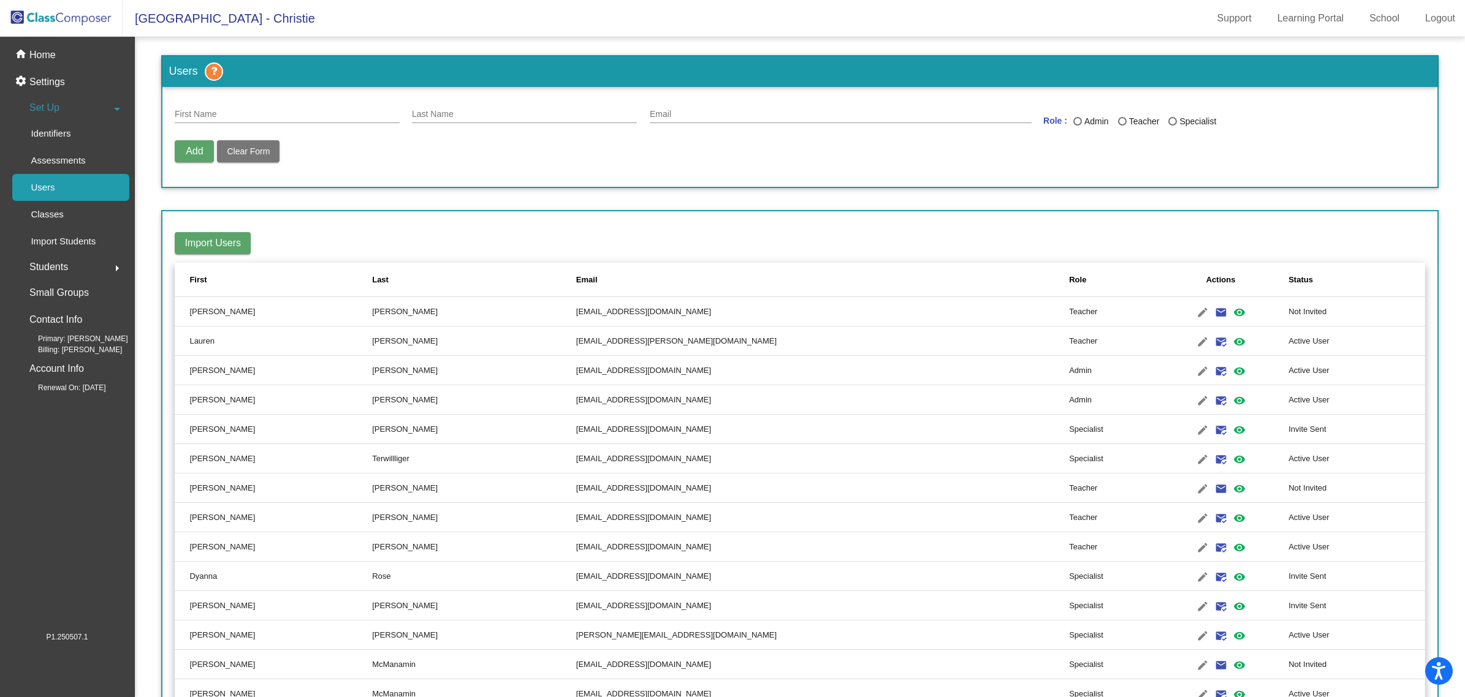
click at [193, 111] on input "First Name" at bounding box center [287, 115] width 225 height 10
type input "Shannon"
type input "Rinkus"
type input "srinkus@monomoy.edu"
click at [1118, 124] on div "Last Name" at bounding box center [1122, 121] width 9 height 9
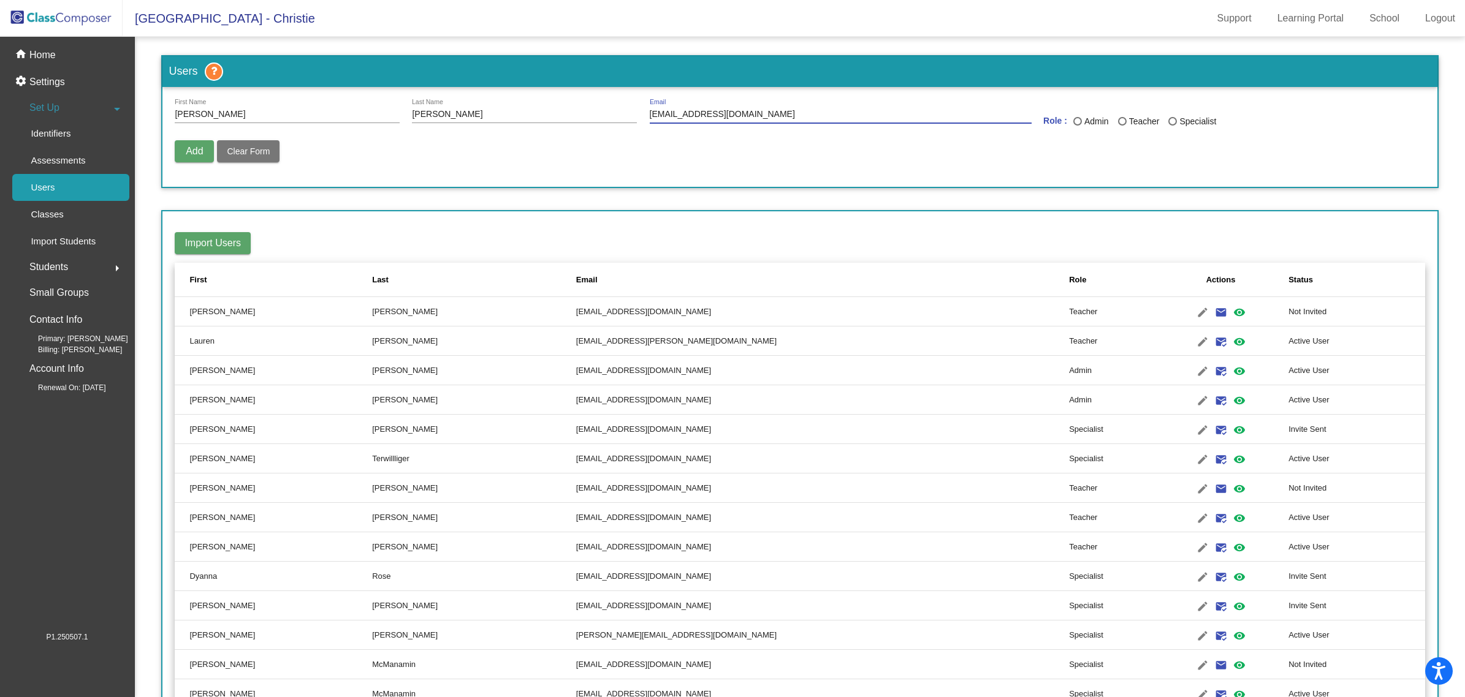
click at [1121, 126] on input "Teacher" at bounding box center [1121, 126] width 1 height 1
radio input "true"
click at [194, 146] on span "Add" at bounding box center [194, 151] width 17 height 10
radio input "false"
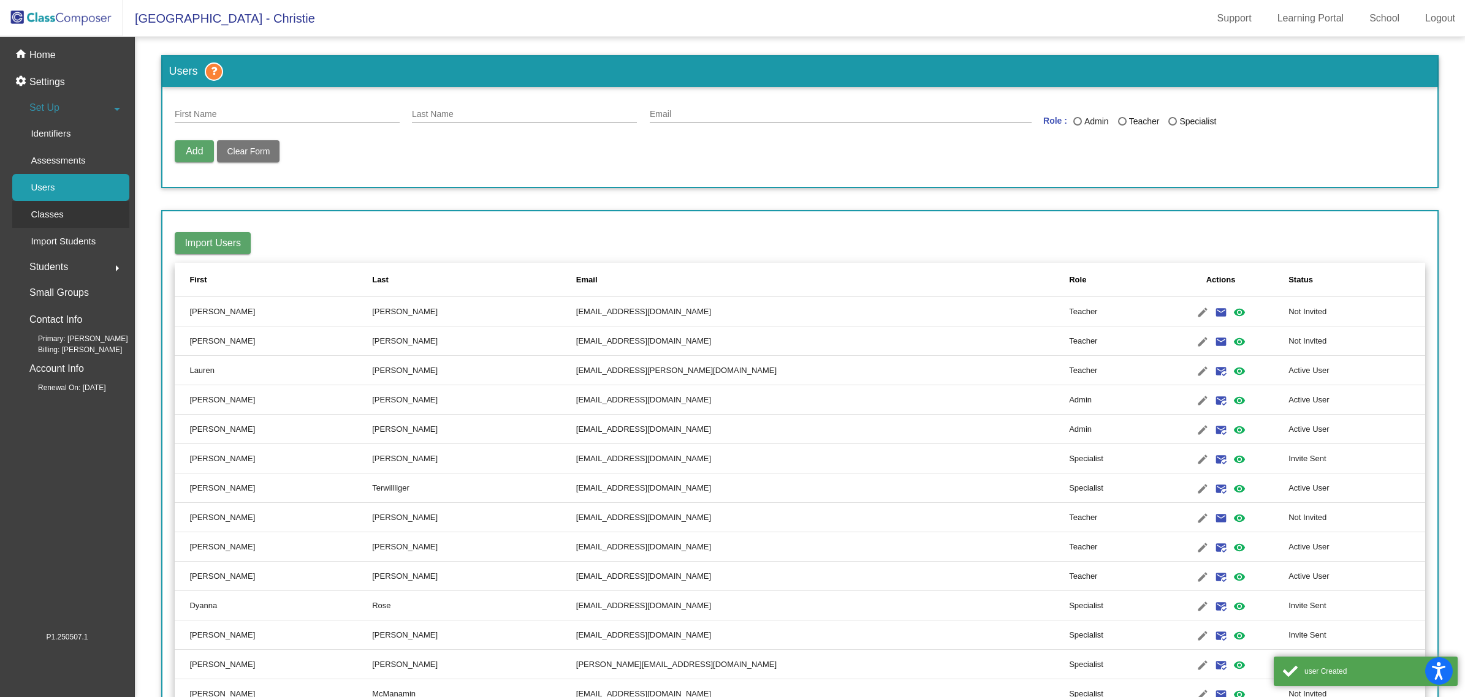
click at [46, 212] on p "Classes" at bounding box center [47, 214] width 32 height 15
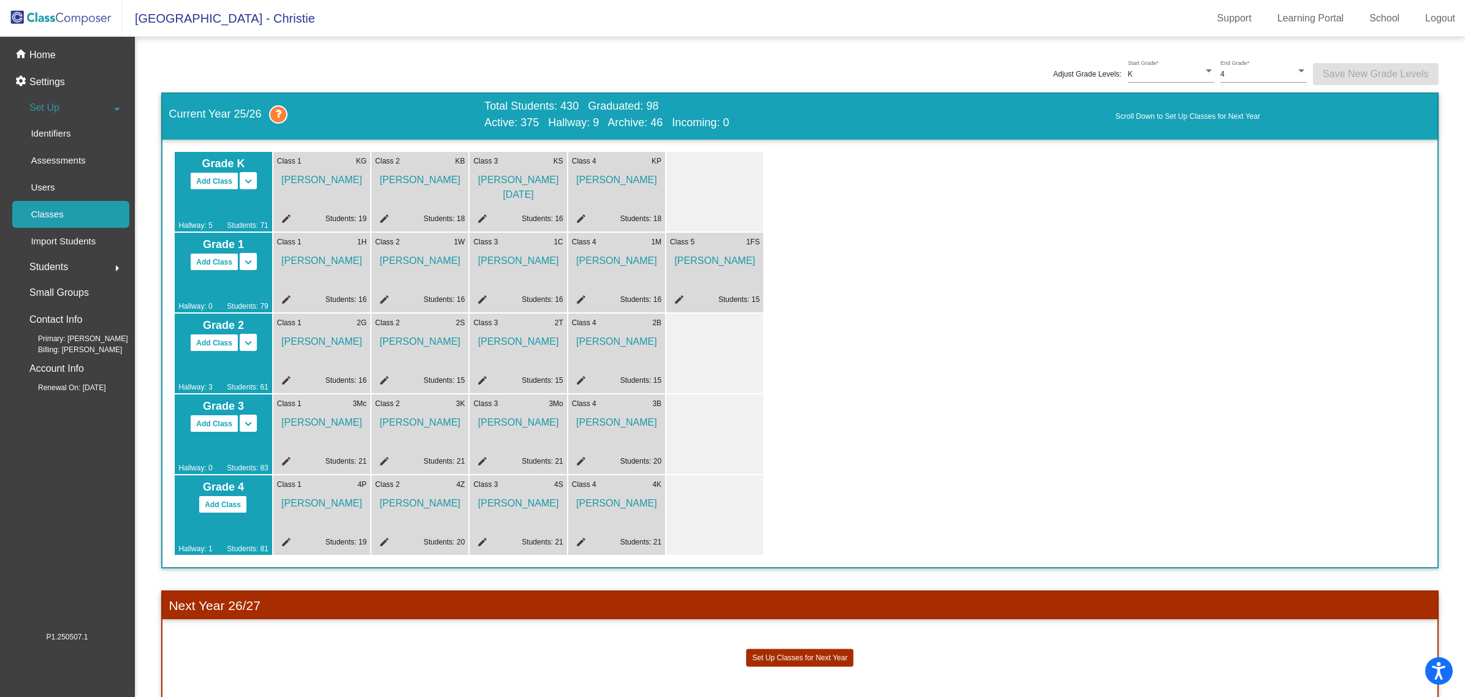
click at [383, 298] on mat-icon "edit" at bounding box center [382, 301] width 15 height 15
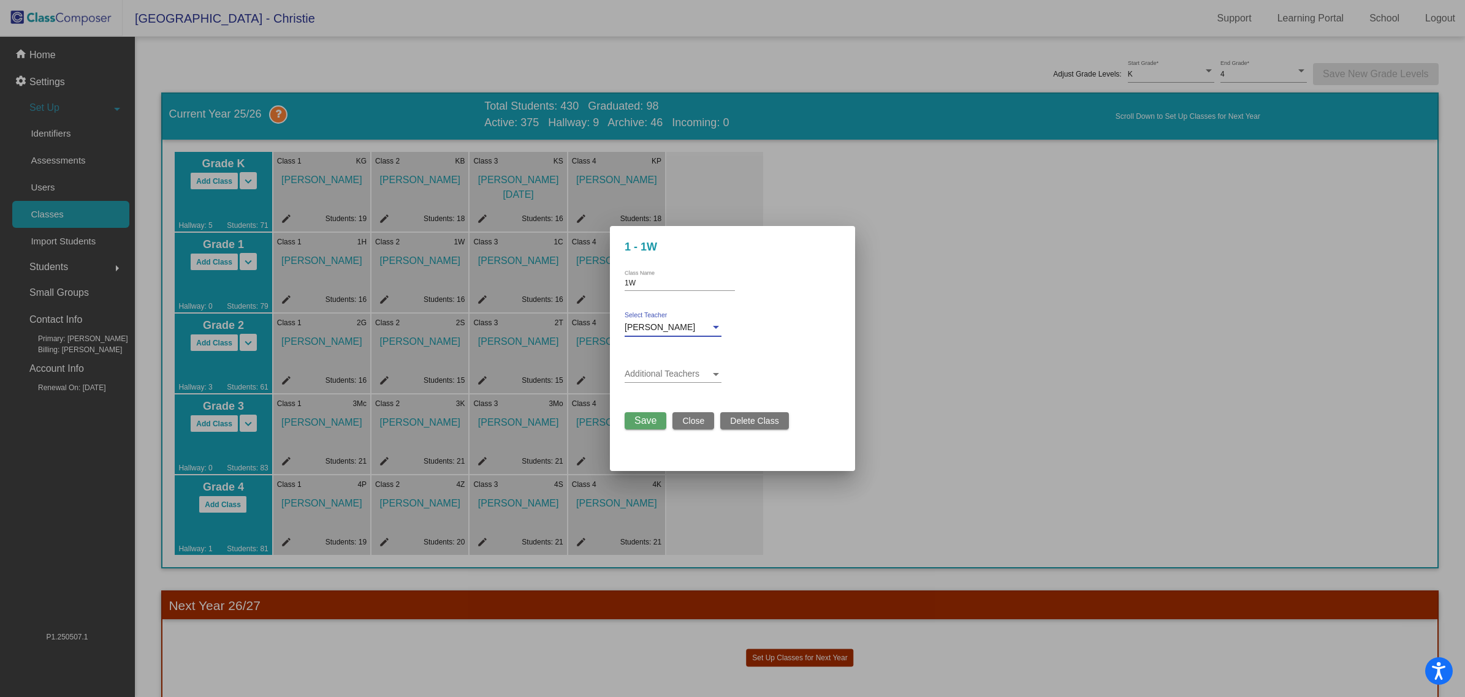
click at [716, 328] on div at bounding box center [716, 327] width 6 height 3
click at [675, 387] on span "Shannon Rinkus" at bounding box center [682, 394] width 117 height 26
click at [643, 286] on input "1W" at bounding box center [679, 283] width 110 height 9
type input "1S"
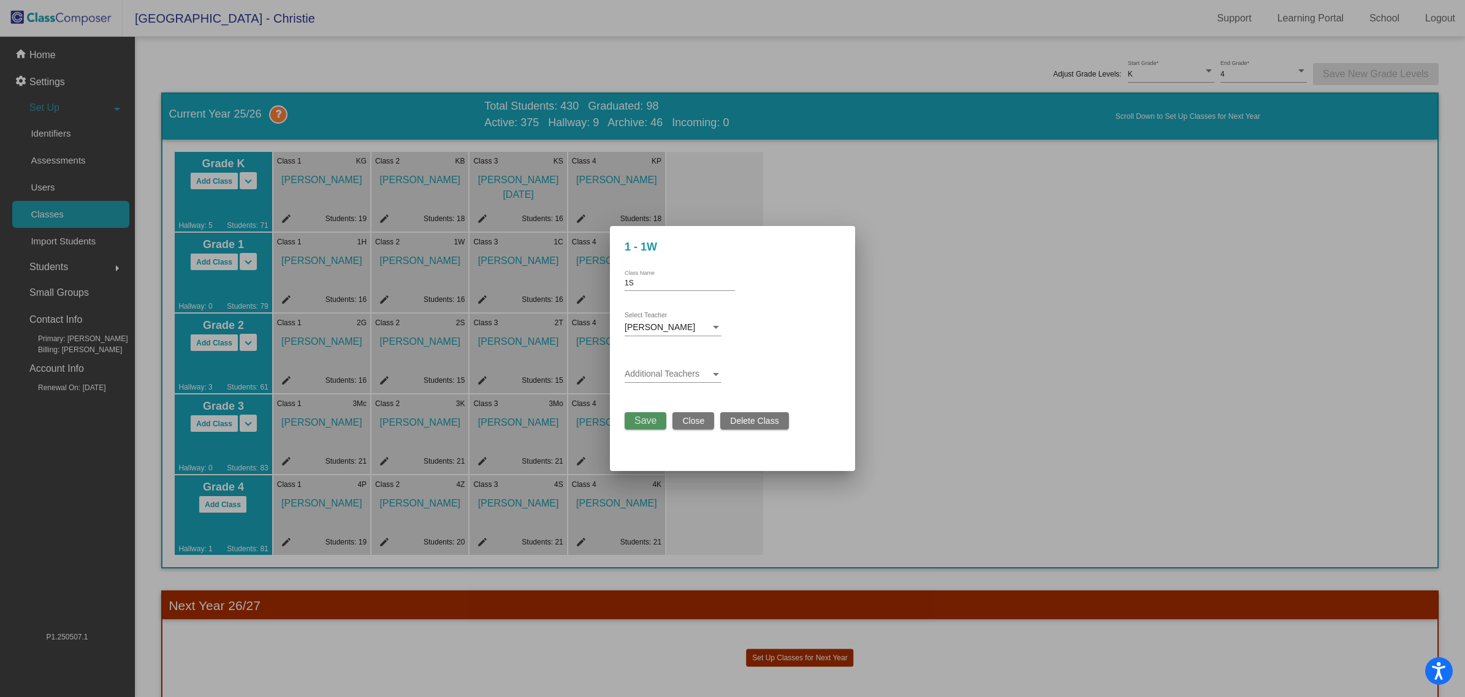
click at [642, 421] on span "Save" at bounding box center [645, 420] width 22 height 10
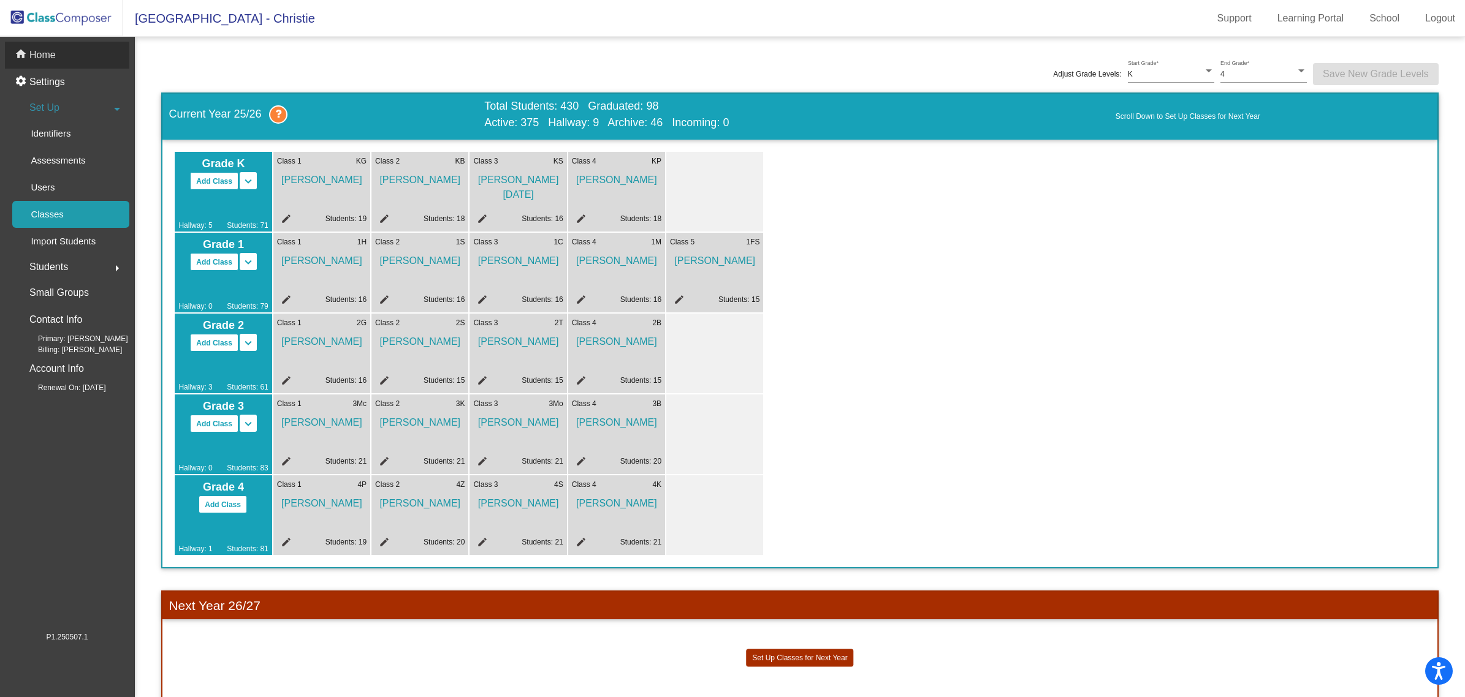
click at [48, 58] on p "Home" at bounding box center [42, 55] width 26 height 15
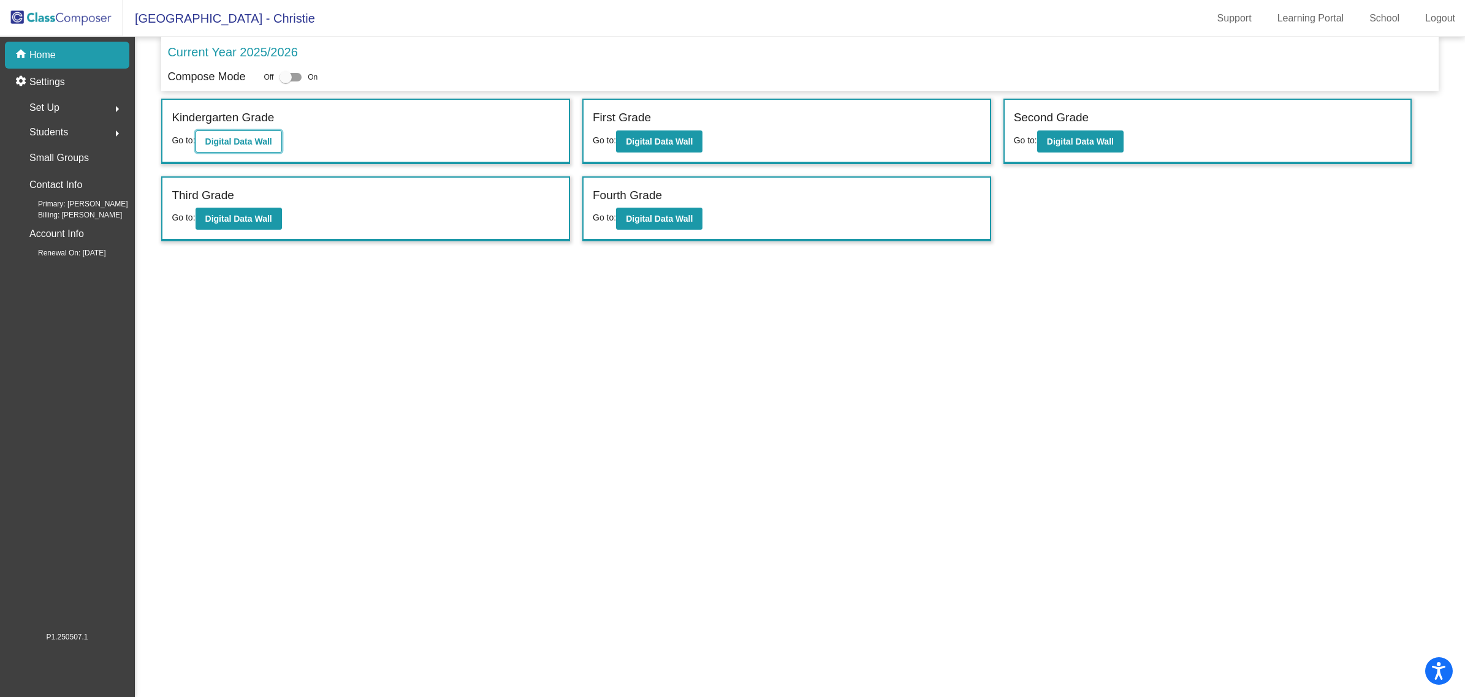
click at [248, 141] on b "Digital Data Wall" at bounding box center [238, 142] width 67 height 10
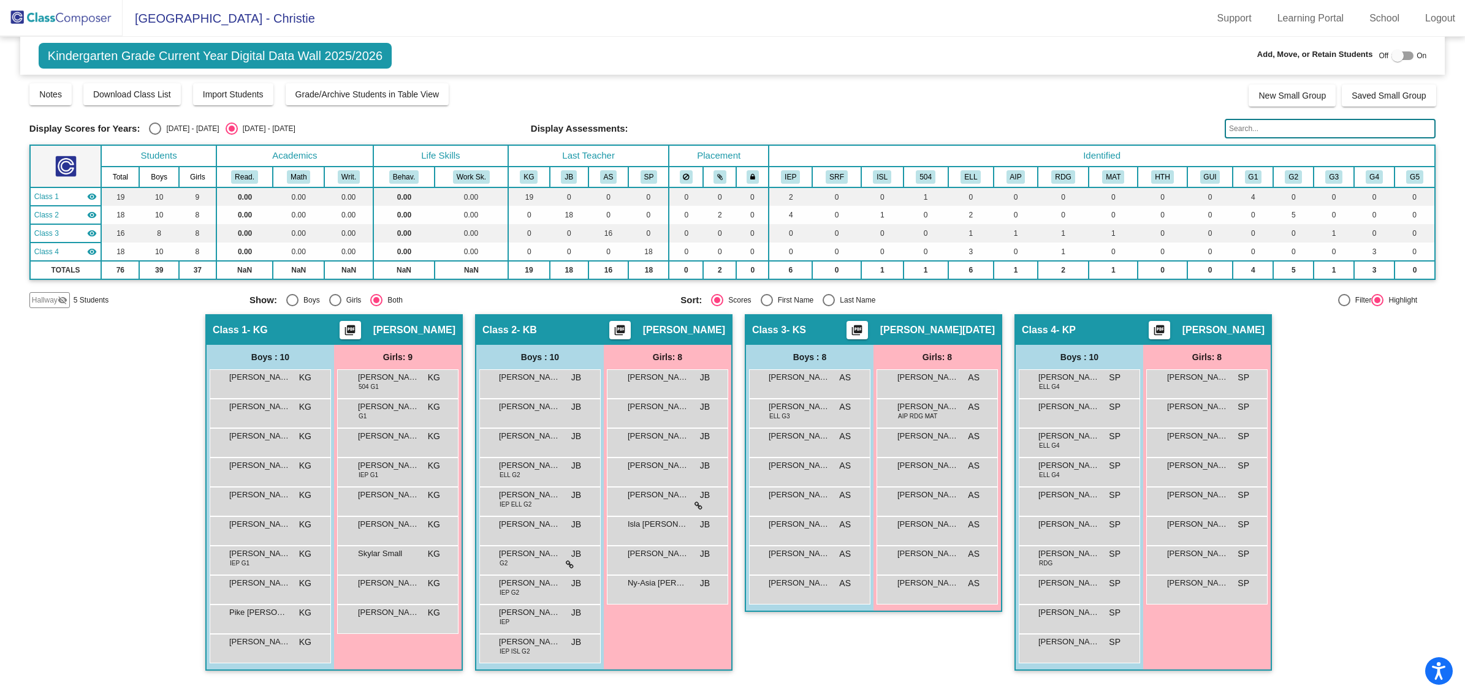
click at [47, 298] on span "Hallway" at bounding box center [45, 300] width 26 height 11
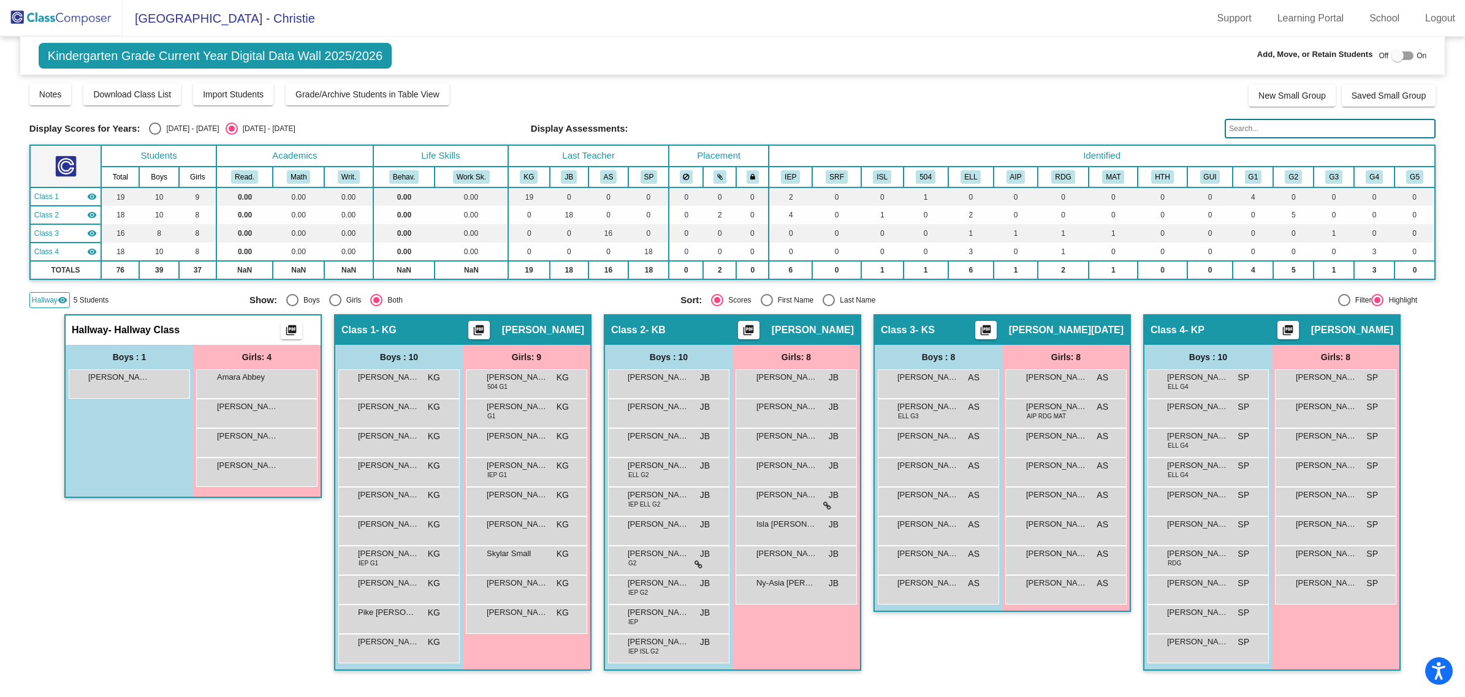
click at [826, 298] on div "Select an option" at bounding box center [828, 300] width 12 height 12
click at [828, 306] on input "Last Name" at bounding box center [828, 306] width 1 height 1
radio input "true"
click at [164, 97] on span "Download Class List" at bounding box center [132, 94] width 78 height 10
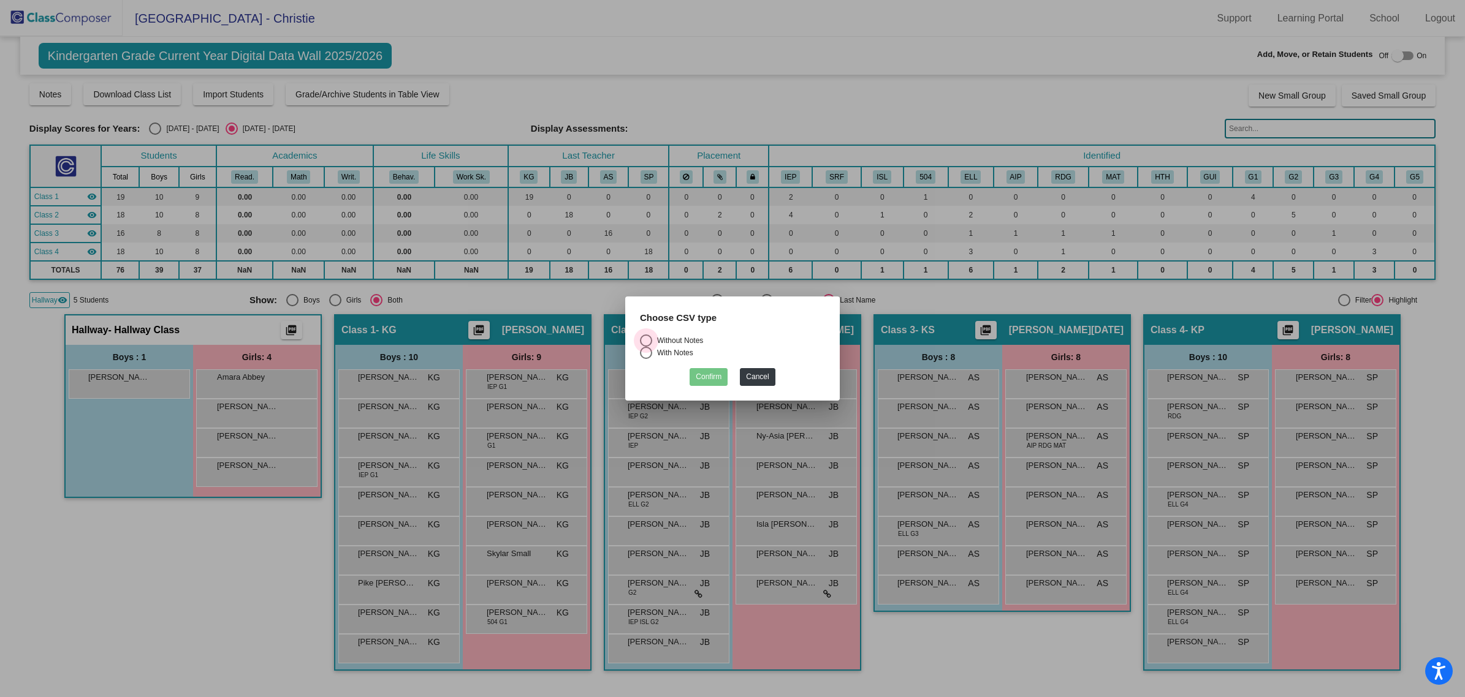
click at [645, 336] on div "Select an option" at bounding box center [646, 341] width 12 height 12
click at [645, 347] on input "Without Notes" at bounding box center [645, 347] width 1 height 1
radio input "true"
click at [706, 377] on button "Confirm" at bounding box center [708, 377] width 38 height 18
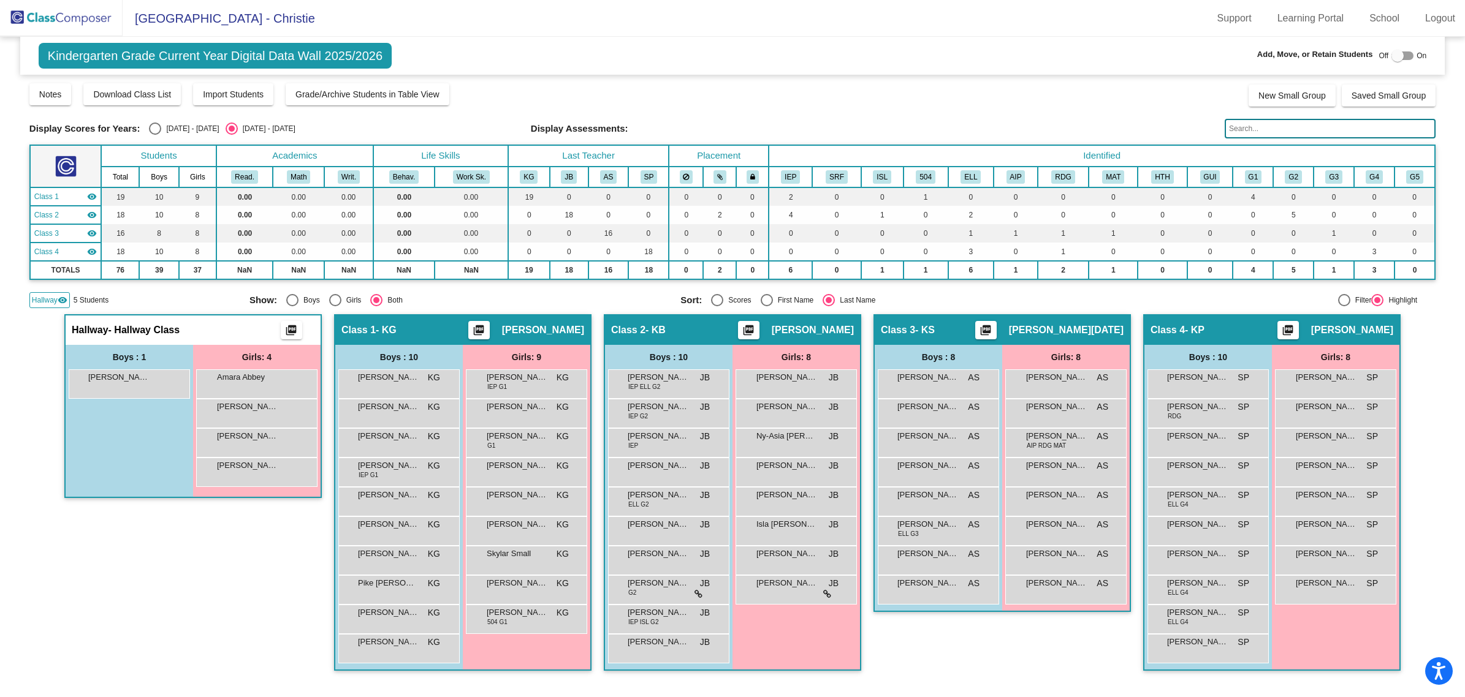
click at [1398, 55] on div at bounding box center [1397, 56] width 12 height 12
checkbox input "true"
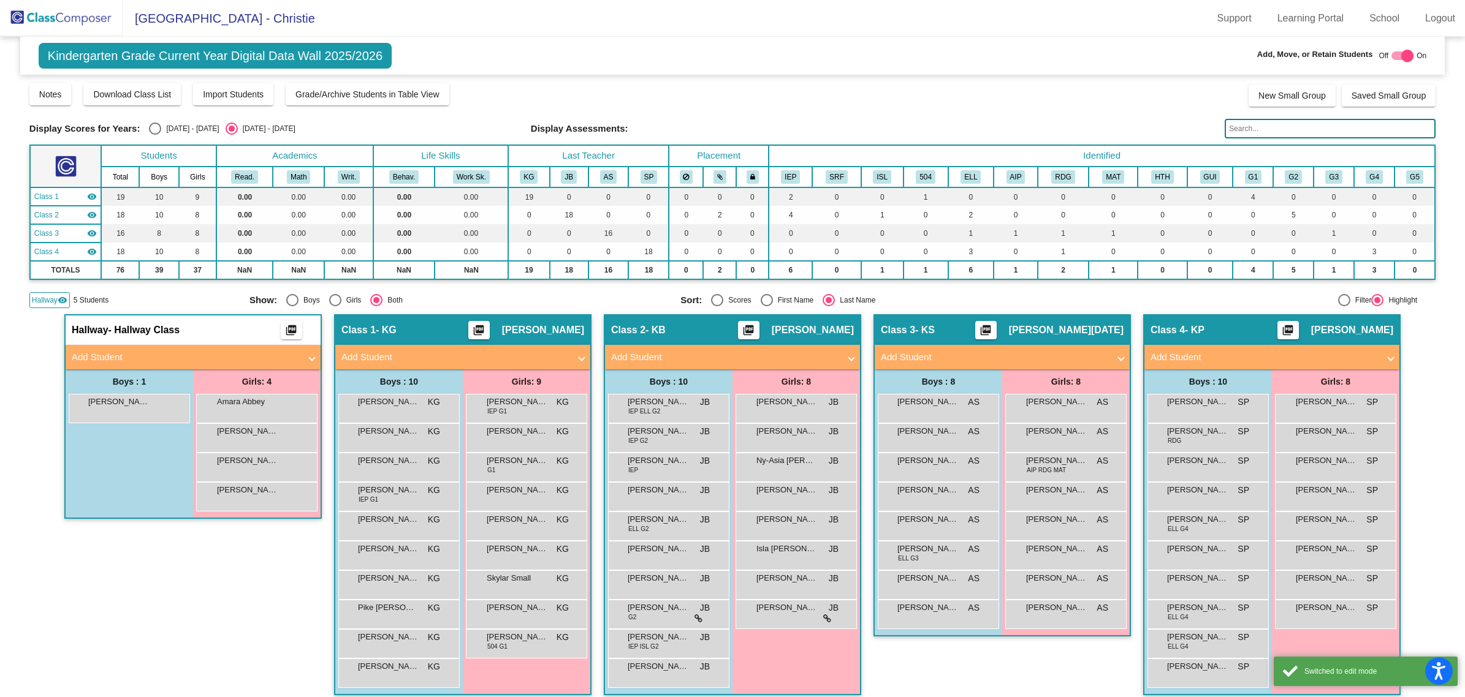
click at [130, 352] on mat-panel-title "Add Student" at bounding box center [186, 358] width 228 height 14
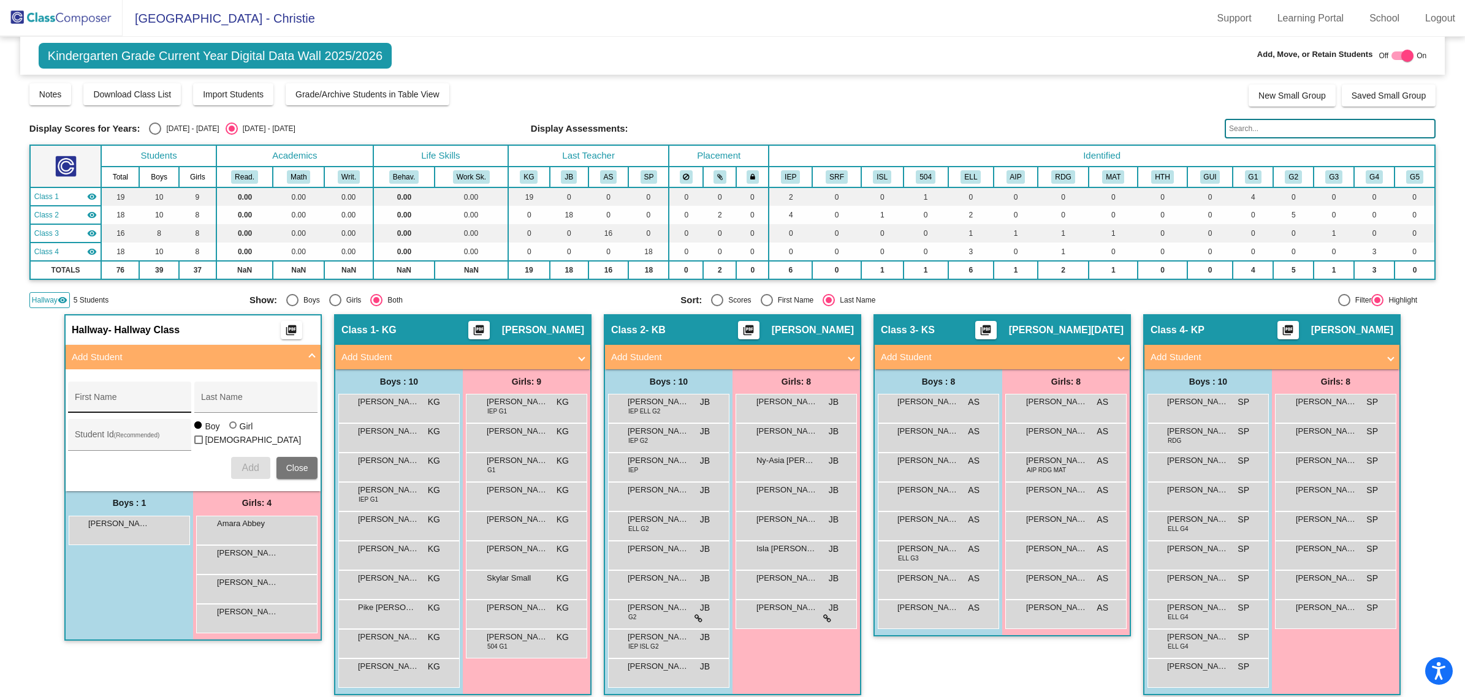
click at [121, 393] on div "First Name" at bounding box center [130, 400] width 110 height 25
type input "n"
type input "M"
type input "Nakai"
type input "Lawlor"
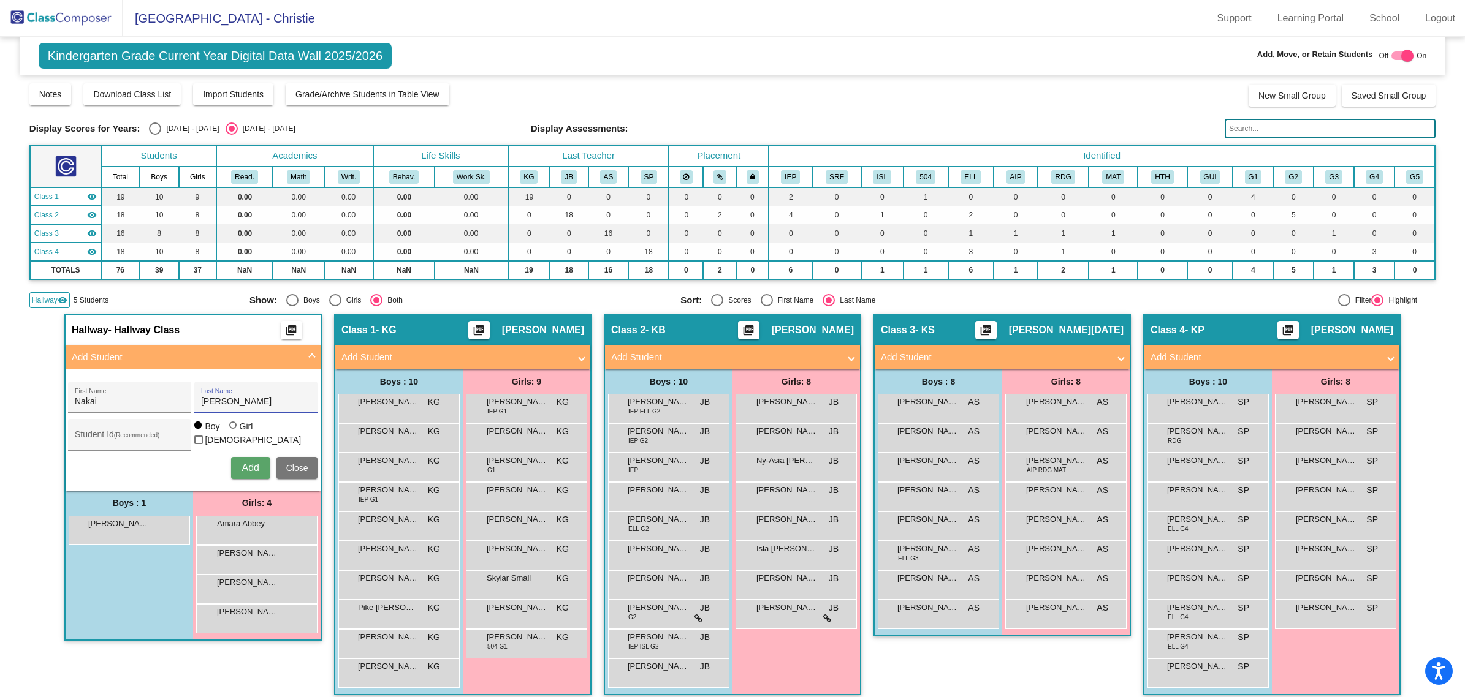
click at [230, 429] on div at bounding box center [232, 425] width 7 height 7
click at [233, 432] on input "Girl" at bounding box center [233, 431] width 1 height 1
radio input "true"
click at [244, 463] on span "Add" at bounding box center [249, 468] width 17 height 10
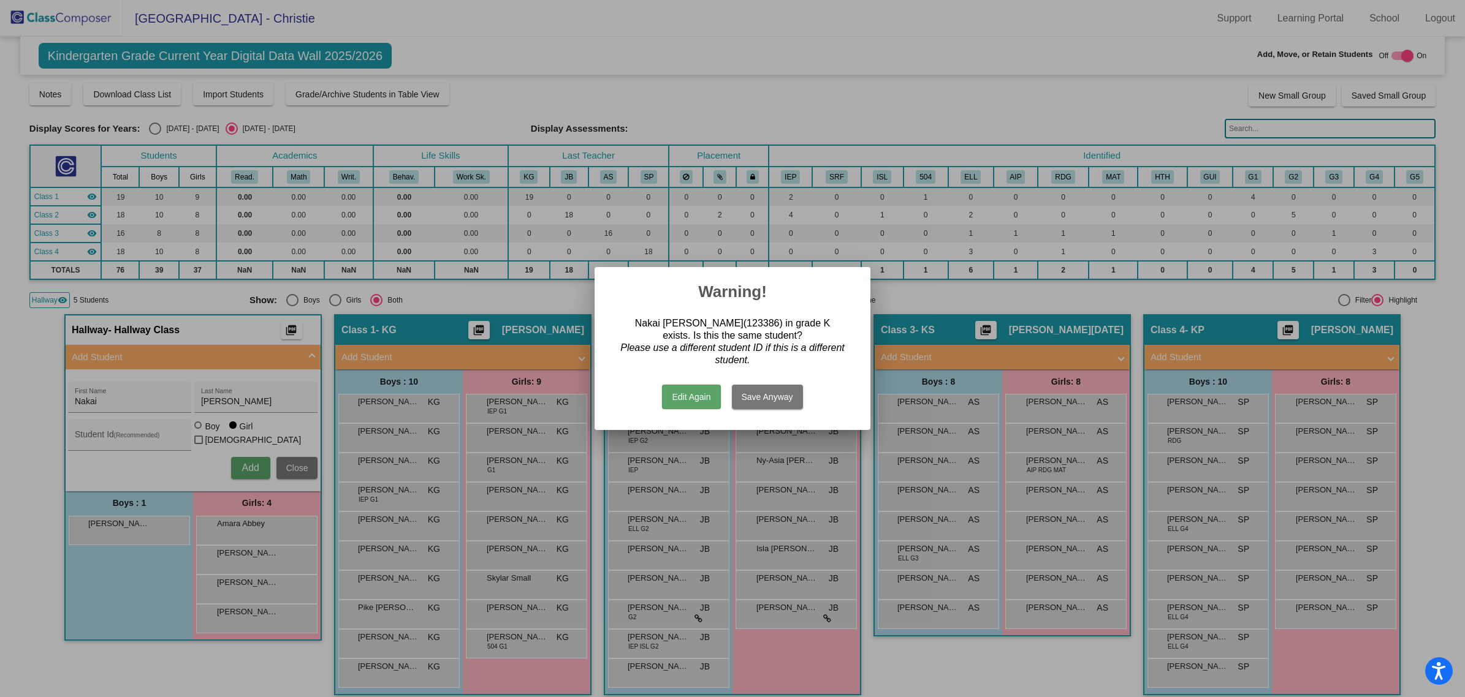
click at [746, 396] on button "Save Anyway" at bounding box center [767, 397] width 71 height 25
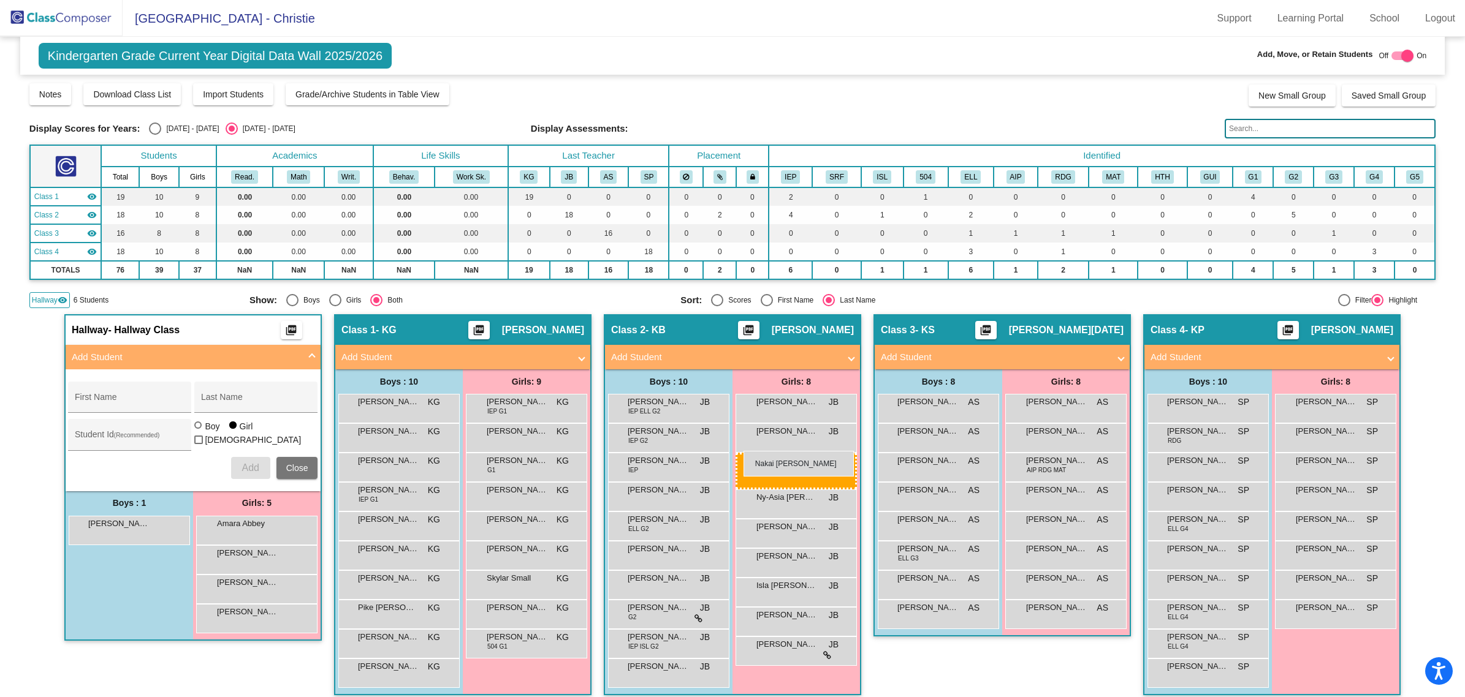
drag, startPoint x: 248, startPoint y: 616, endPoint x: 743, endPoint y: 451, distance: 521.8
